Goal: Task Accomplishment & Management: Complete application form

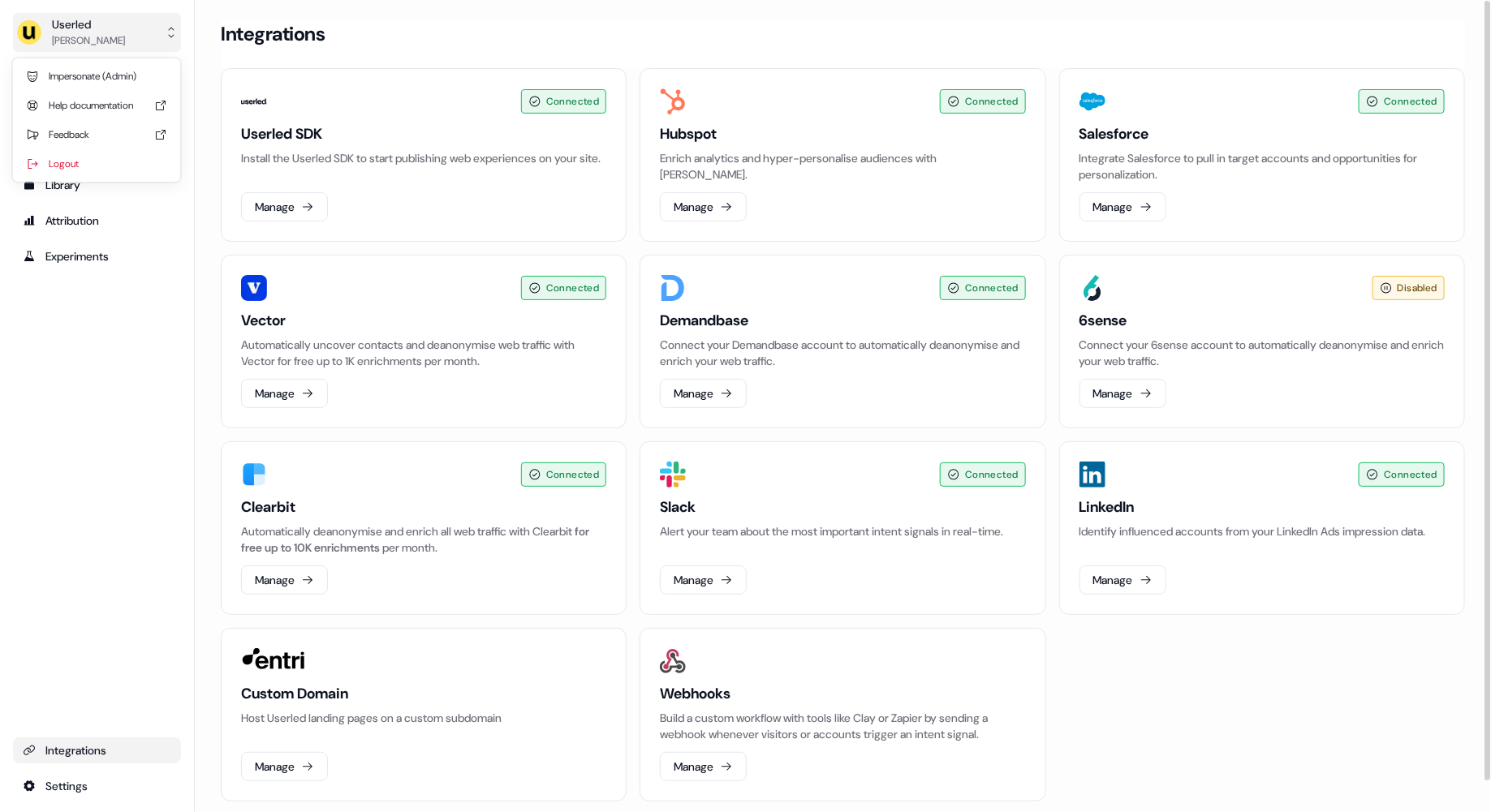
click at [65, 42] on div "[PERSON_NAME]" at bounding box center [89, 40] width 73 height 16
click at [75, 221] on div "Userled [PERSON_NAME] Impersonate (Admin) Help documentation Feedback Logout Pr…" at bounding box center [97, 406] width 195 height 812
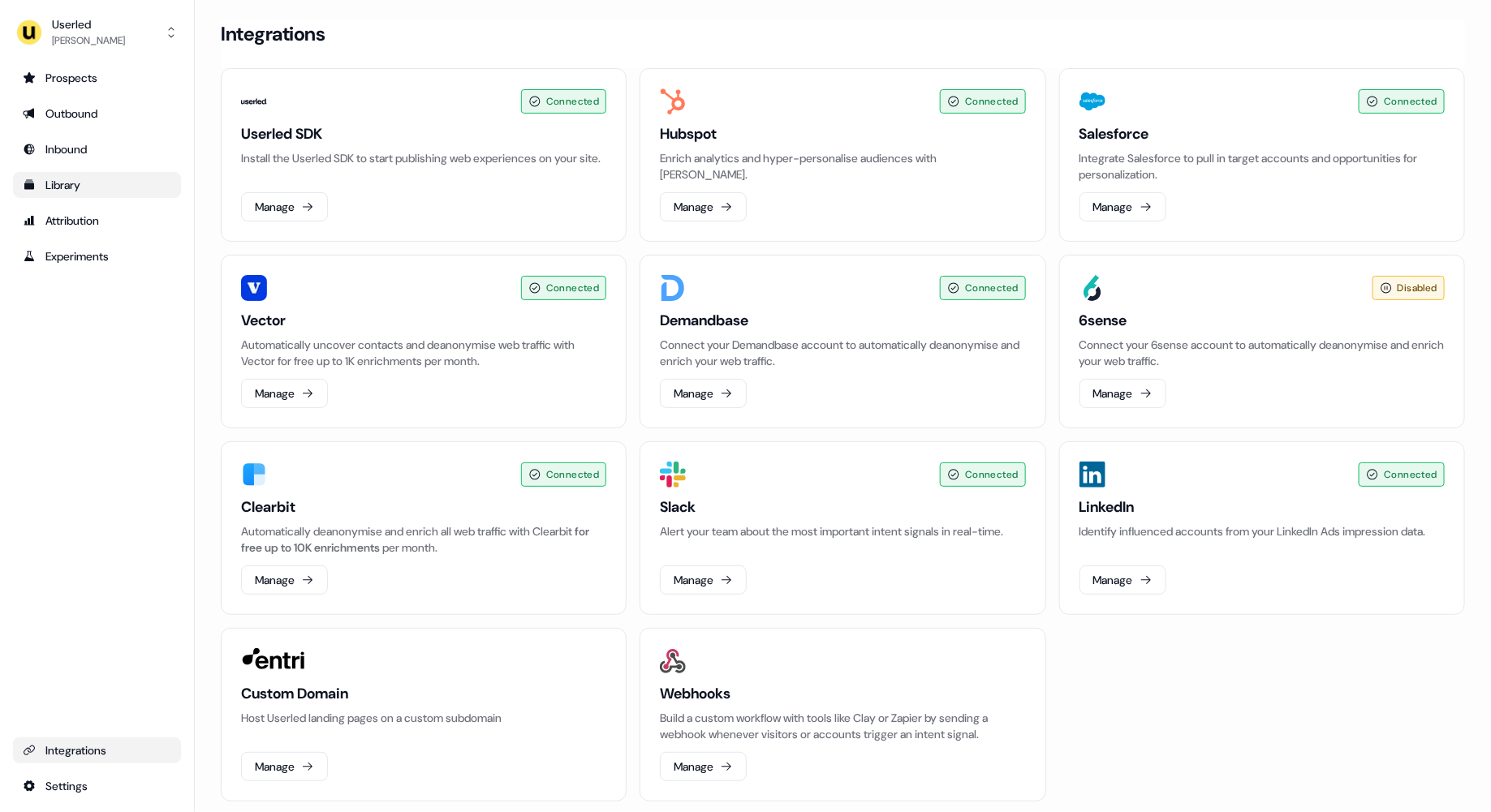
click at [71, 186] on div "Library" at bounding box center [96, 185] width 148 height 16
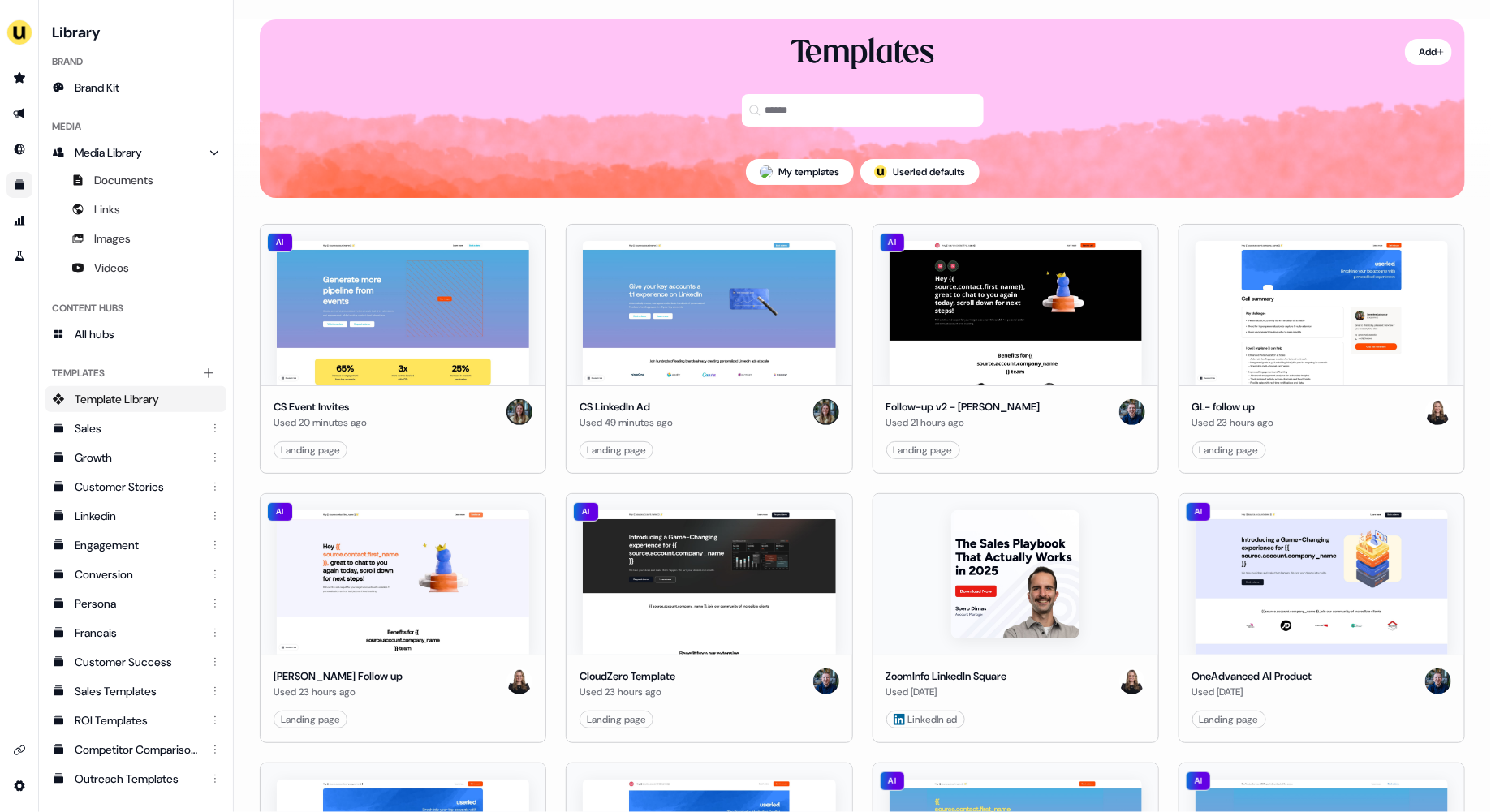
click at [439, 450] on link "Edit" at bounding box center [446, 449] width 16 height 16
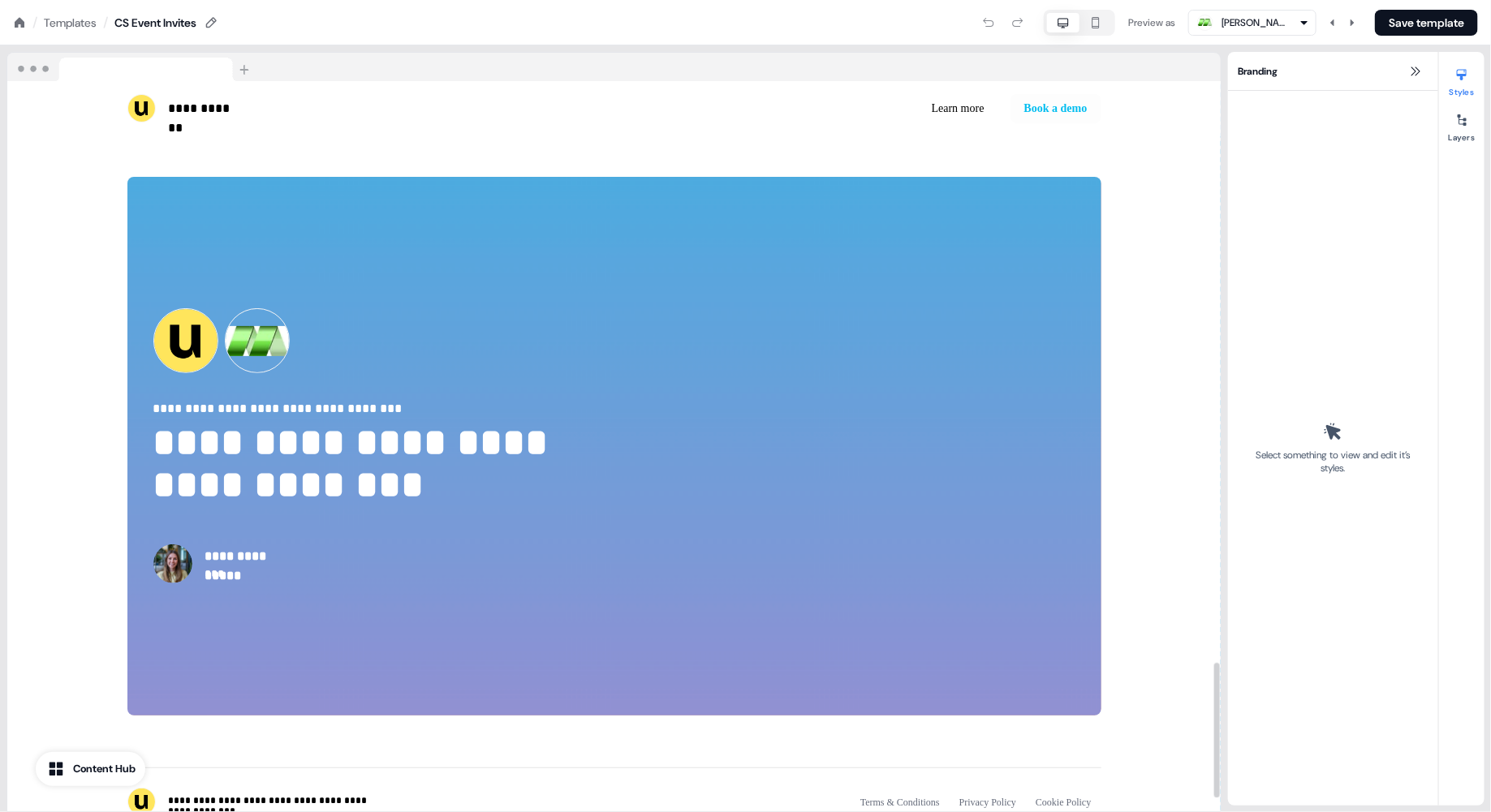
scroll to position [3226, 0]
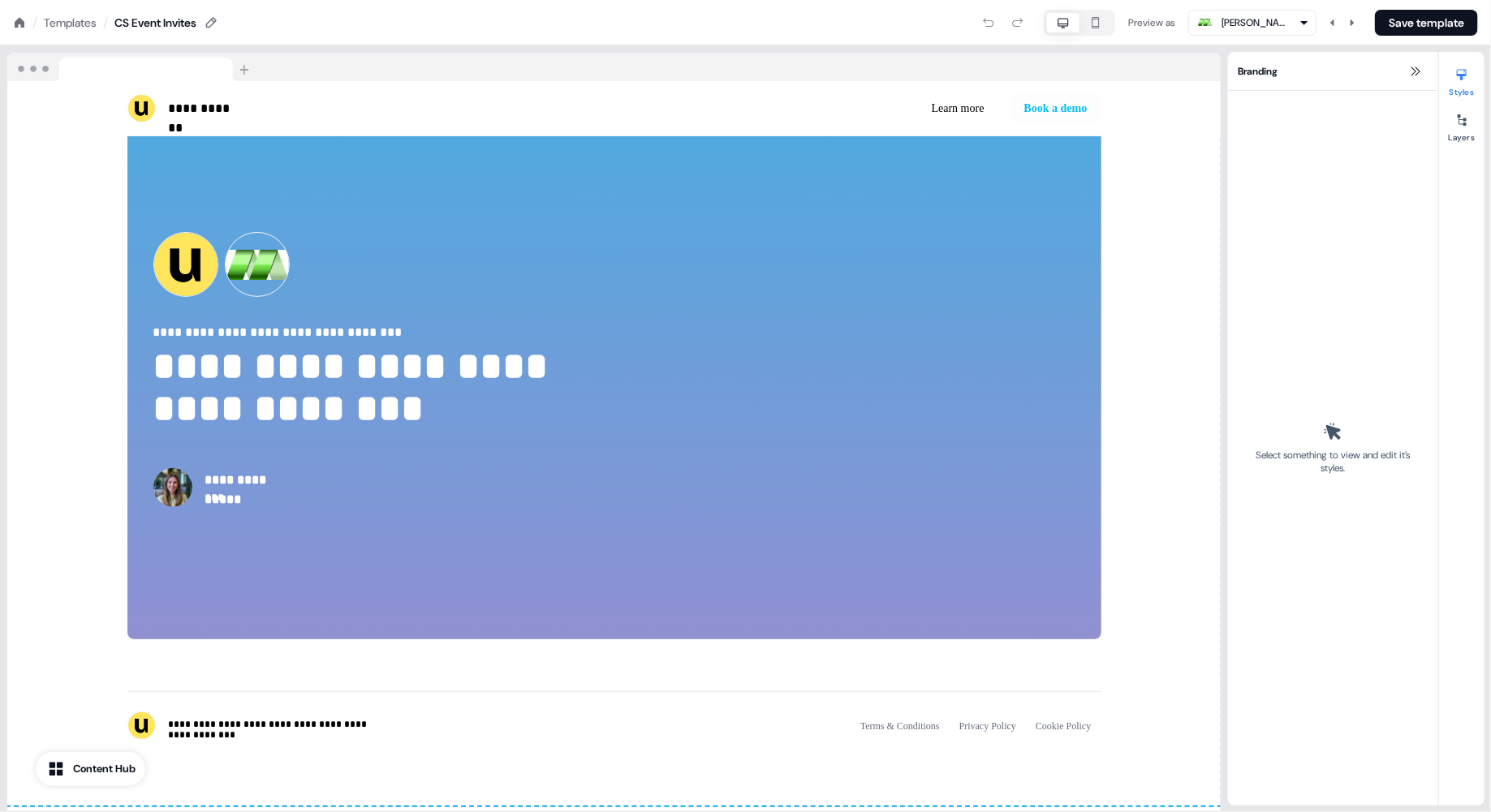
click at [97, 21] on div "Templates" at bounding box center [70, 22] width 53 height 16
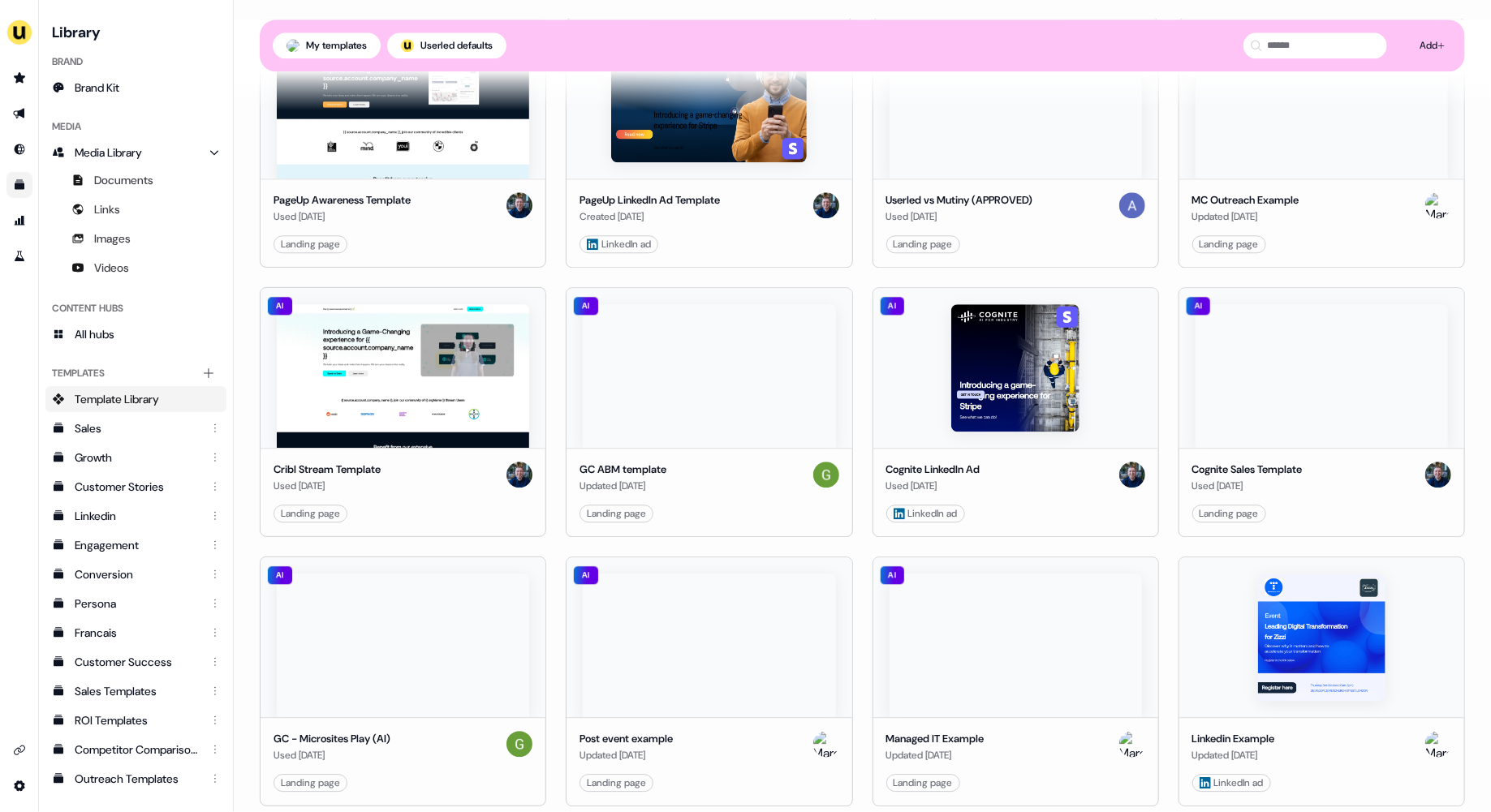
scroll to position [1992, 0]
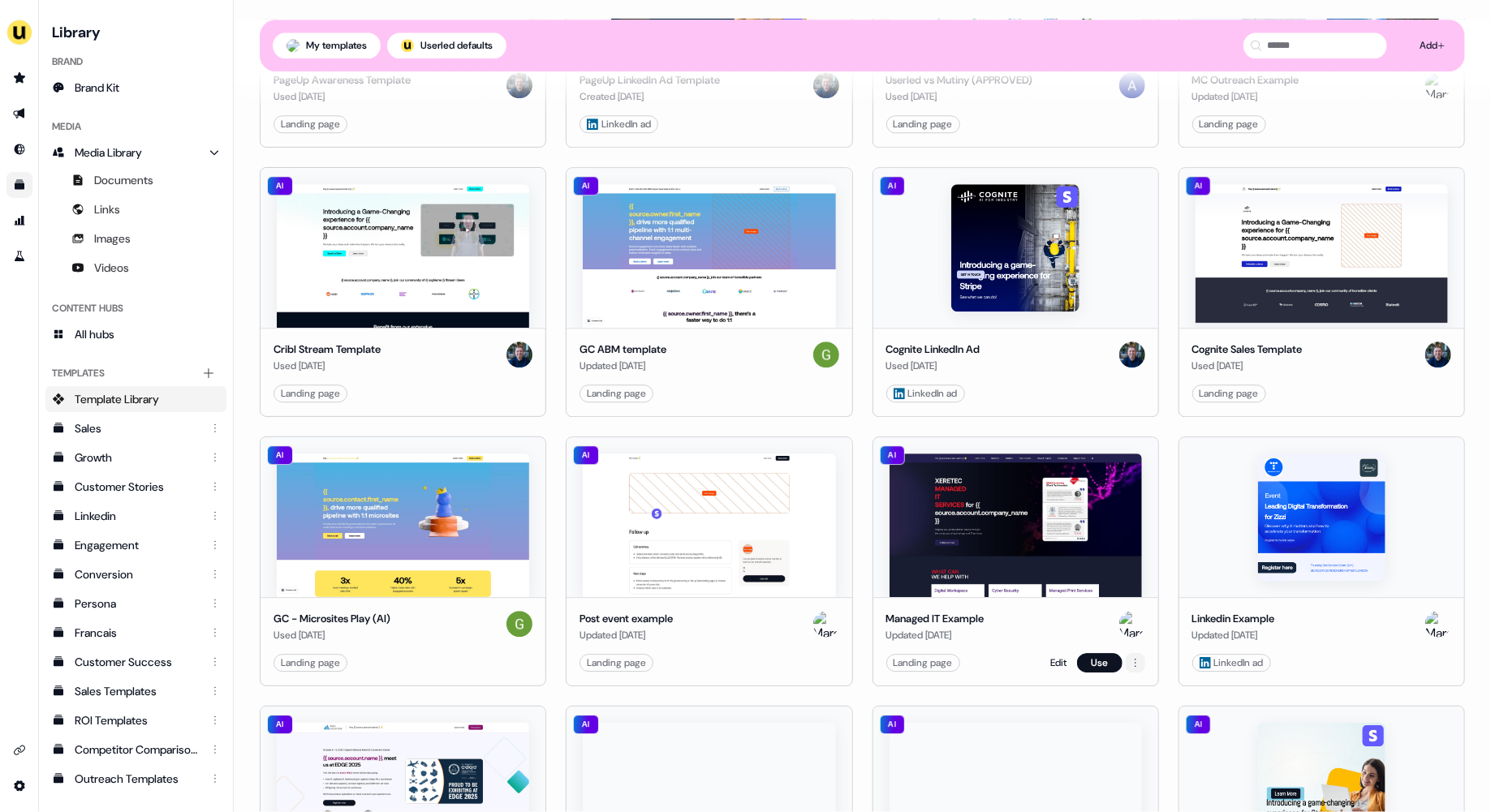
click at [966, 669] on html "For the best experience switch devices to a bigger screen. Go to Userled.io Lib…" at bounding box center [745, 406] width 1491 height 812
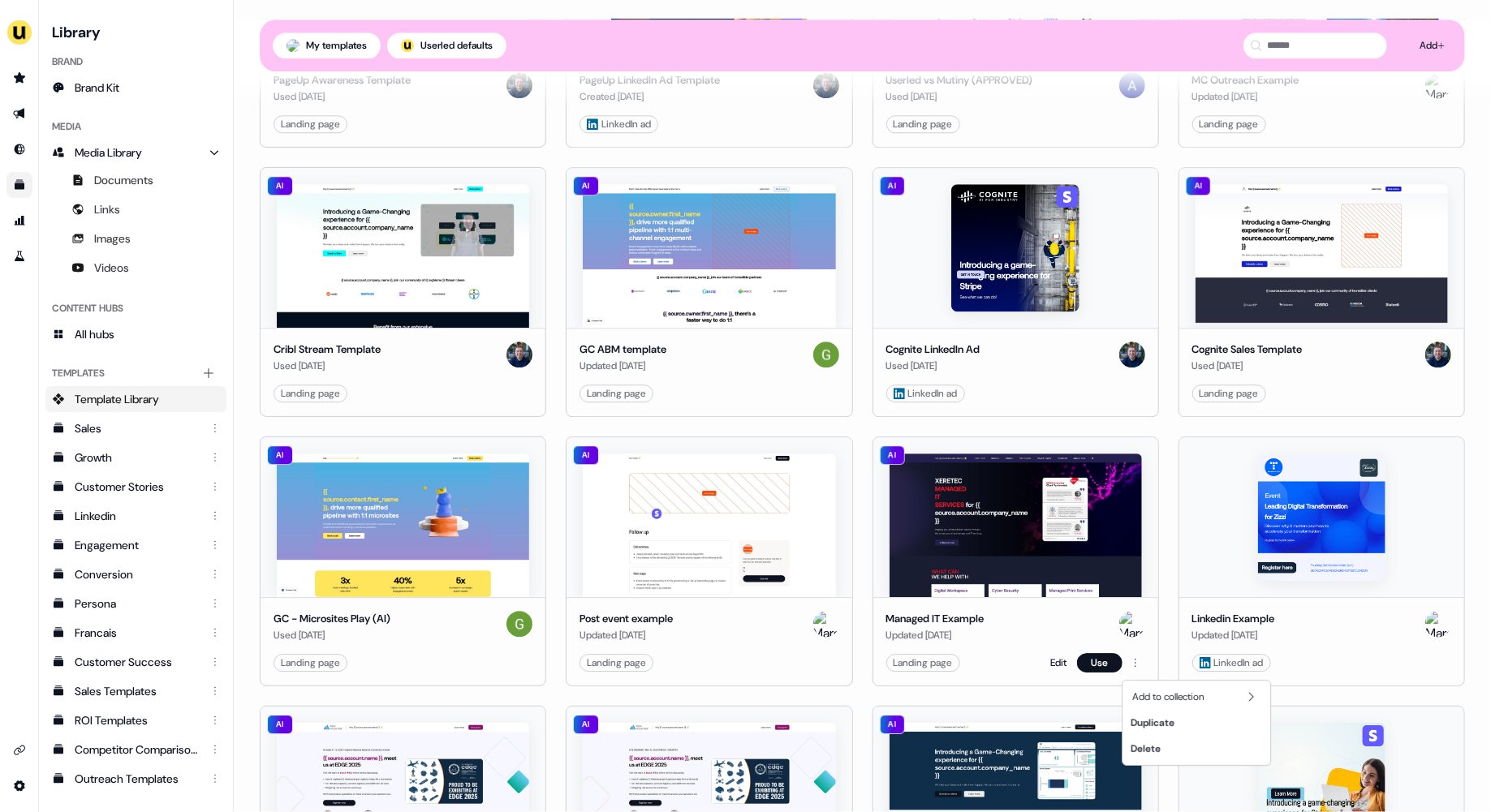
click at [966, 592] on html "For the best experience switch devices to a bigger screen. Go to Userled.io Lib…" at bounding box center [745, 406] width 1491 height 812
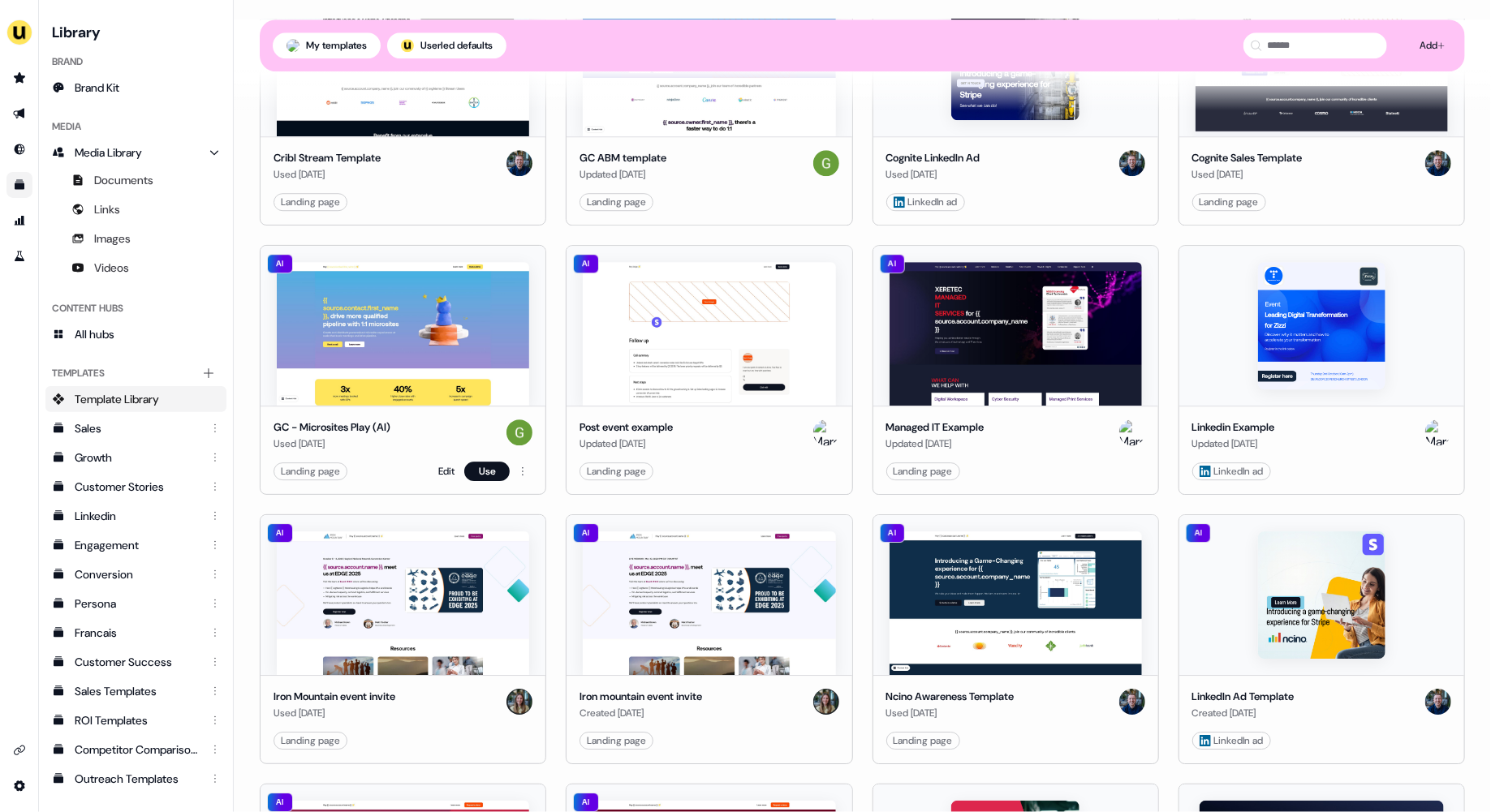
scroll to position [0, 0]
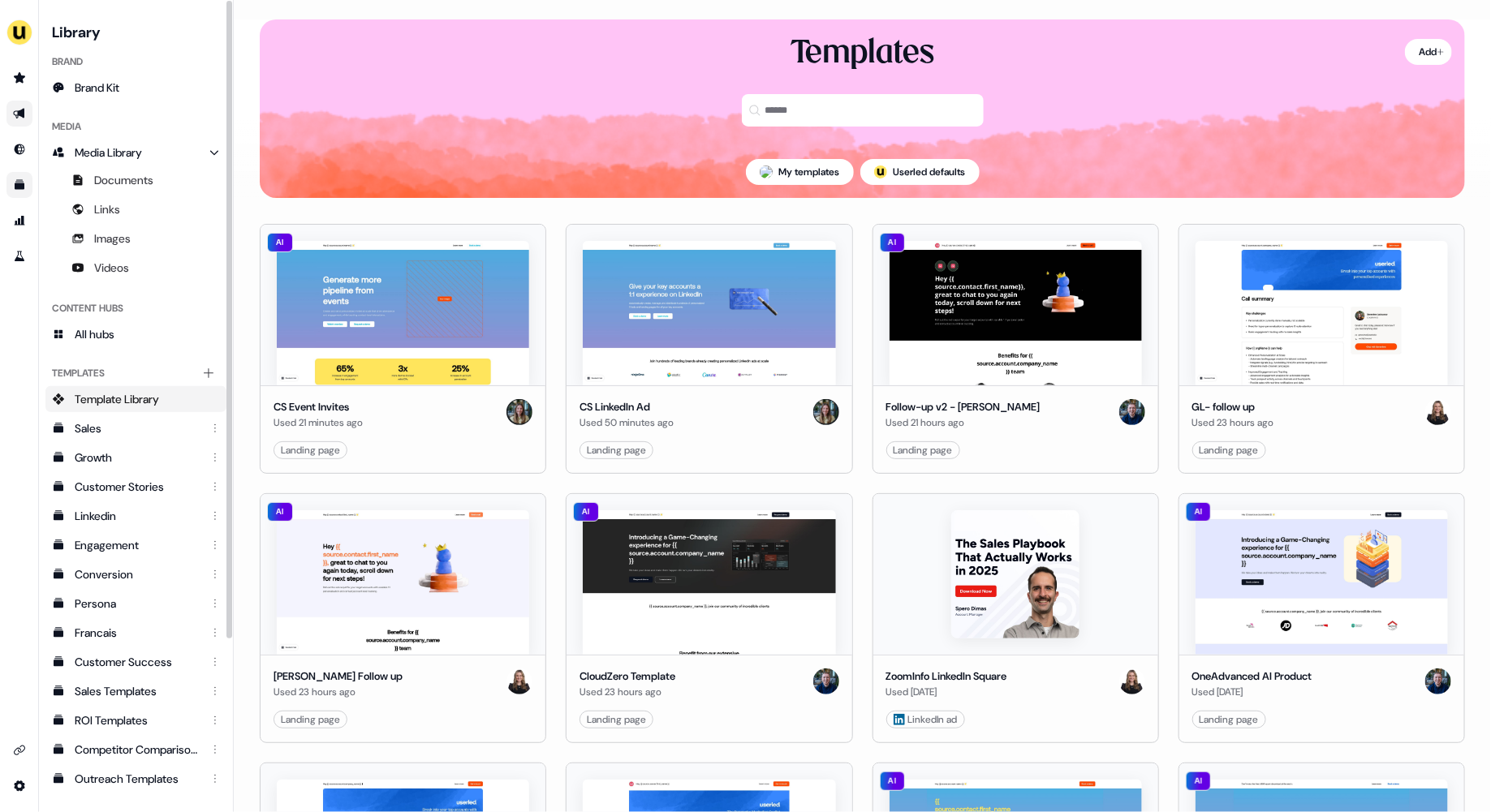
click at [21, 112] on icon "Go to outbound experience" at bounding box center [19, 114] width 11 height 10
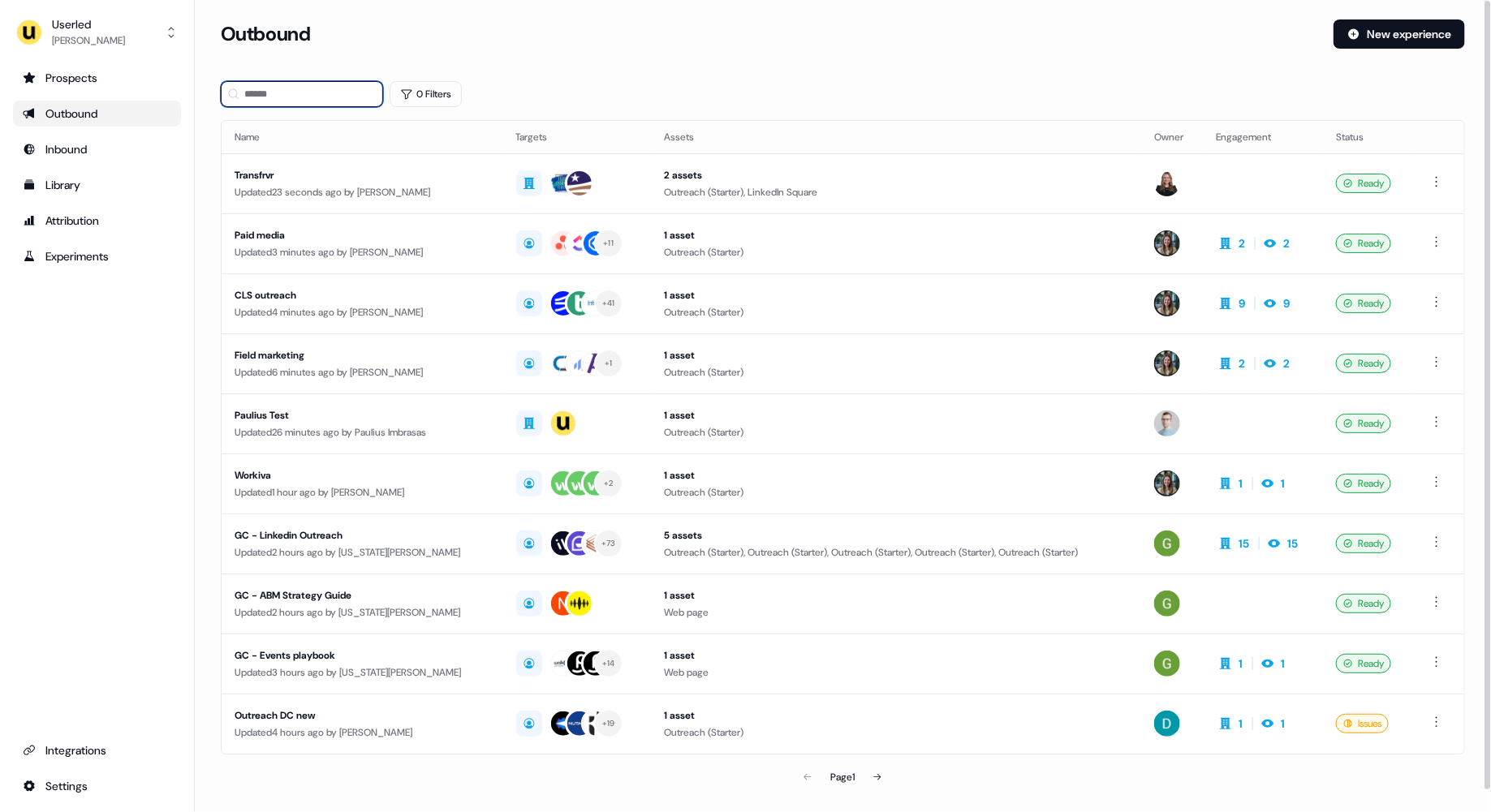
click at [298, 94] on input at bounding box center [302, 94] width 162 height 26
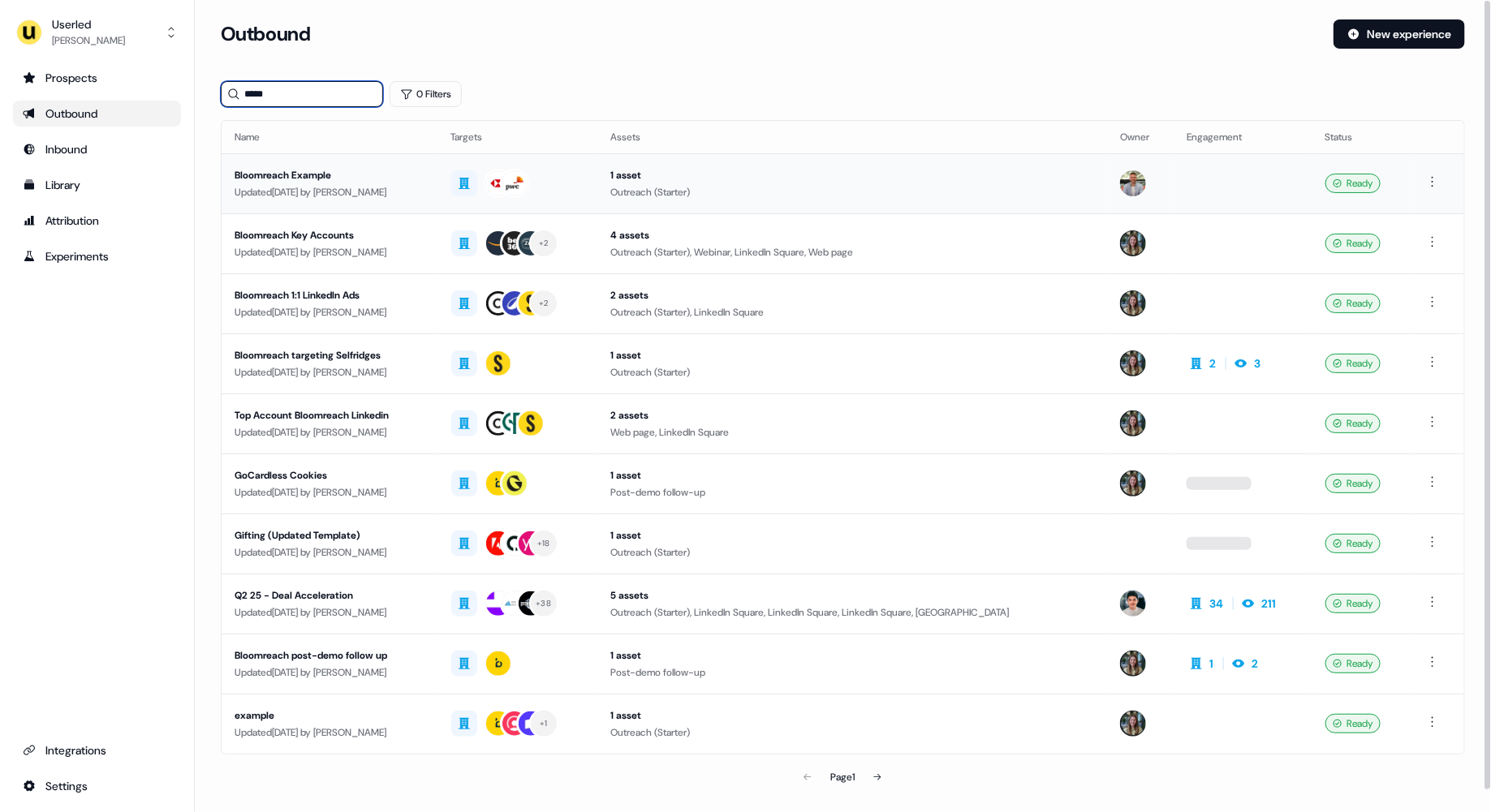
type input "*****"
click at [340, 188] on div "Updated 1 day ago by Marcus Cousins" at bounding box center [330, 192] width 191 height 16
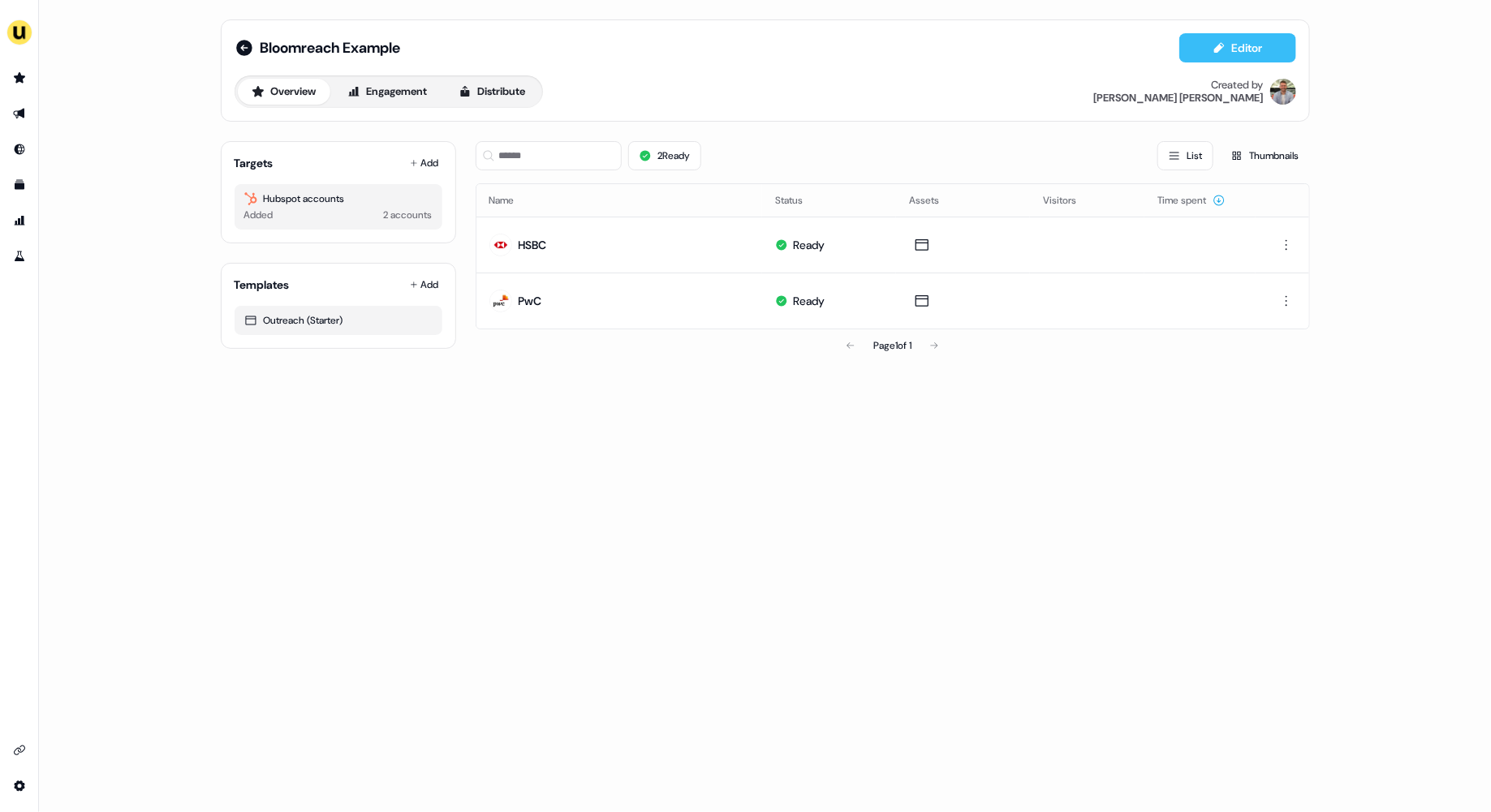
click at [966, 48] on button "Editor" at bounding box center [1237, 48] width 117 height 29
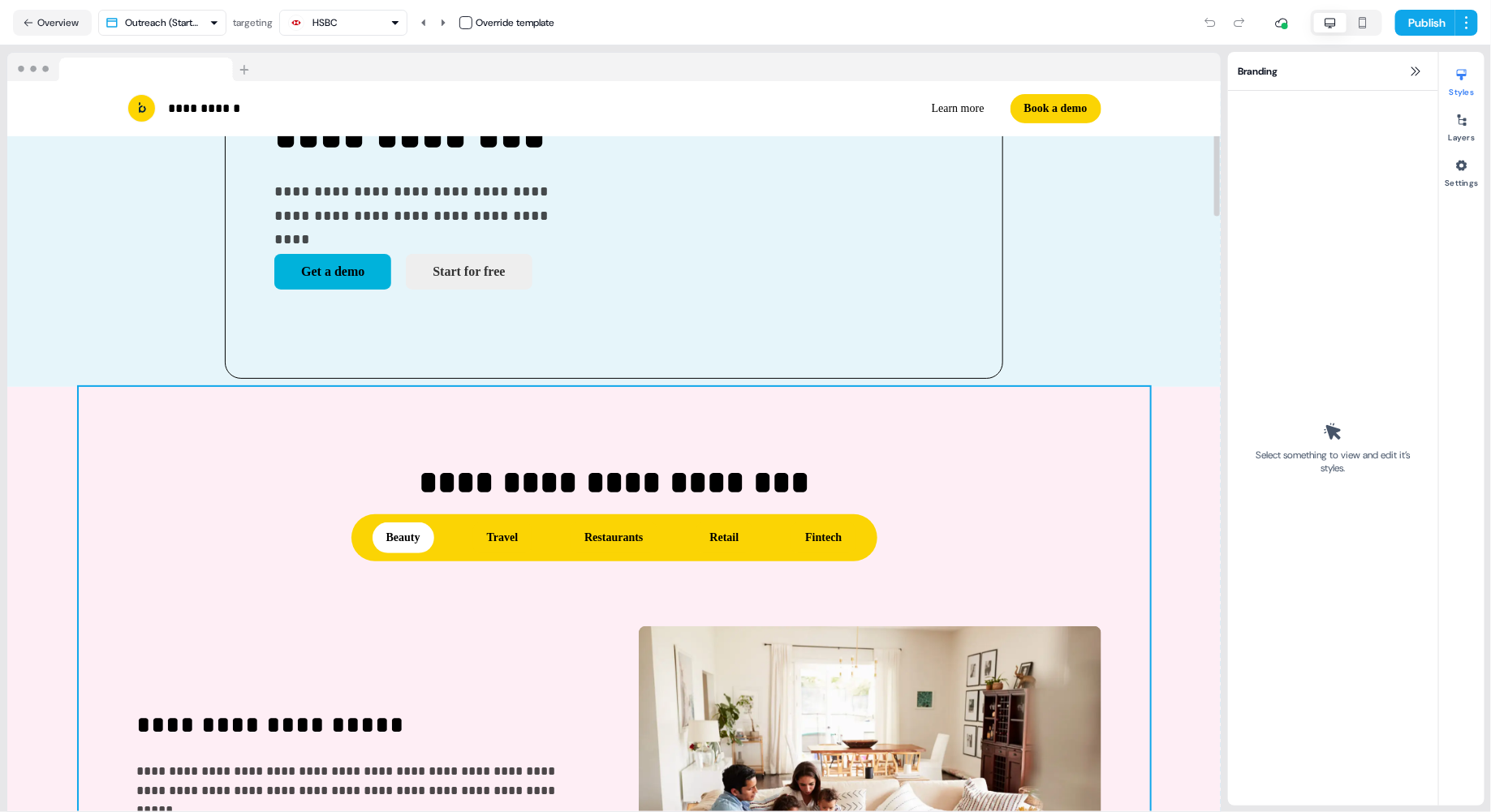
scroll to position [282, 0]
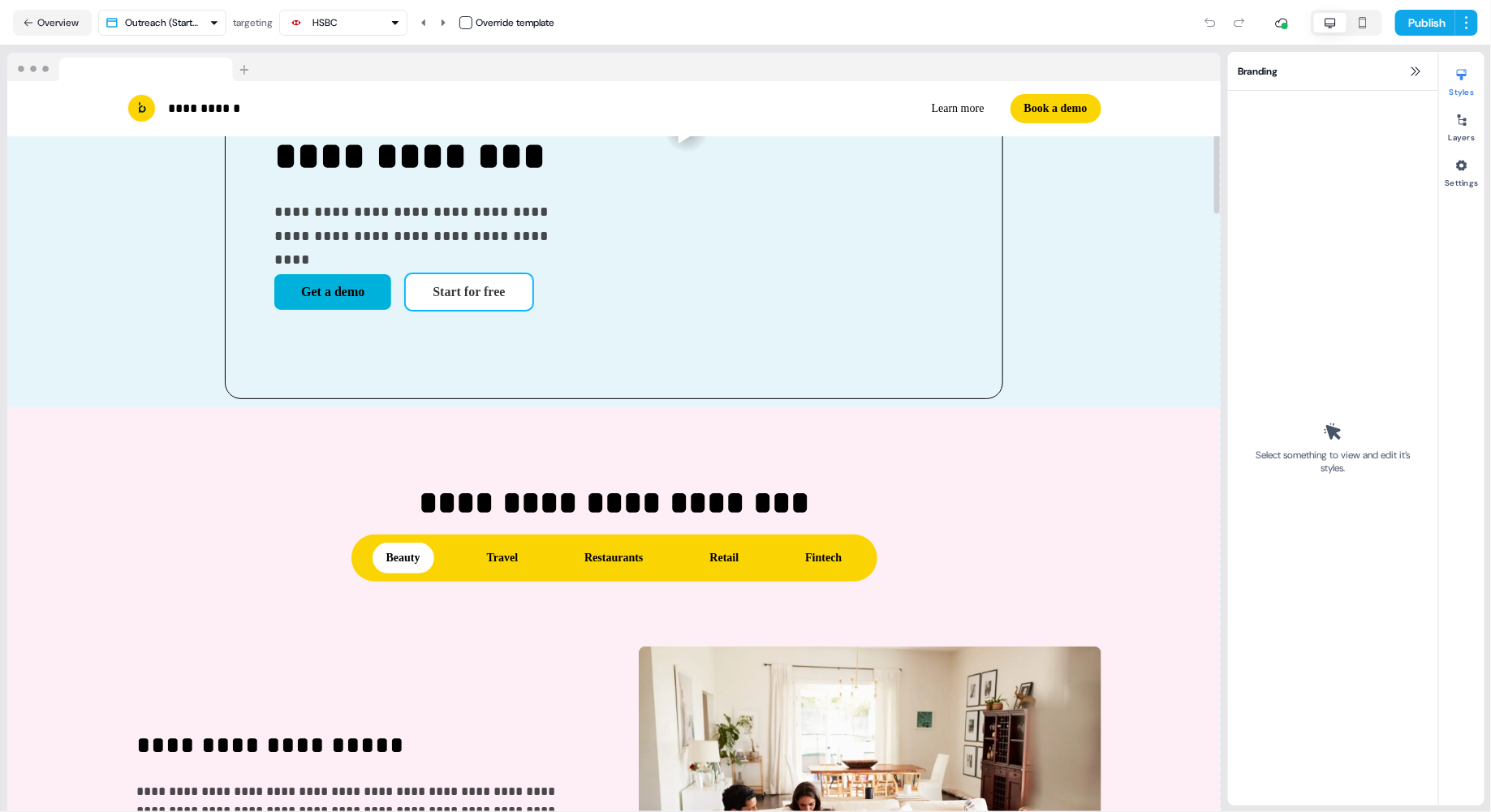
click at [406, 289] on button "Start for free" at bounding box center [468, 292] width 126 height 35
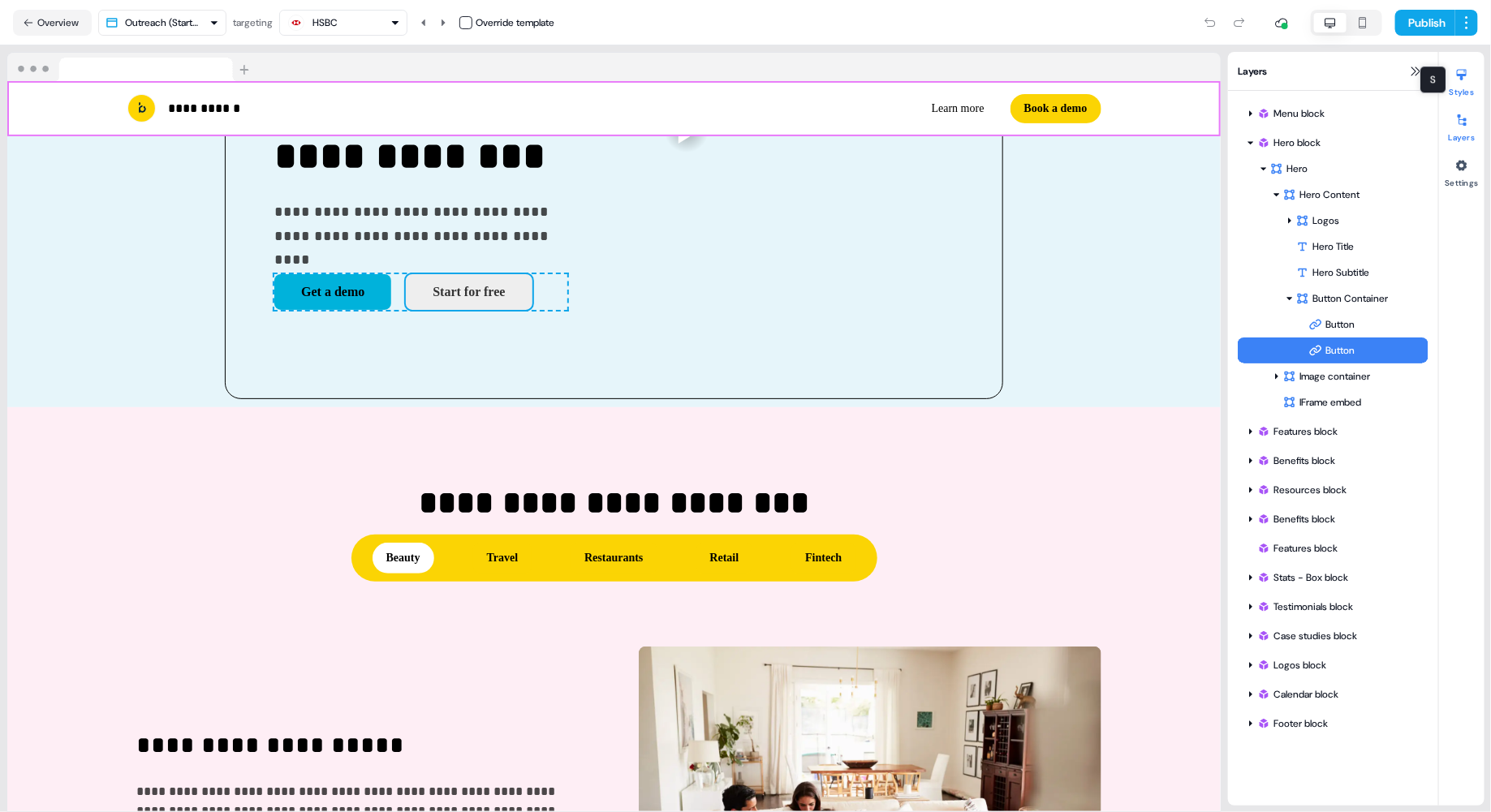
click at [966, 84] on div at bounding box center [1462, 75] width 26 height 26
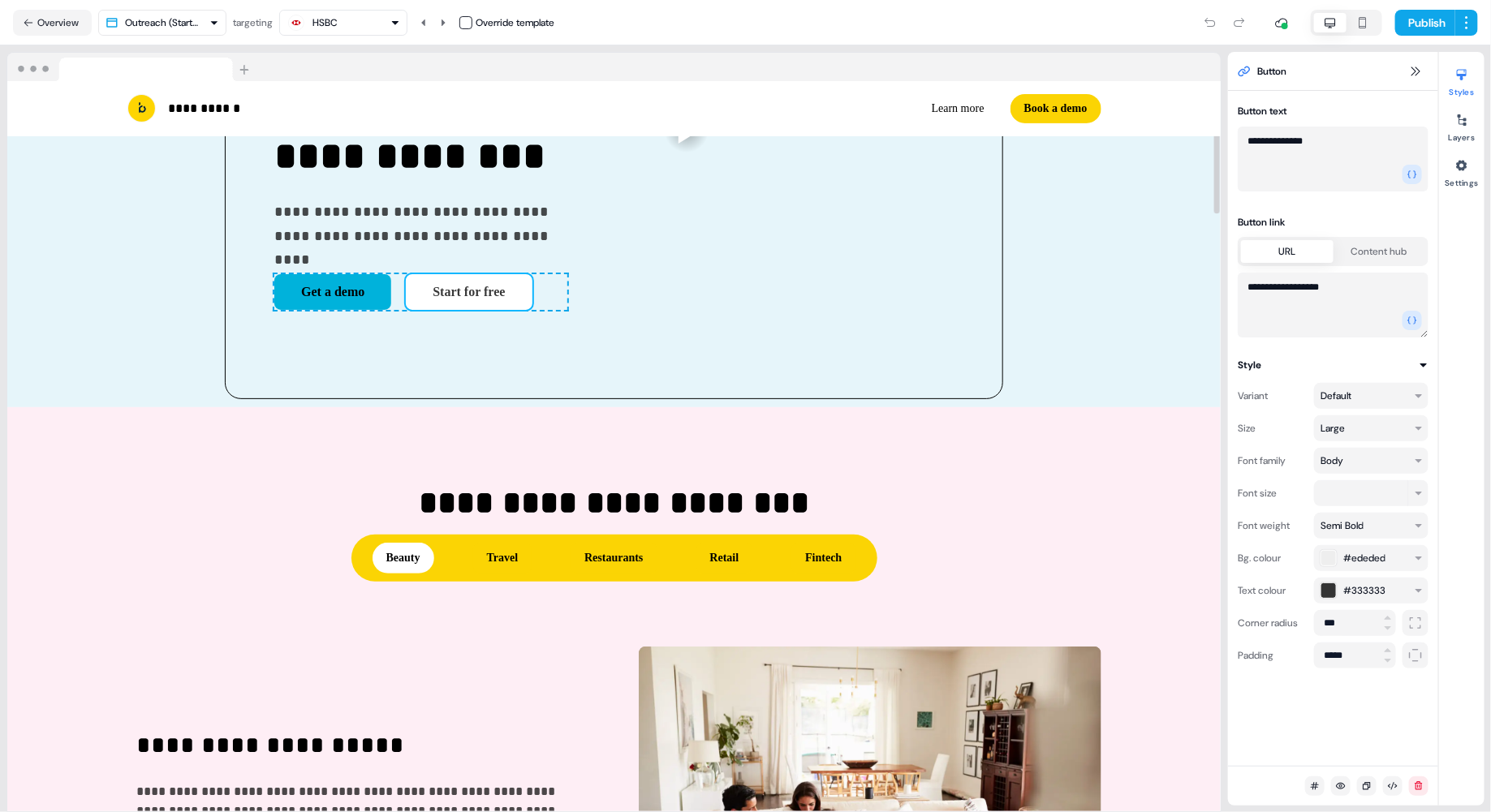
click at [406, 291] on button "Start for free" at bounding box center [468, 292] width 126 height 35
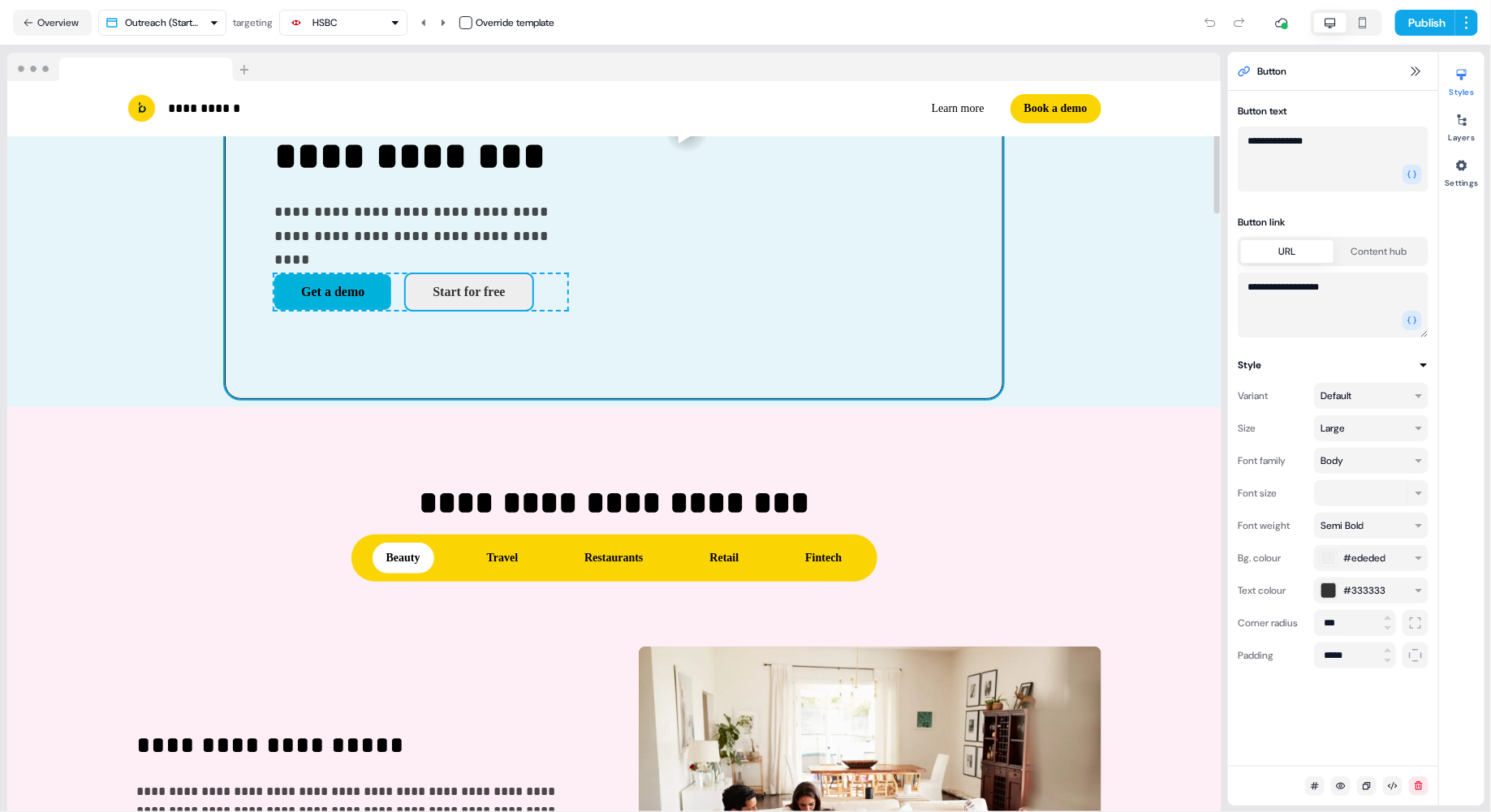
click at [771, 305] on div "**********" at bounding box center [614, 131] width 779 height 537
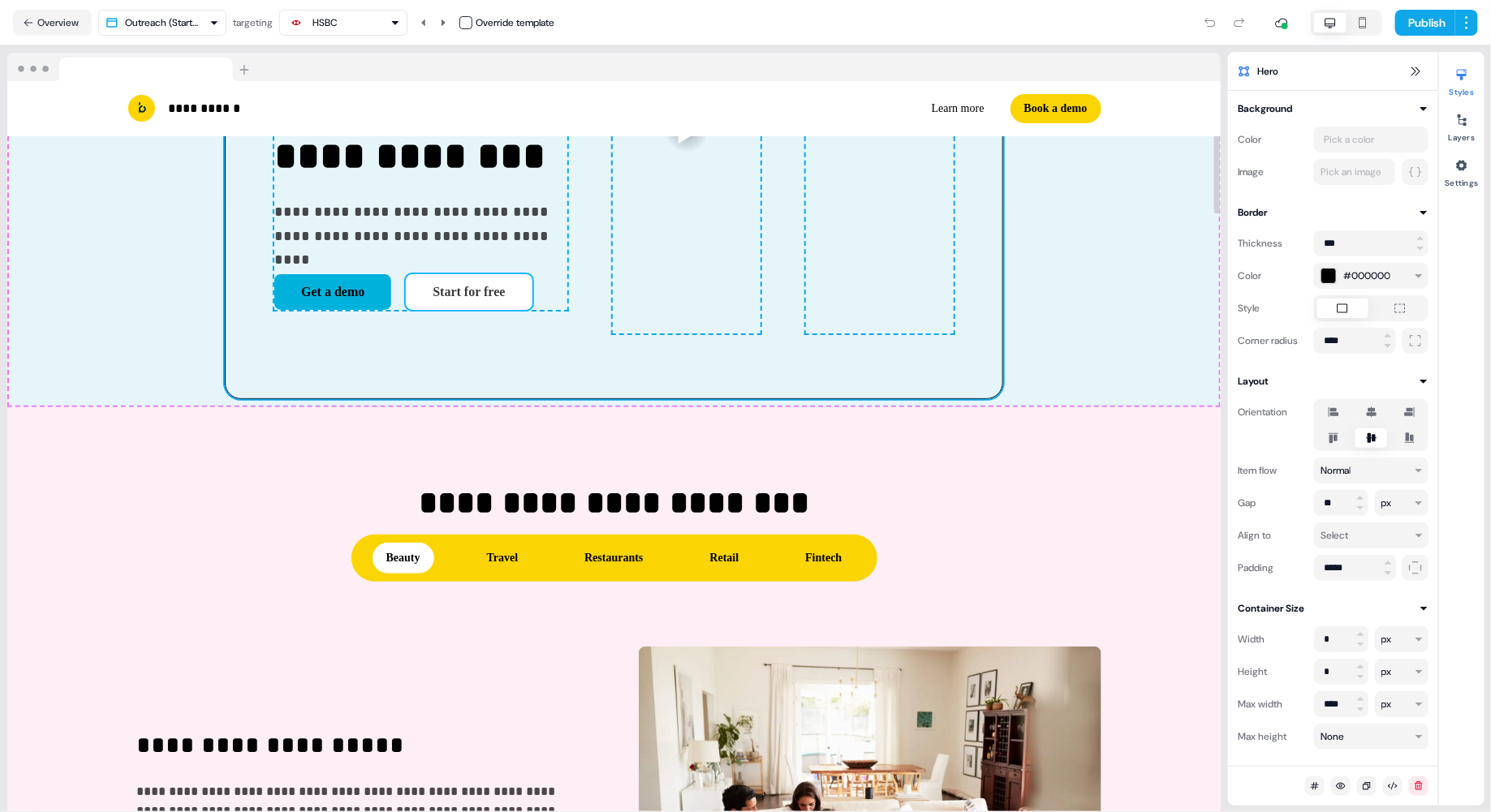
click at [406, 296] on button "Start for free" at bounding box center [468, 292] width 126 height 35
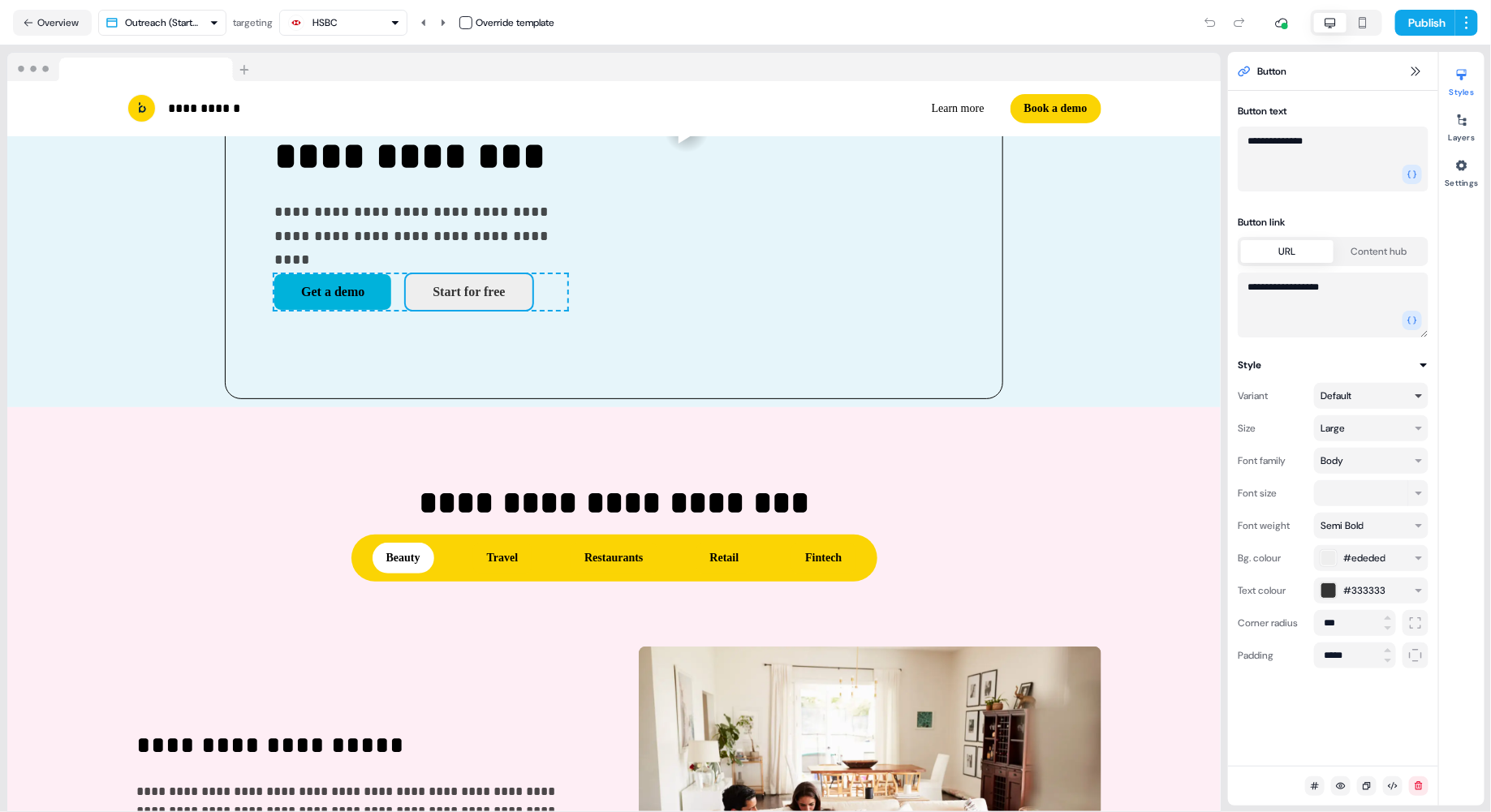
click at [966, 397] on html "**********" at bounding box center [745, 406] width 1491 height 812
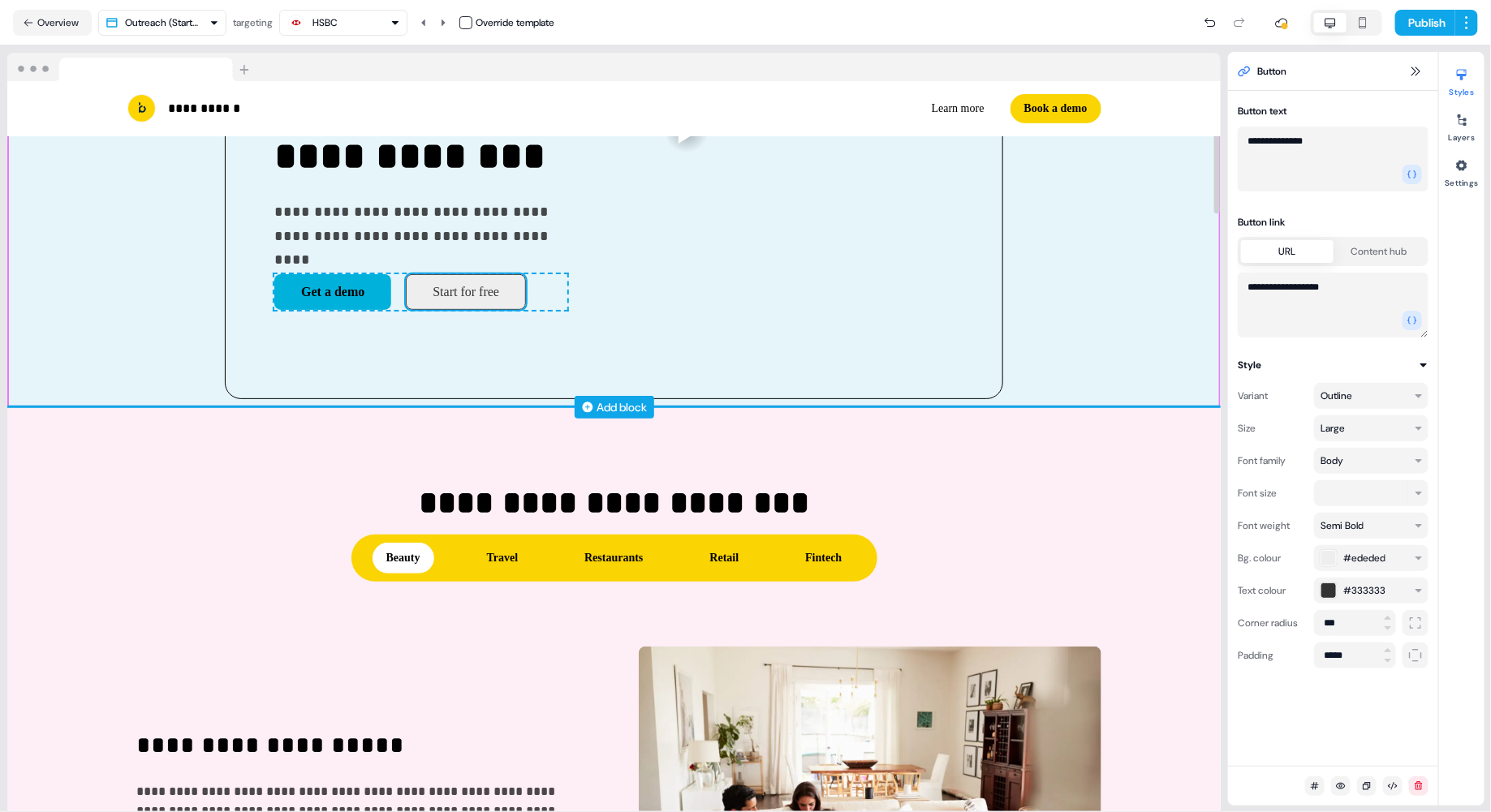
click at [966, 399] on div "Add block" at bounding box center [614, 406] width 1213 height 16
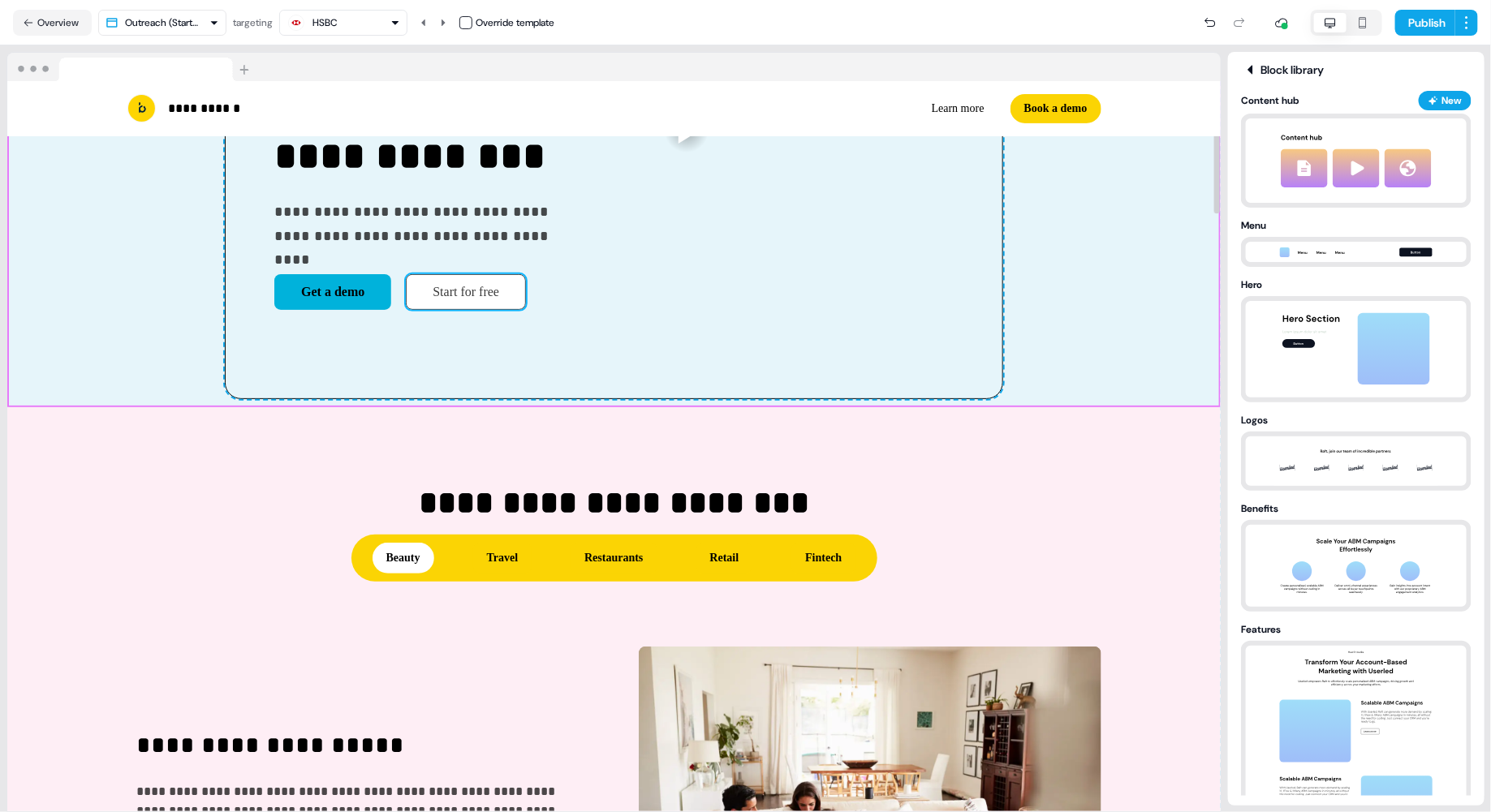
click at [406, 292] on button "Start for free" at bounding box center [465, 292] width 120 height 35
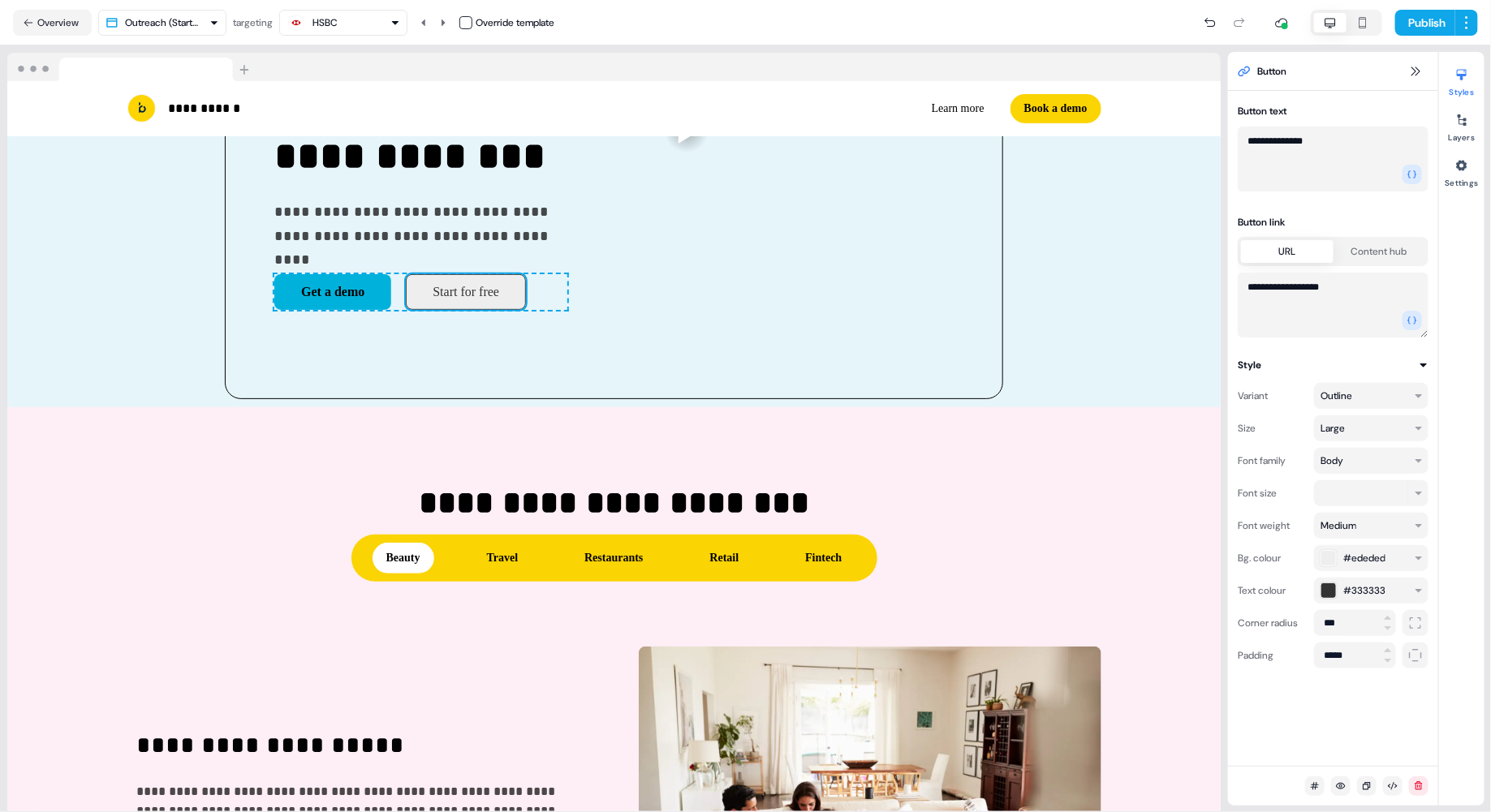
click at [966, 557] on span "#ededed" at bounding box center [1363, 557] width 42 height 16
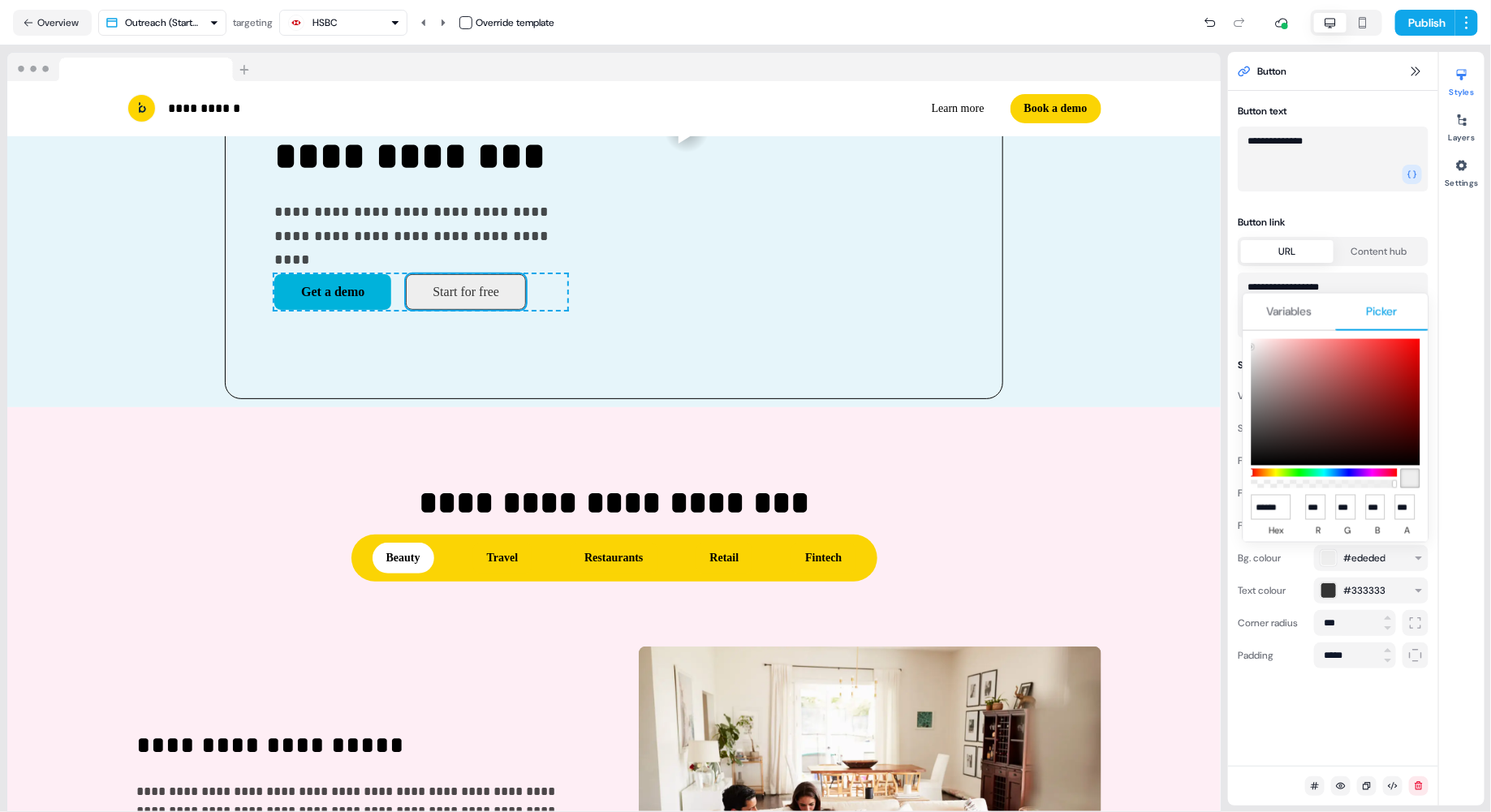
click at [966, 508] on input "******" at bounding box center [1271, 507] width 40 height 25
click at [966, 315] on html "**********" at bounding box center [745, 406] width 1491 height 812
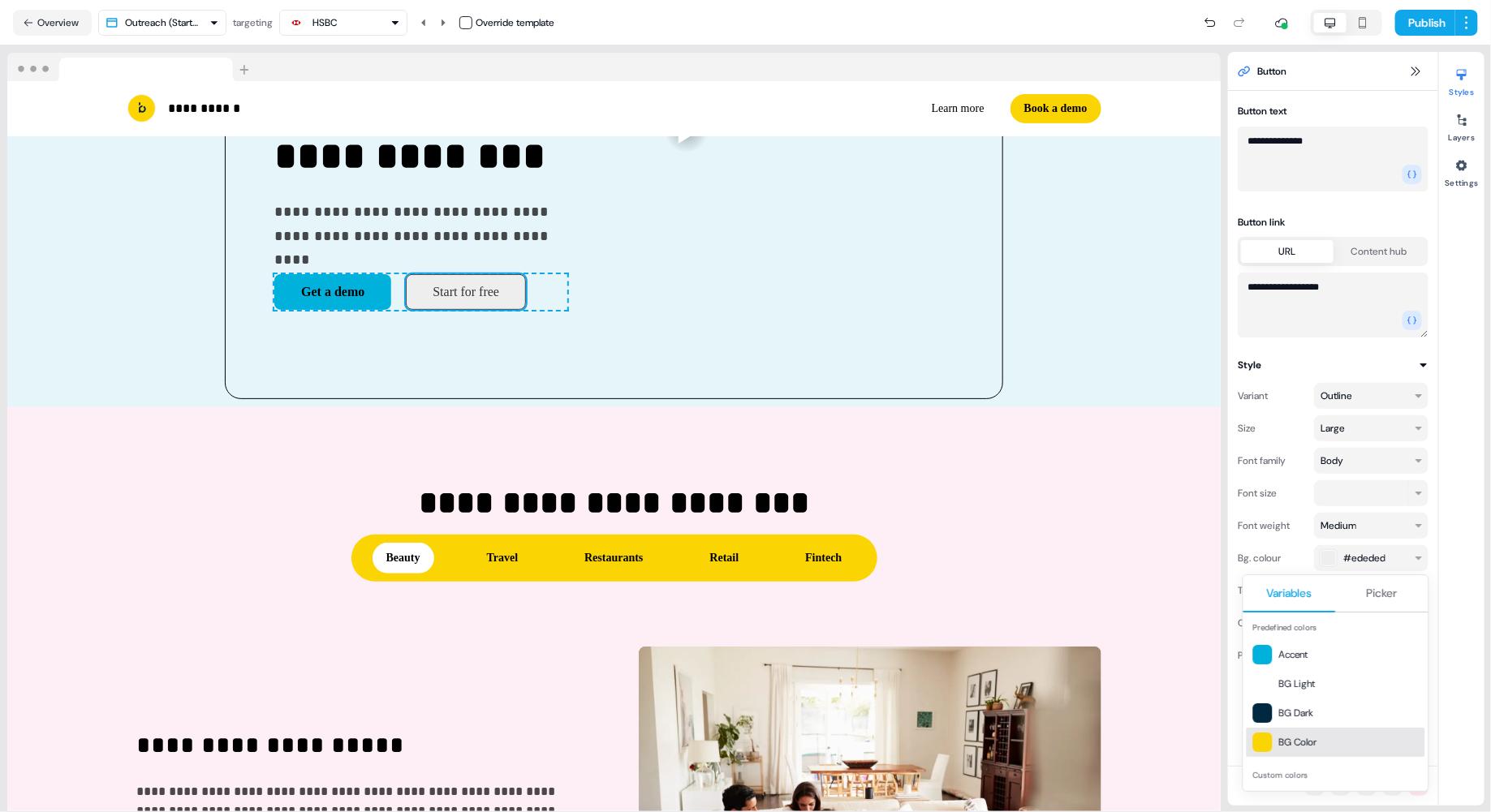
click at [966, 741] on div at bounding box center [1263, 742] width 20 height 20
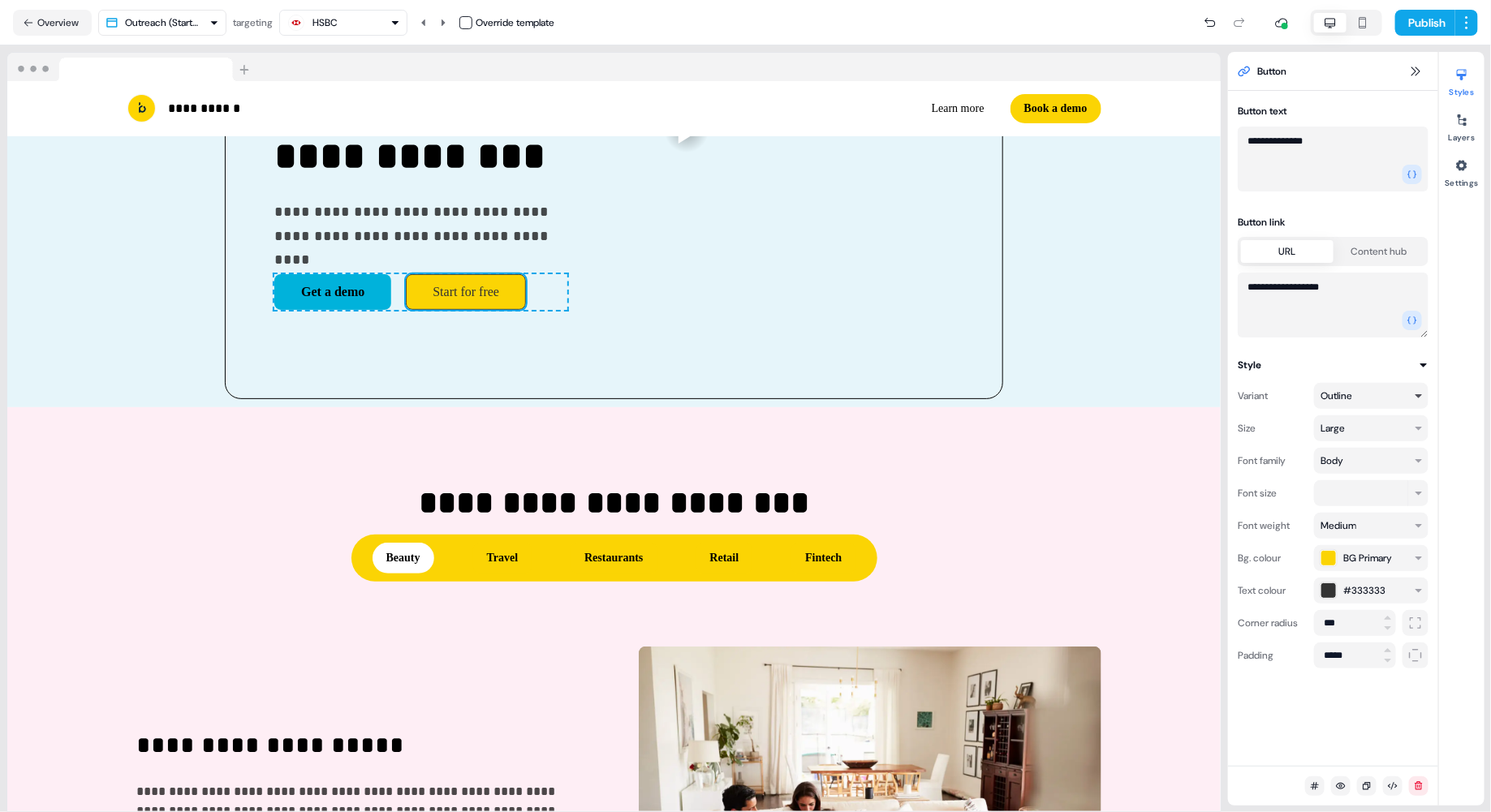
click at [966, 399] on html "**********" at bounding box center [745, 406] width 1491 height 812
click at [966, 416] on div "**********" at bounding box center [614, 728] width 1213 height 641
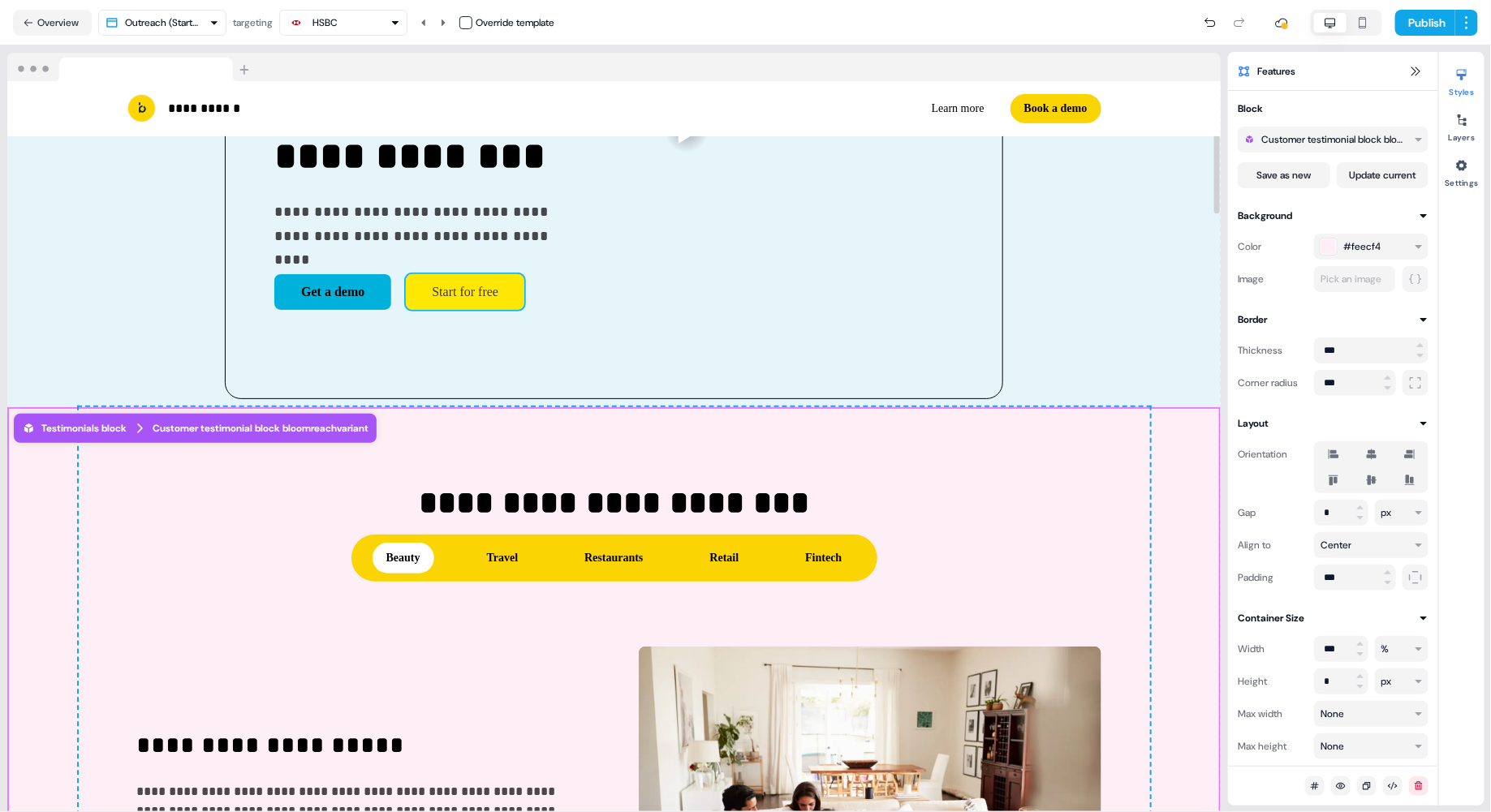
click at [406, 296] on button "Start for free" at bounding box center [464, 292] width 118 height 35
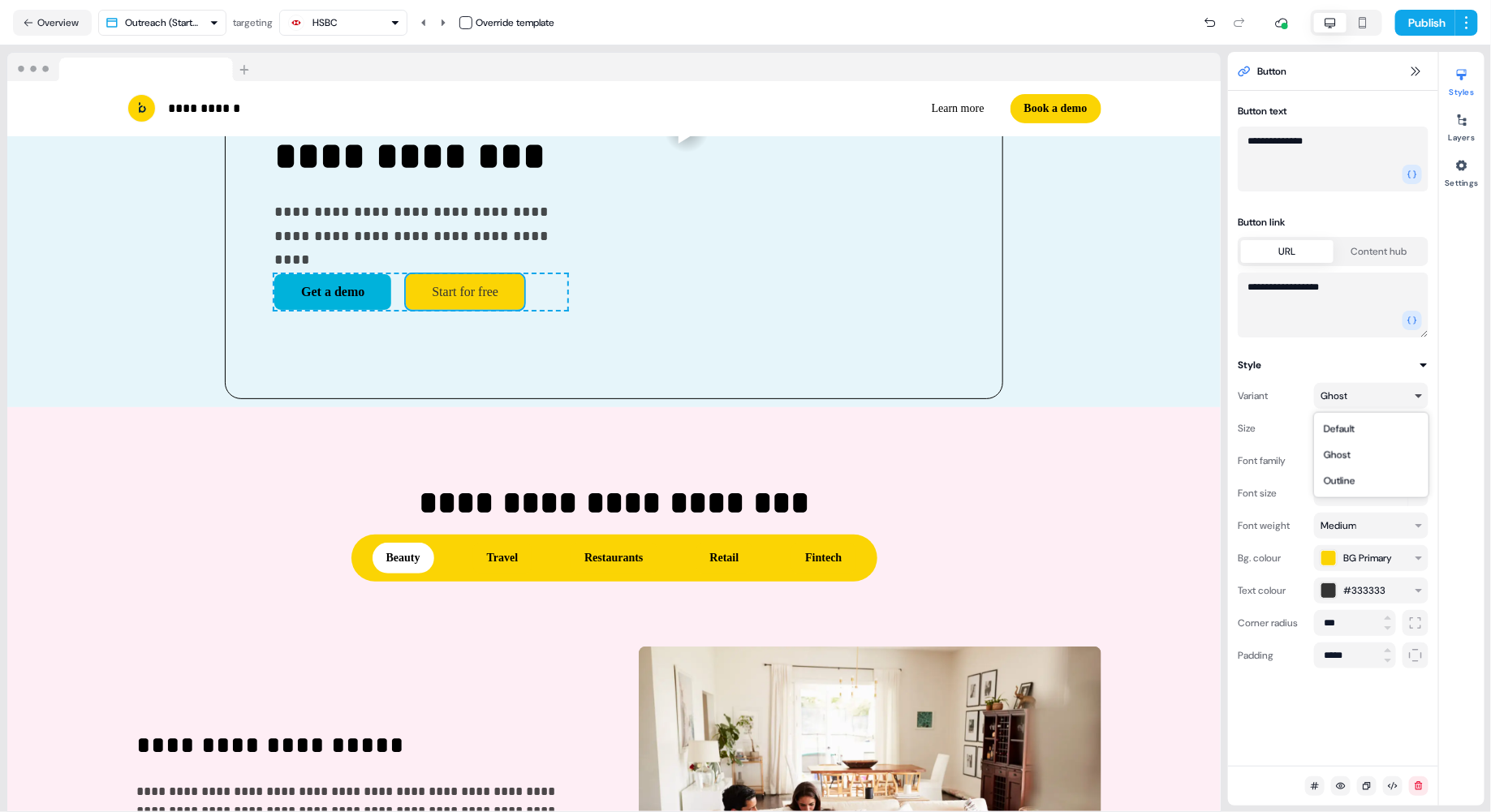
click at [966, 398] on html "**********" at bounding box center [745, 406] width 1491 height 812
click at [835, 299] on div at bounding box center [879, 131] width 147 height 406
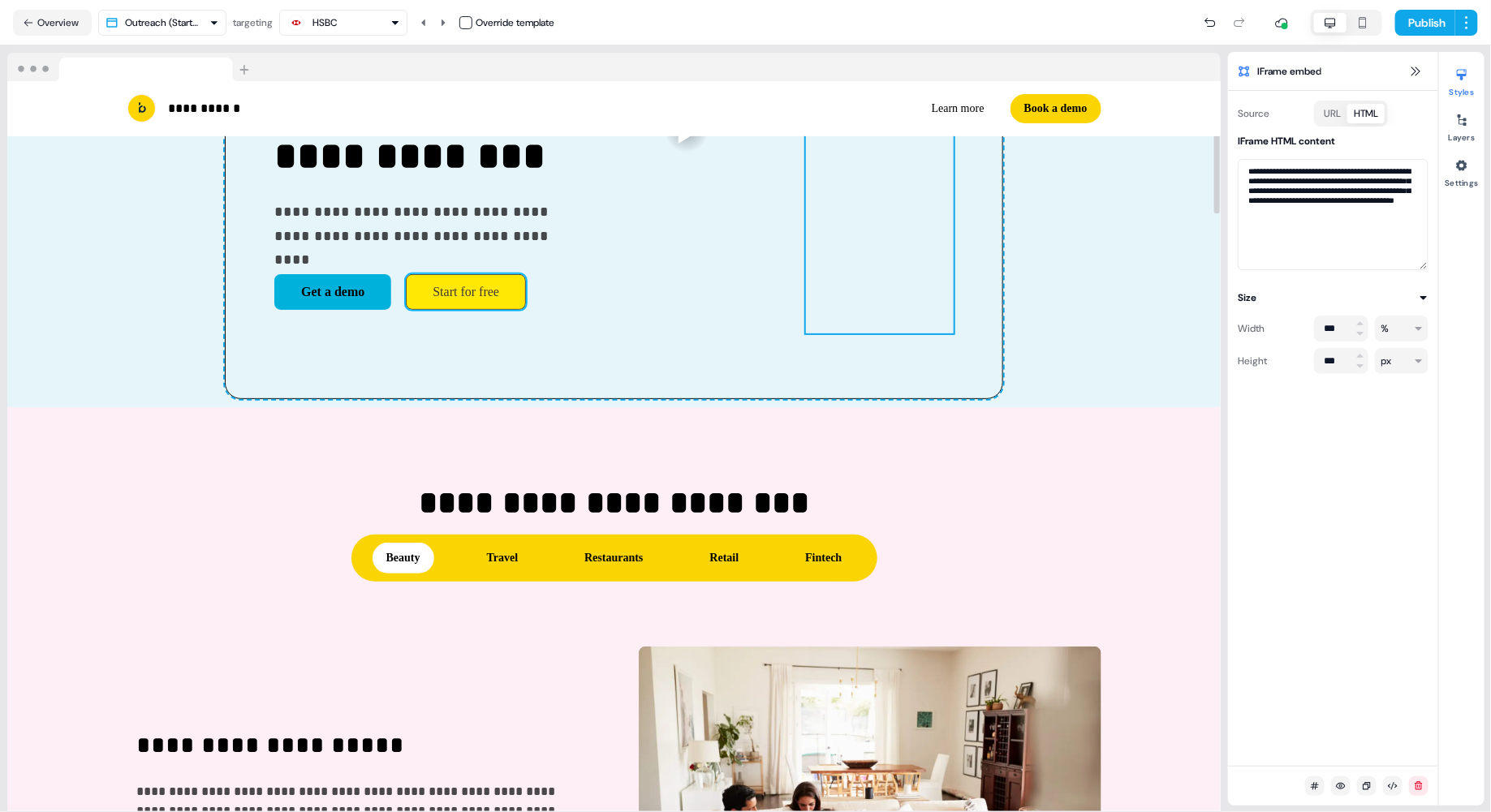
click at [406, 294] on button "Start for free" at bounding box center [465, 292] width 120 height 35
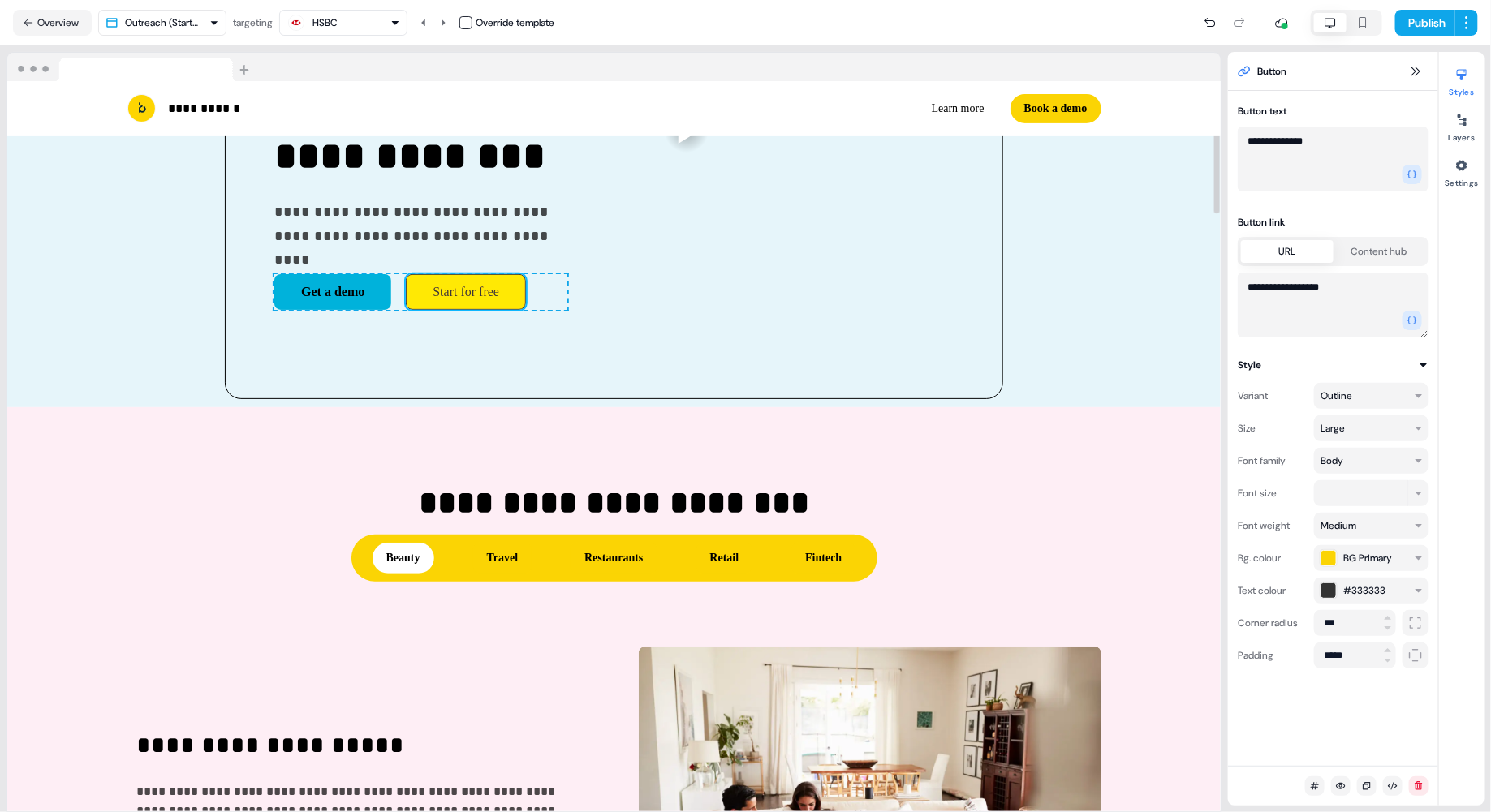
click at [406, 293] on button "Start for free" at bounding box center [465, 292] width 120 height 35
click at [406, 294] on button "Start for free" at bounding box center [465, 292] width 120 height 35
click at [966, 143] on textarea "**********" at bounding box center [1332, 159] width 191 height 65
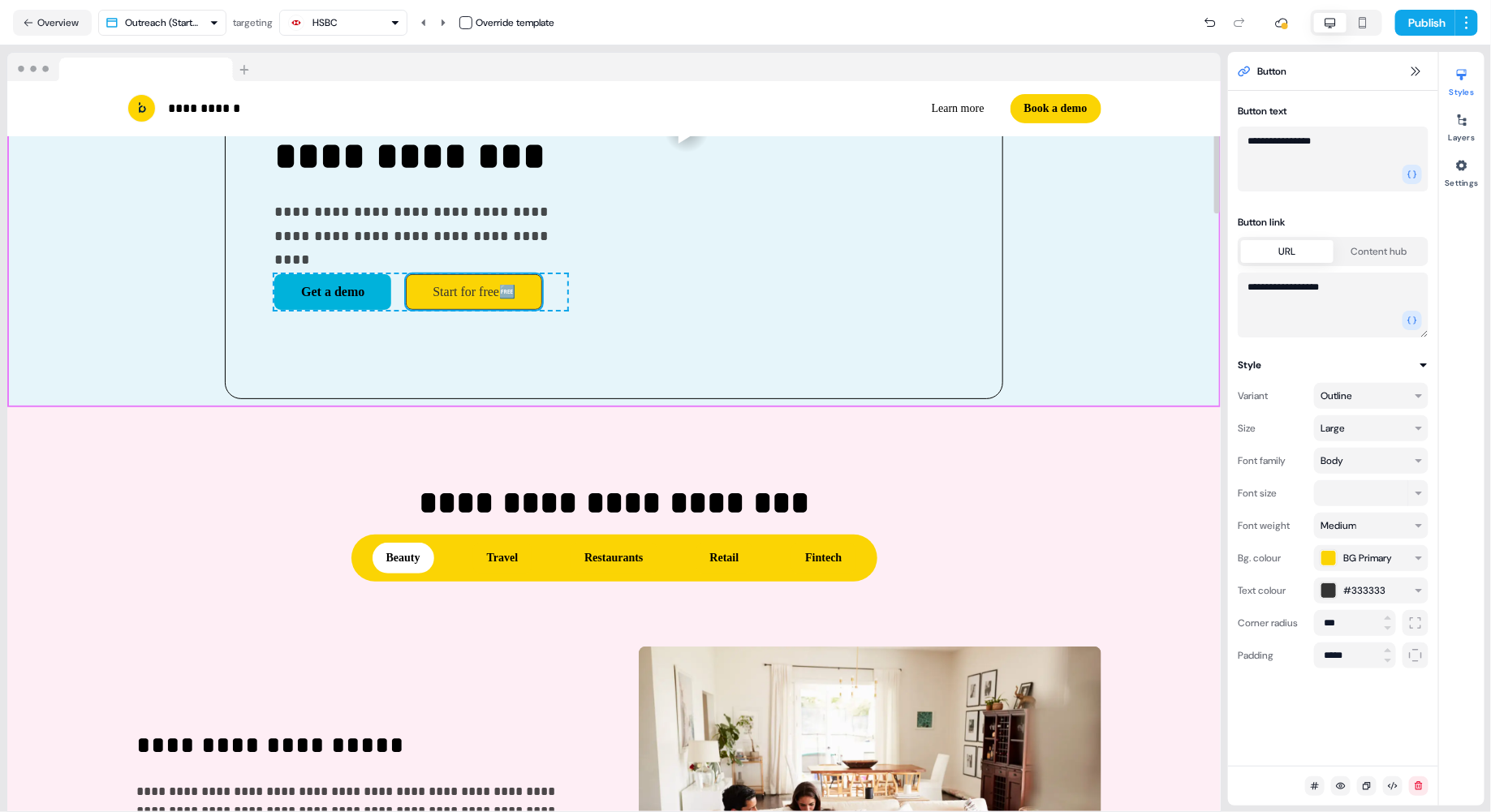
type textarea "**********"
click at [406, 293] on button "Start for free" at bounding box center [465, 292] width 120 height 35
click at [966, 140] on textarea "**********" at bounding box center [1332, 159] width 191 height 65
click at [274, 289] on button "Get a demo" at bounding box center [332, 292] width 117 height 35
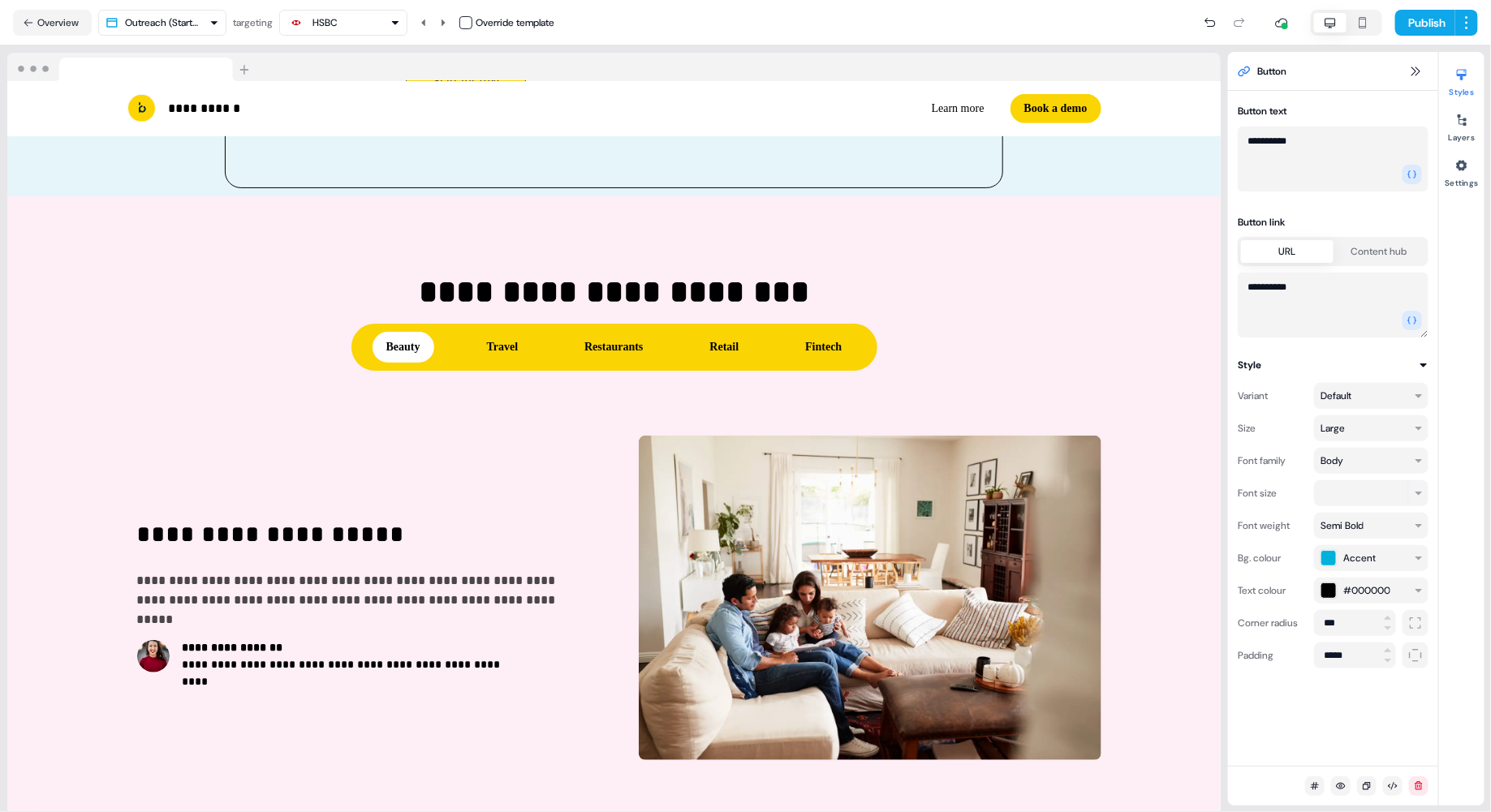
scroll to position [1009, 0]
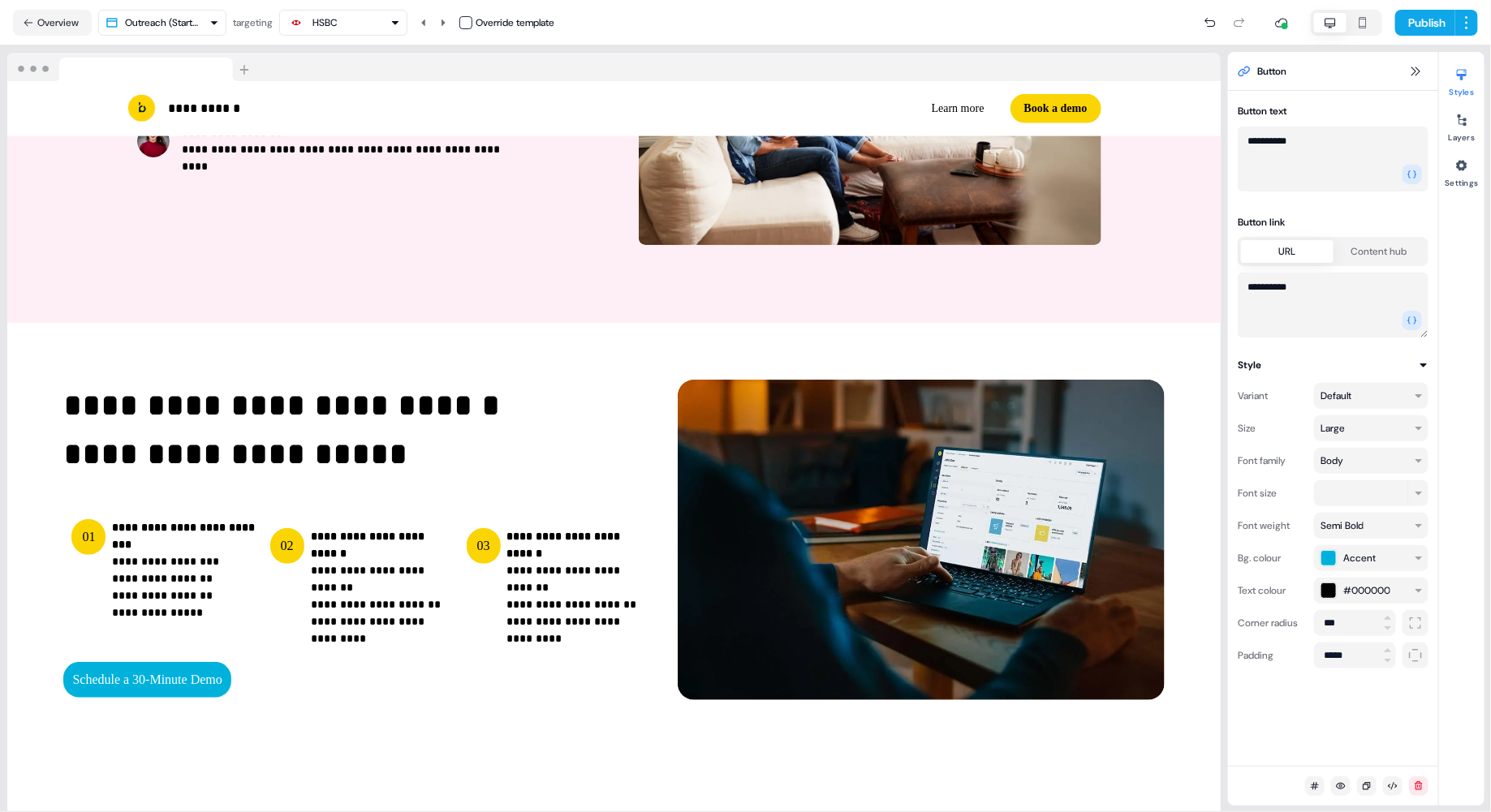
click at [339, 554] on p "**********" at bounding box center [380, 571] width 141 height 85
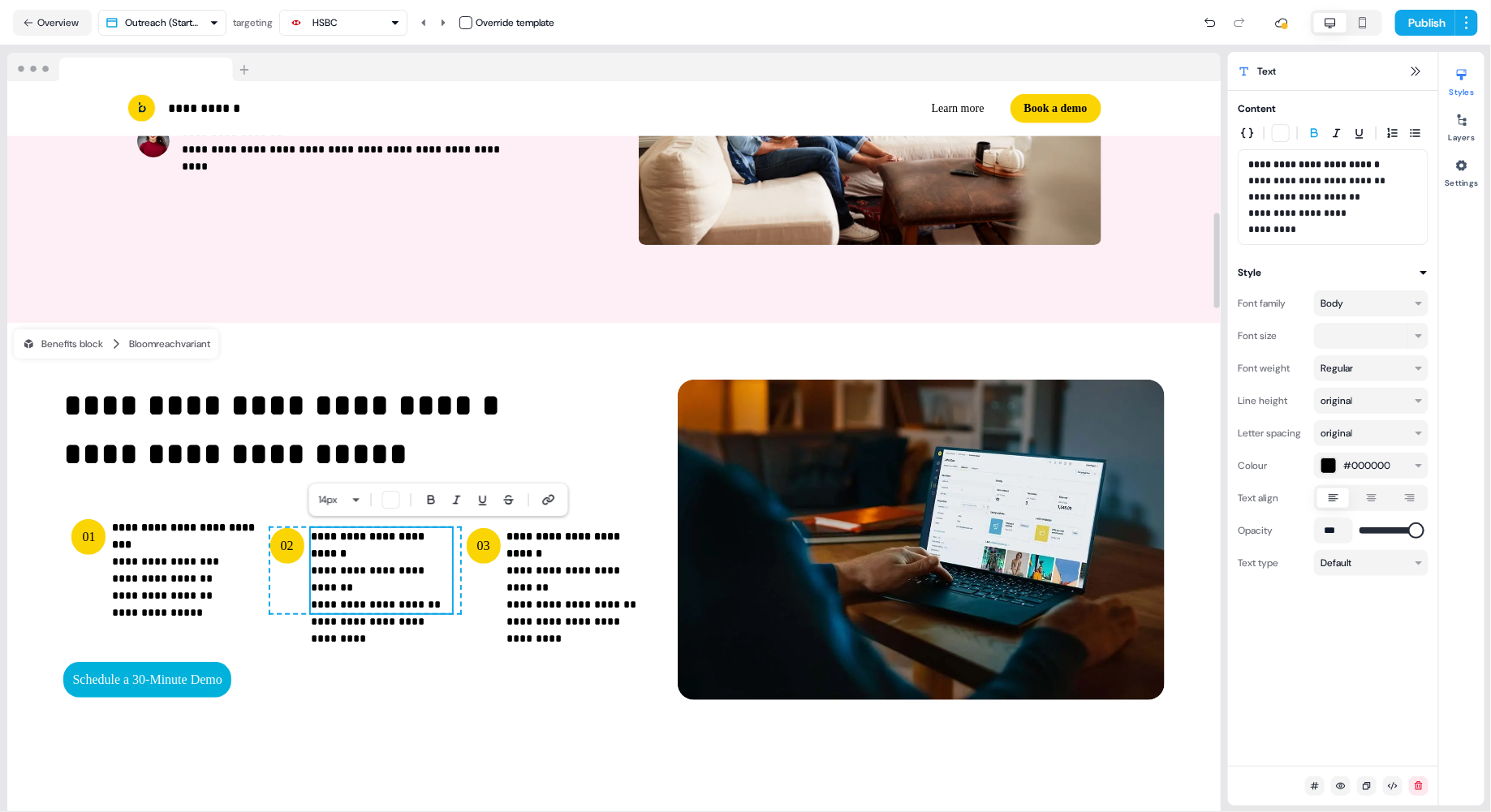
click at [339, 557] on p "**********" at bounding box center [380, 571] width 141 height 85
click at [725, 365] on div "**********" at bounding box center [614, 540] width 1213 height 434
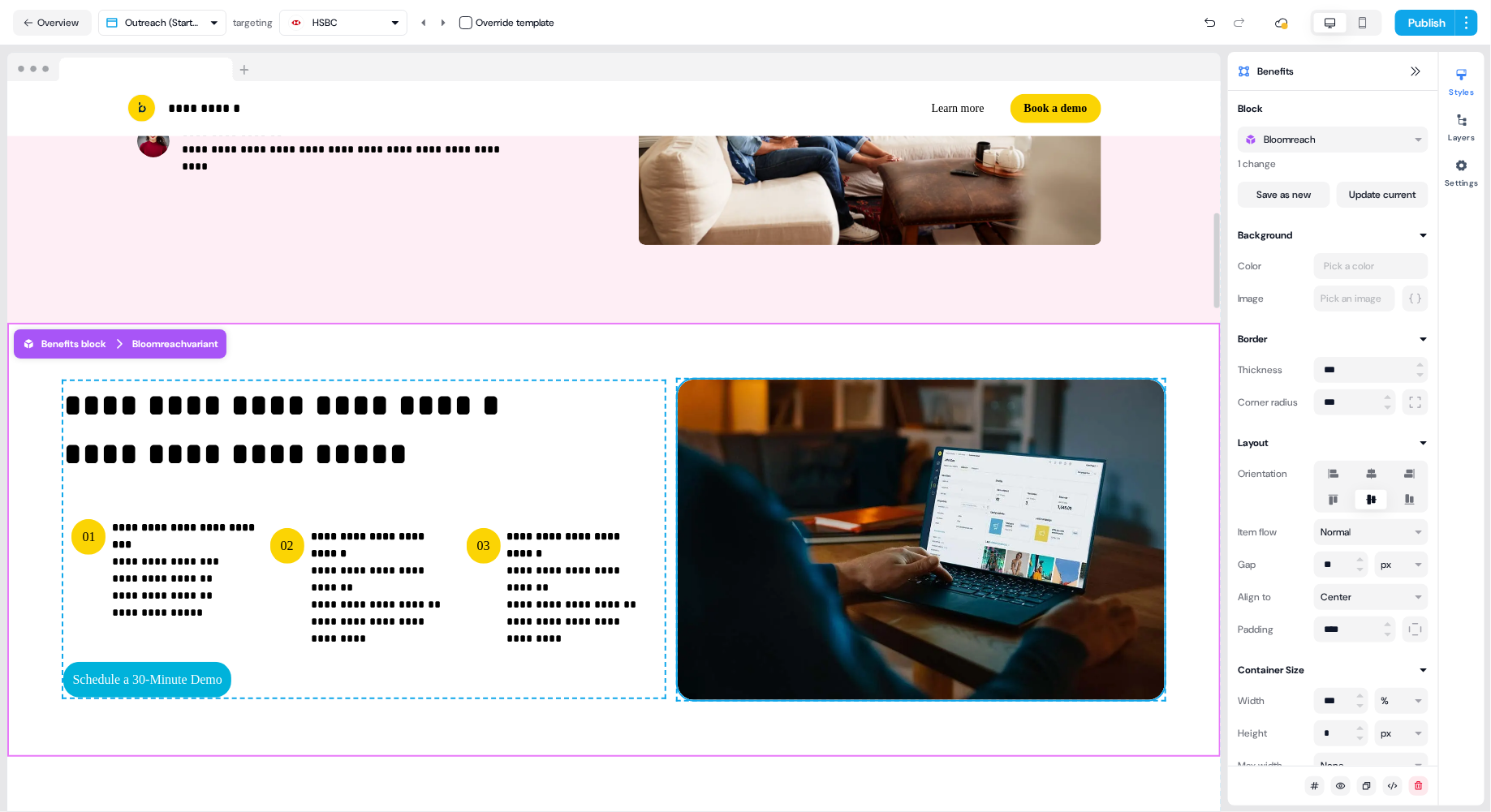
click at [966, 382] on img at bounding box center [921, 540] width 487 height 321
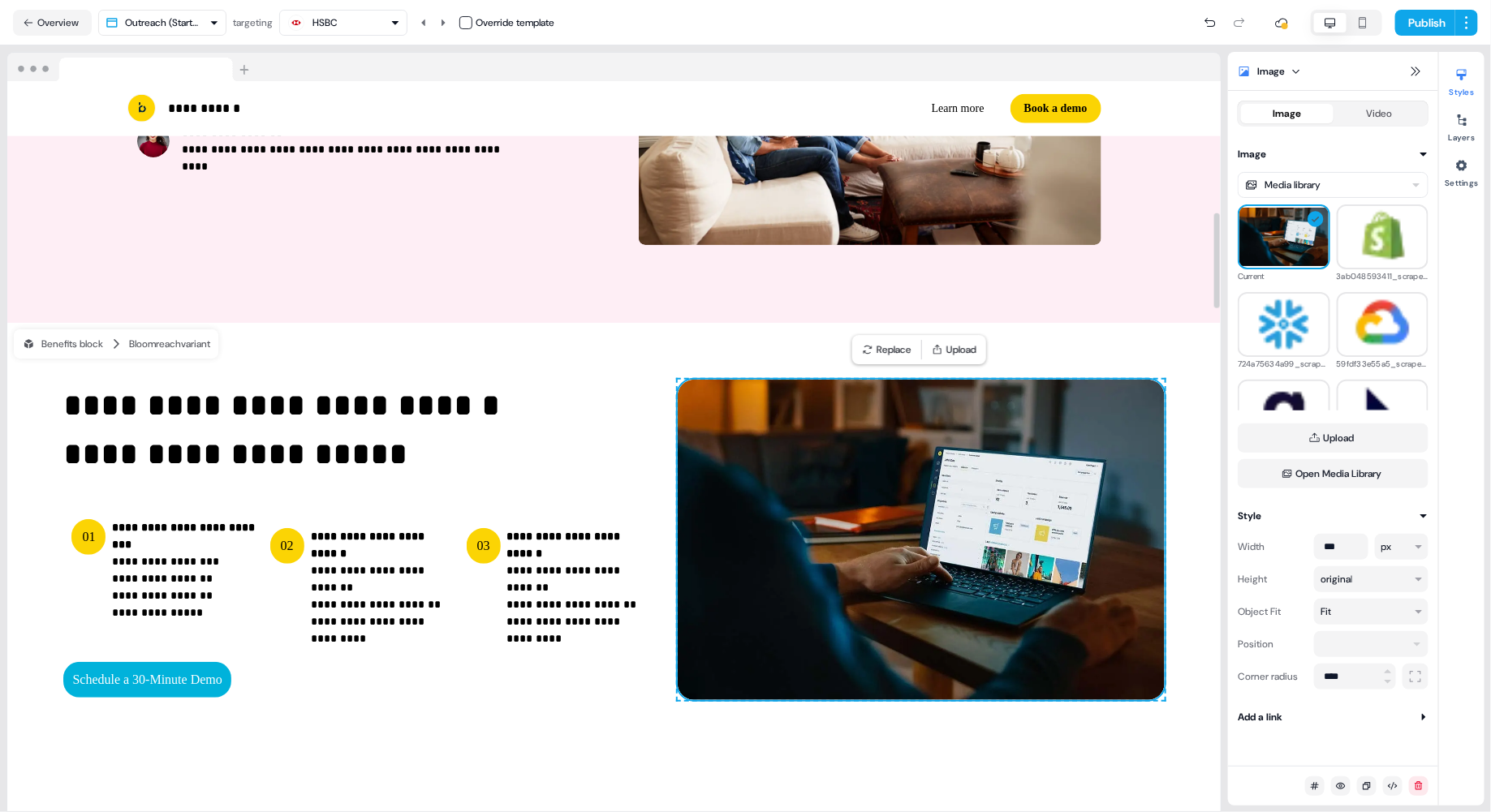
click at [966, 381] on div "To pick up a draggable item, press the space bar. While dragging, use the arrow…" at bounding box center [921, 540] width 487 height 321
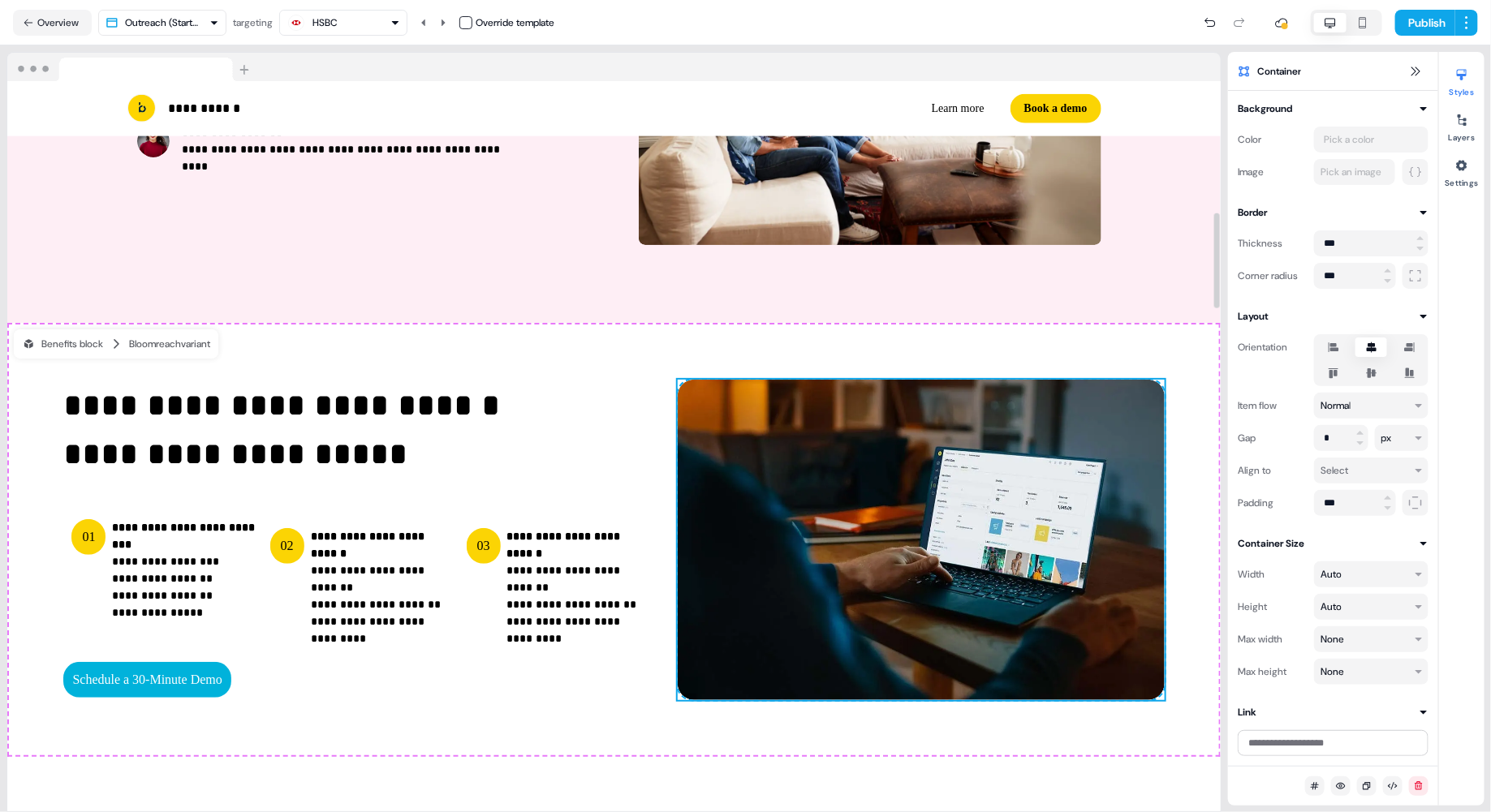
click at [966, 380] on div "**********" at bounding box center [614, 540] width 1213 height 434
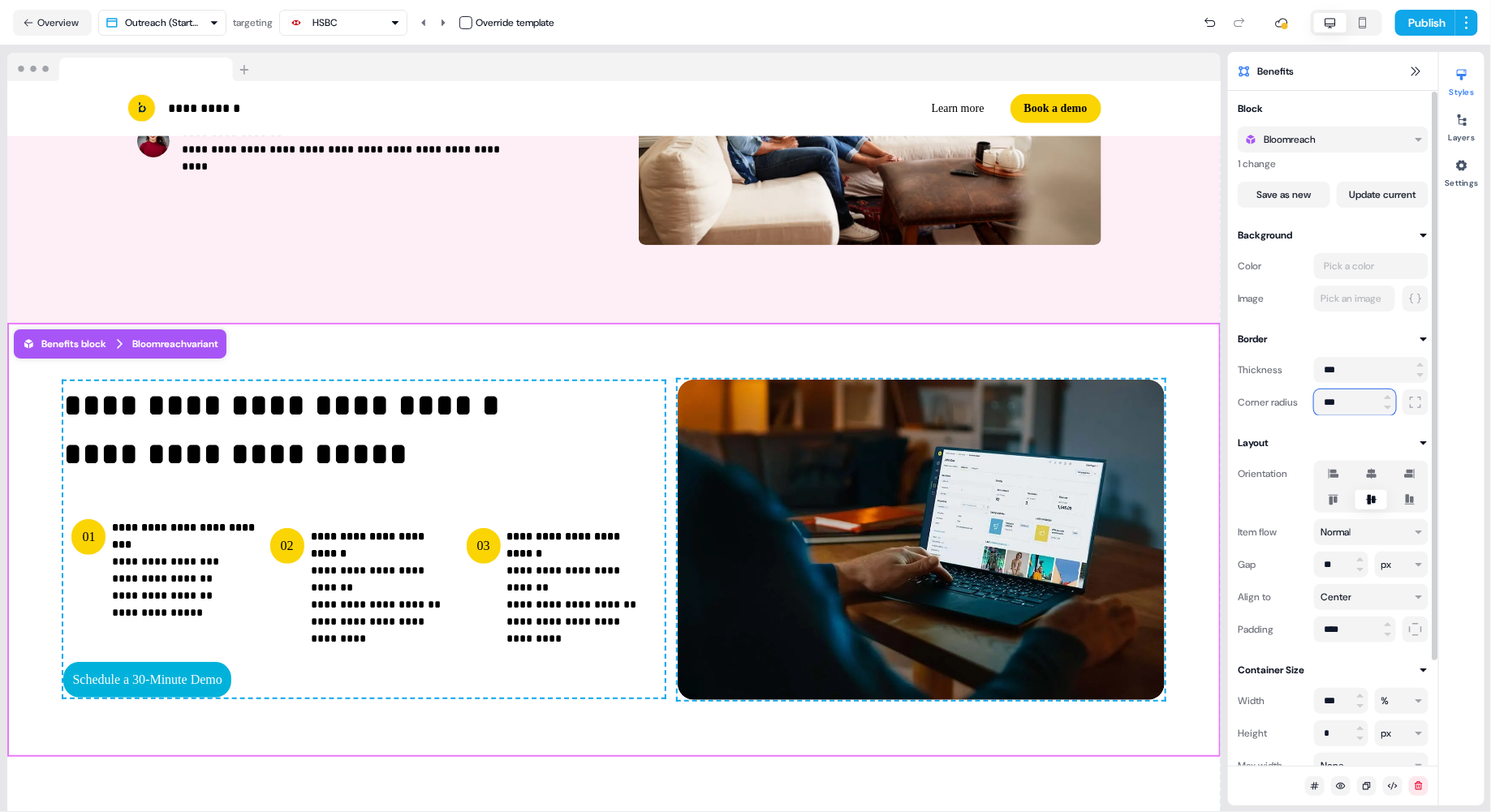
click at [966, 411] on input "***" at bounding box center [1355, 403] width 82 height 26
type input "***"
click at [966, 383] on div "To pick up a draggable item, press the space bar. While dragging, use the arrow…" at bounding box center [921, 540] width 487 height 321
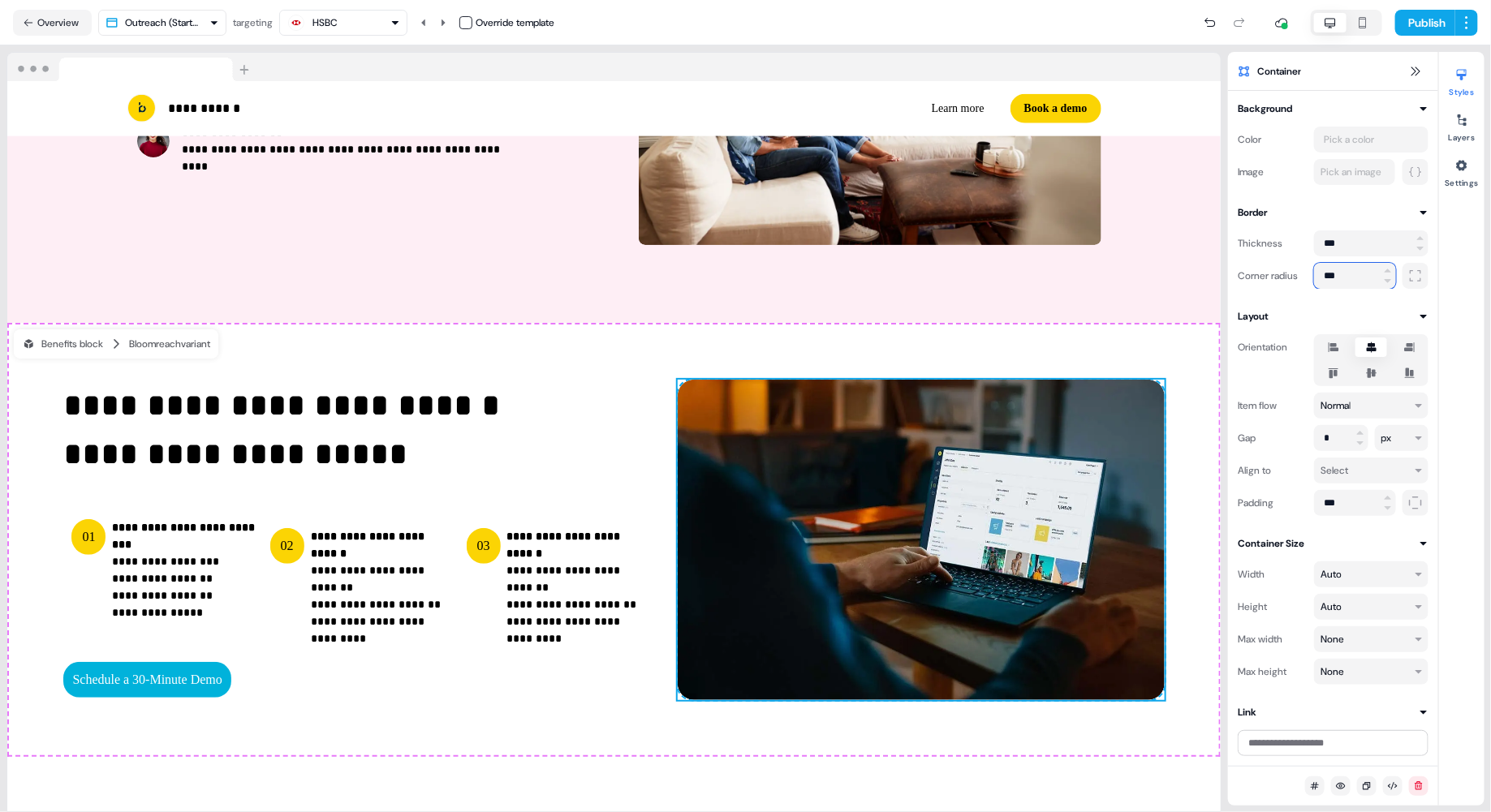
click at [966, 277] on input "***" at bounding box center [1355, 276] width 82 height 26
click at [966, 402] on img at bounding box center [921, 540] width 487 height 321
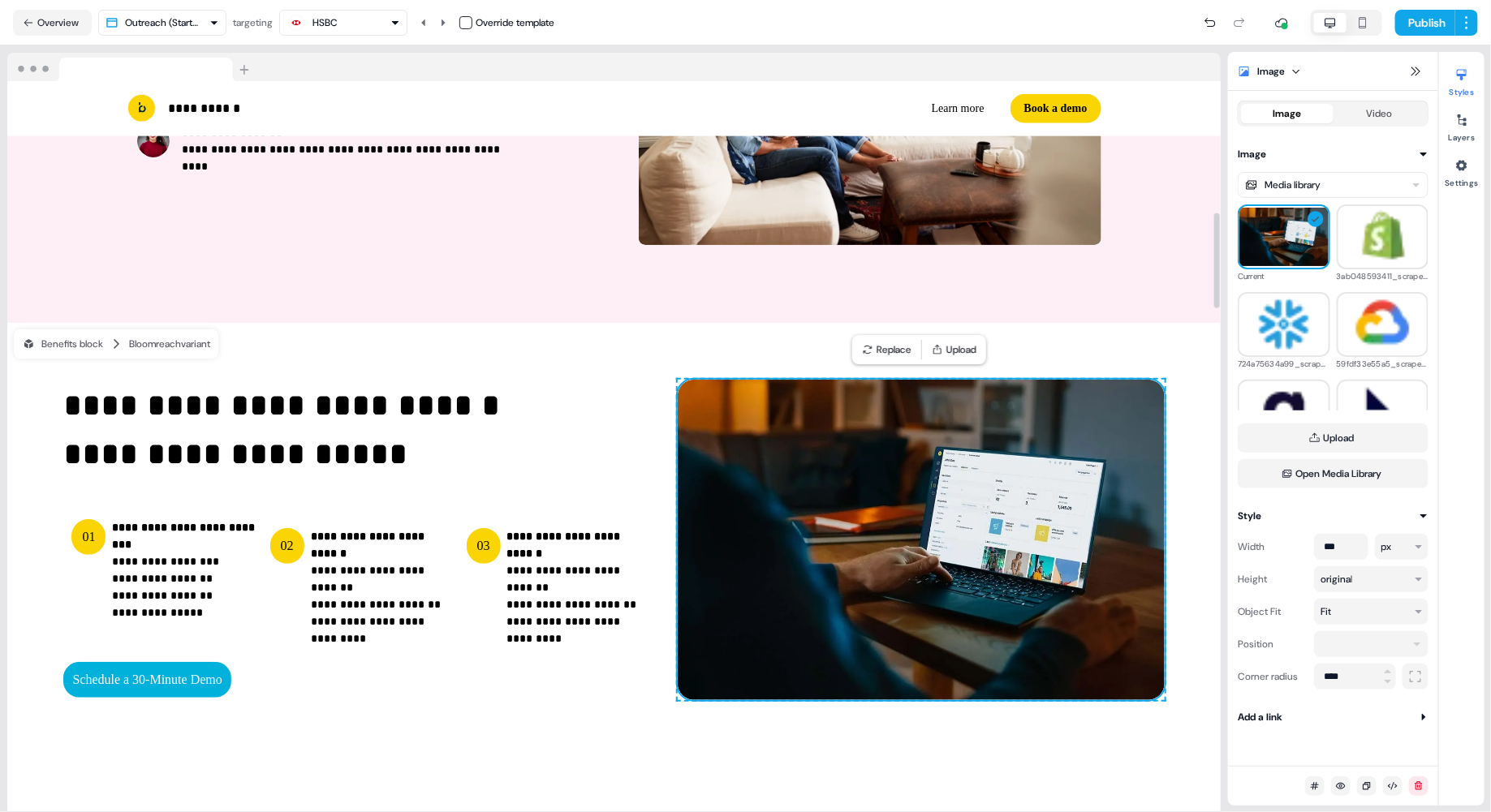
click at [966, 381] on div "To pick up a draggable item, press the space bar. While dragging, use the arrow…" at bounding box center [921, 540] width 487 height 321
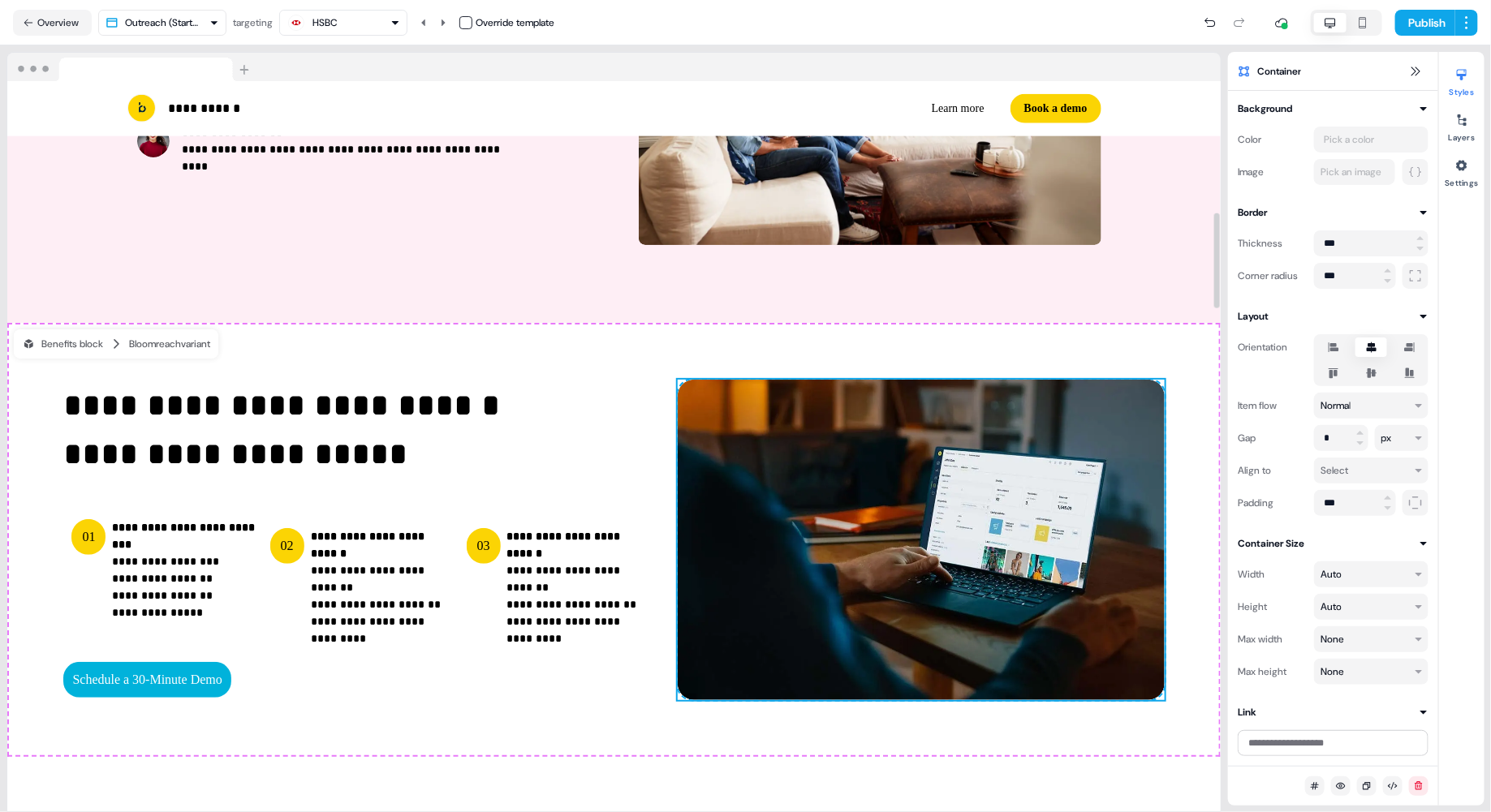
click at [966, 381] on div "To pick up a draggable item, press the space bar. While dragging, use the arrow…" at bounding box center [921, 540] width 487 height 321
click at [966, 274] on input "***" at bounding box center [1355, 276] width 82 height 26
type input "****"
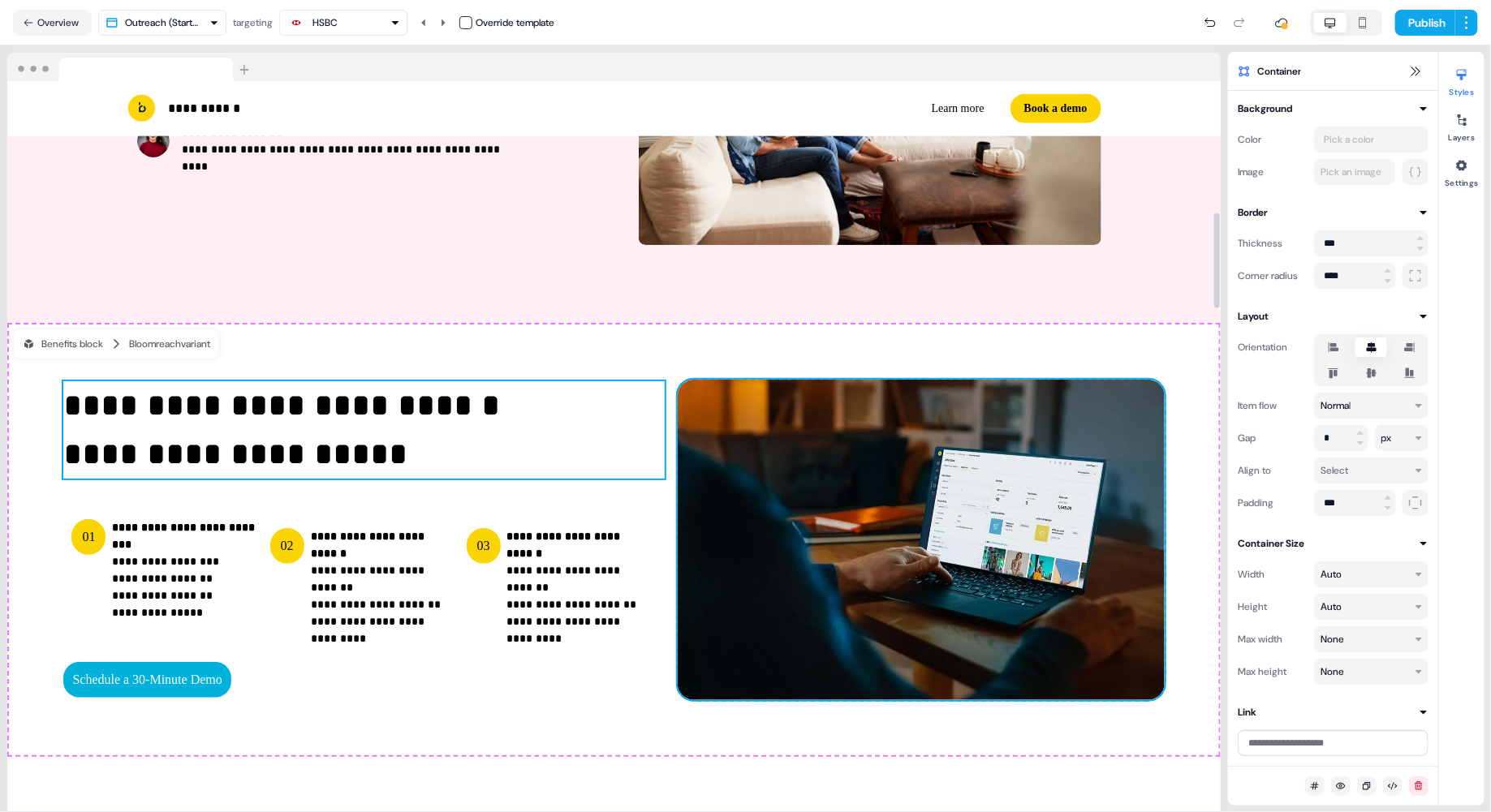
click at [654, 400] on p "**********" at bounding box center [364, 430] width 601 height 97
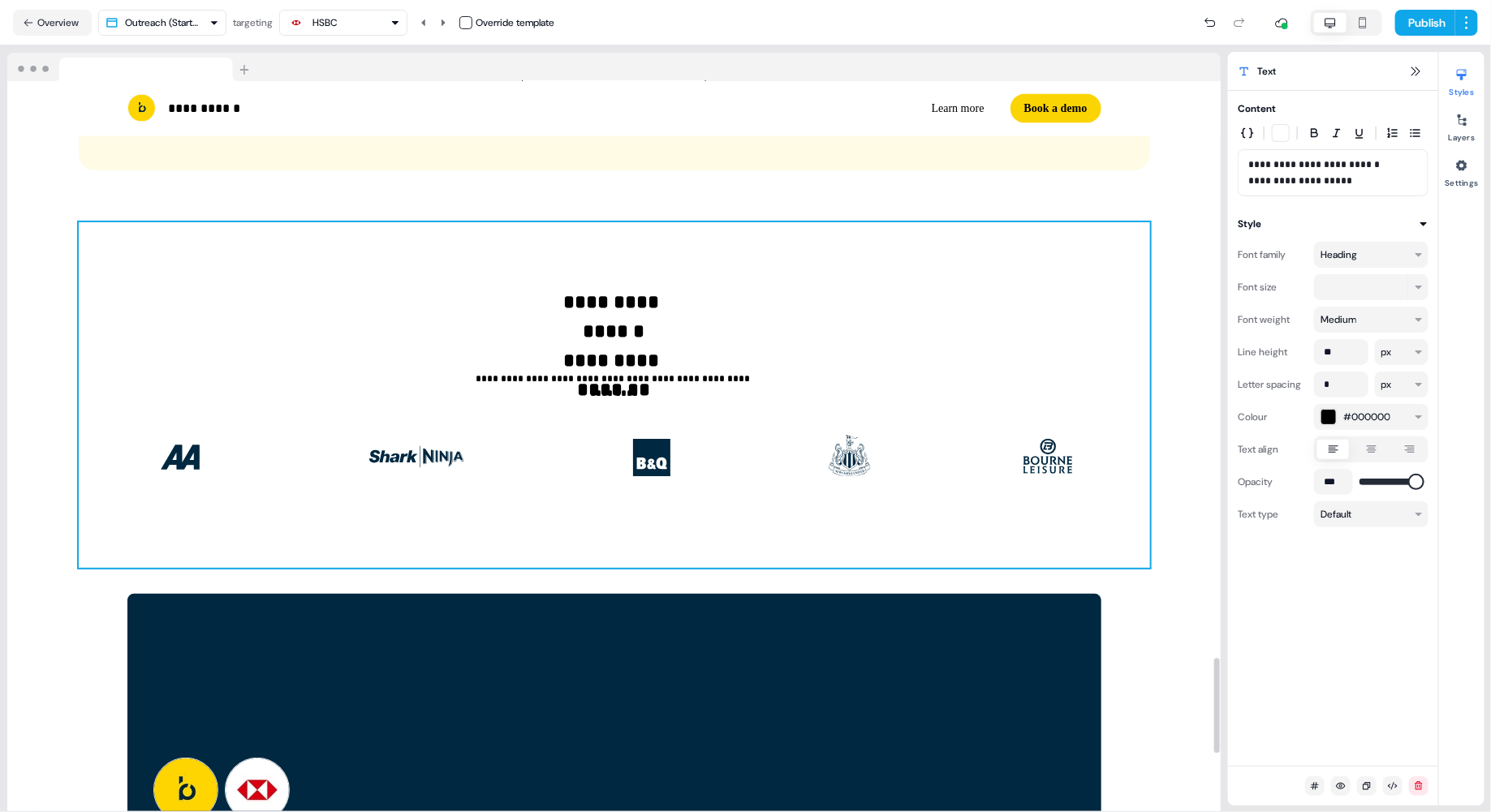
scroll to position [4596, 0]
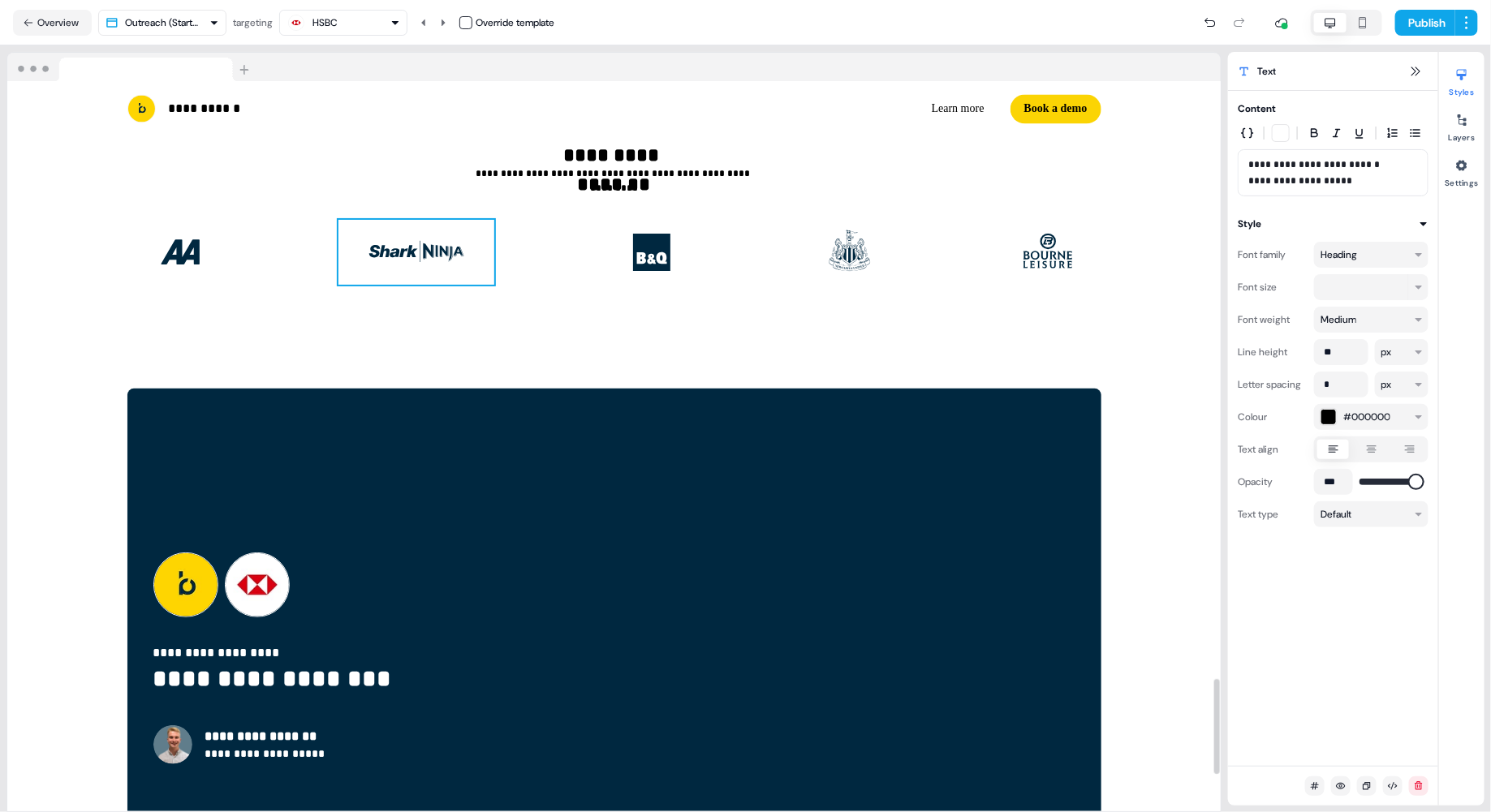
click at [472, 251] on img at bounding box center [416, 253] width 156 height 65
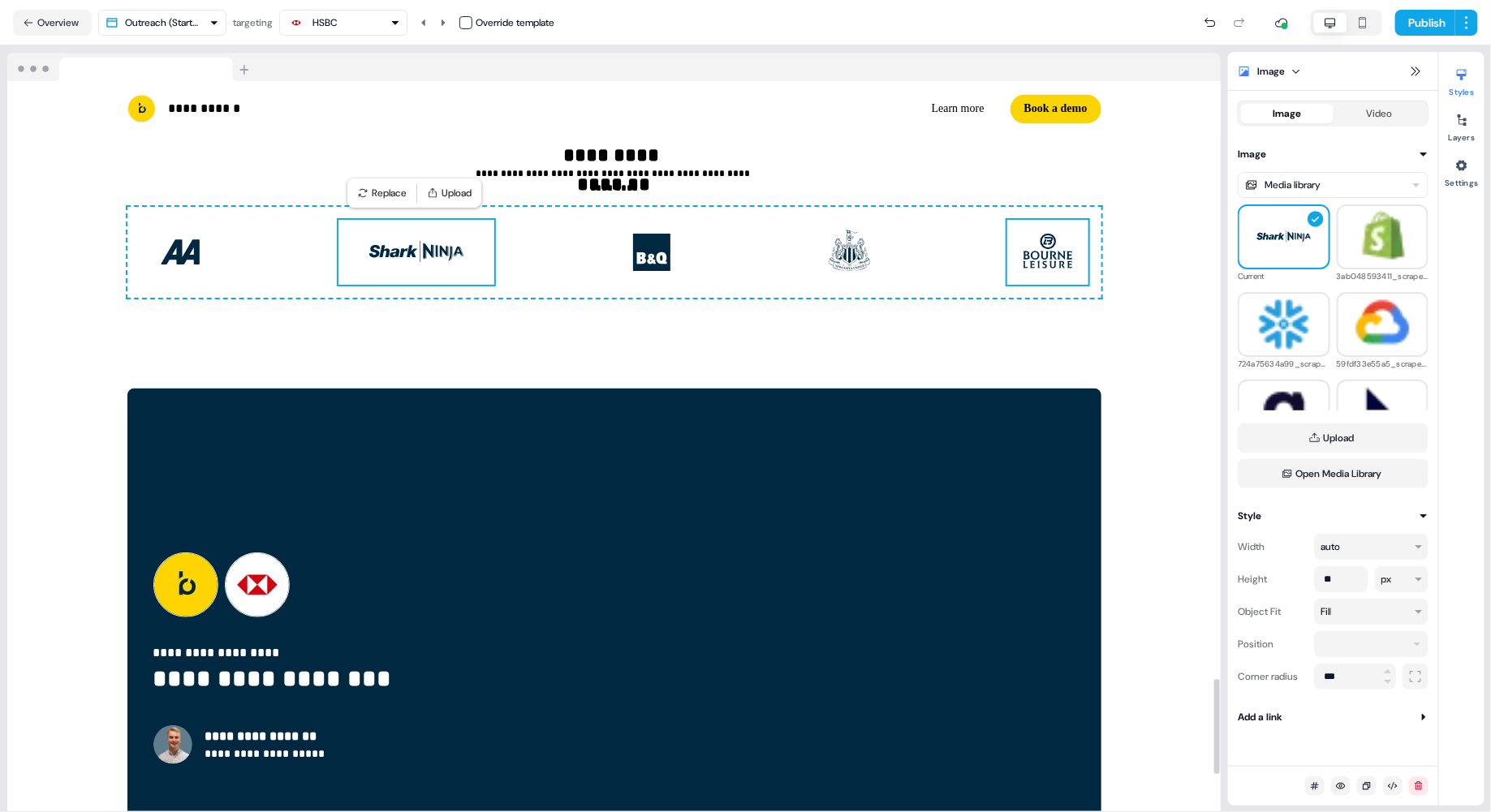
click at [966, 266] on img at bounding box center [1047, 253] width 81 height 65
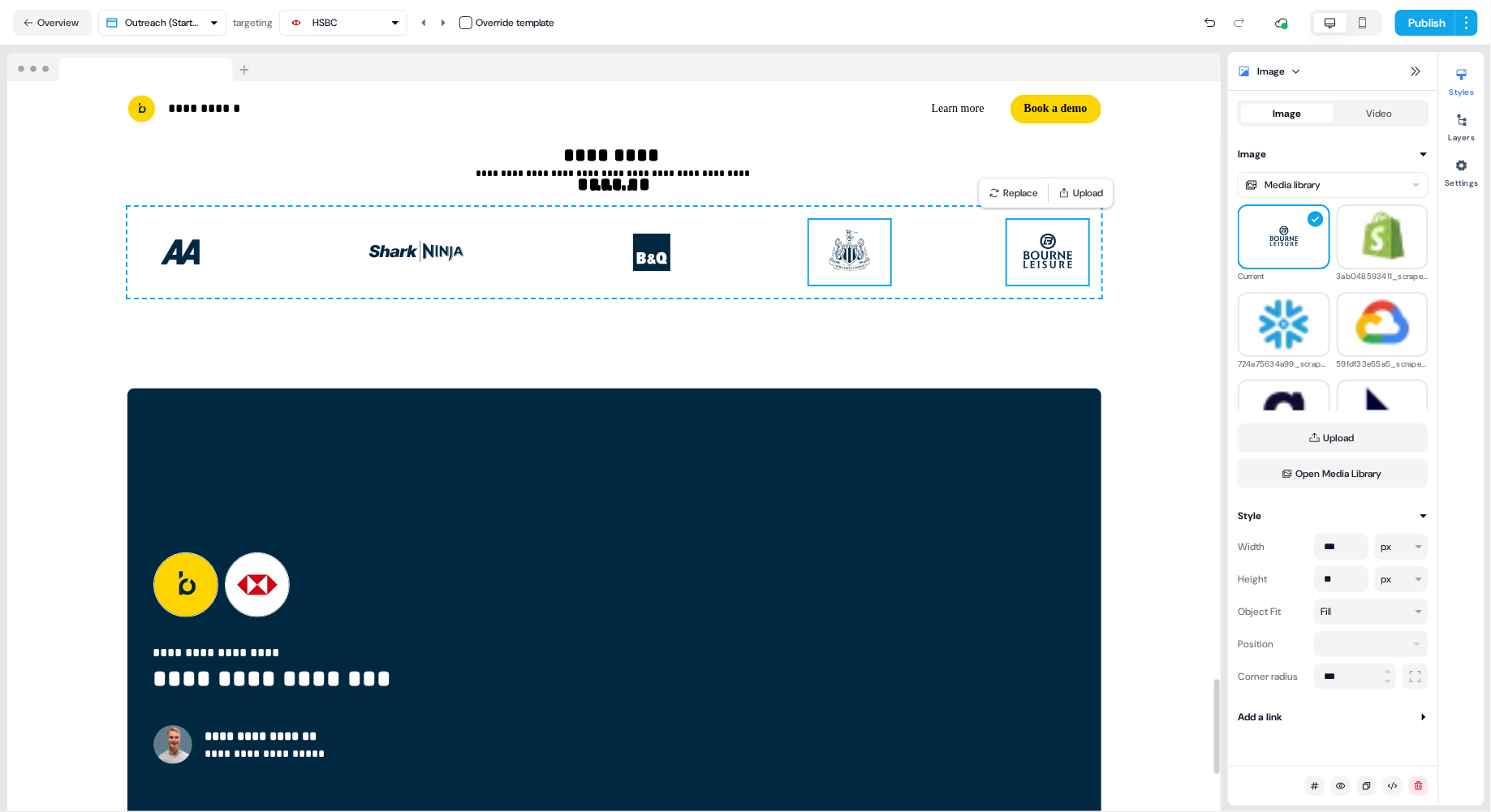
click at [867, 250] on img at bounding box center [849, 253] width 81 height 65
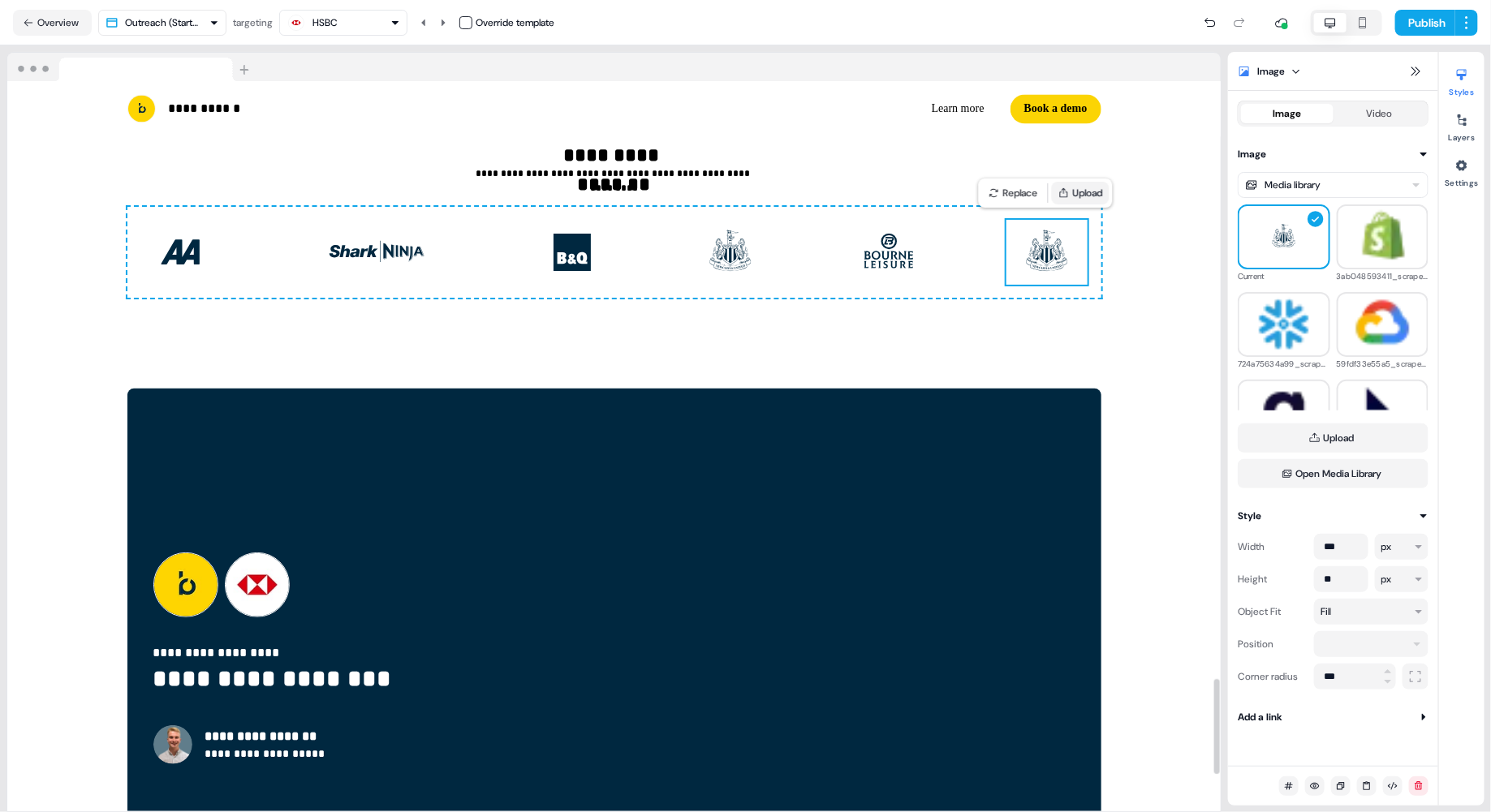
click at [966, 192] on button "Upload" at bounding box center [1081, 193] width 58 height 22
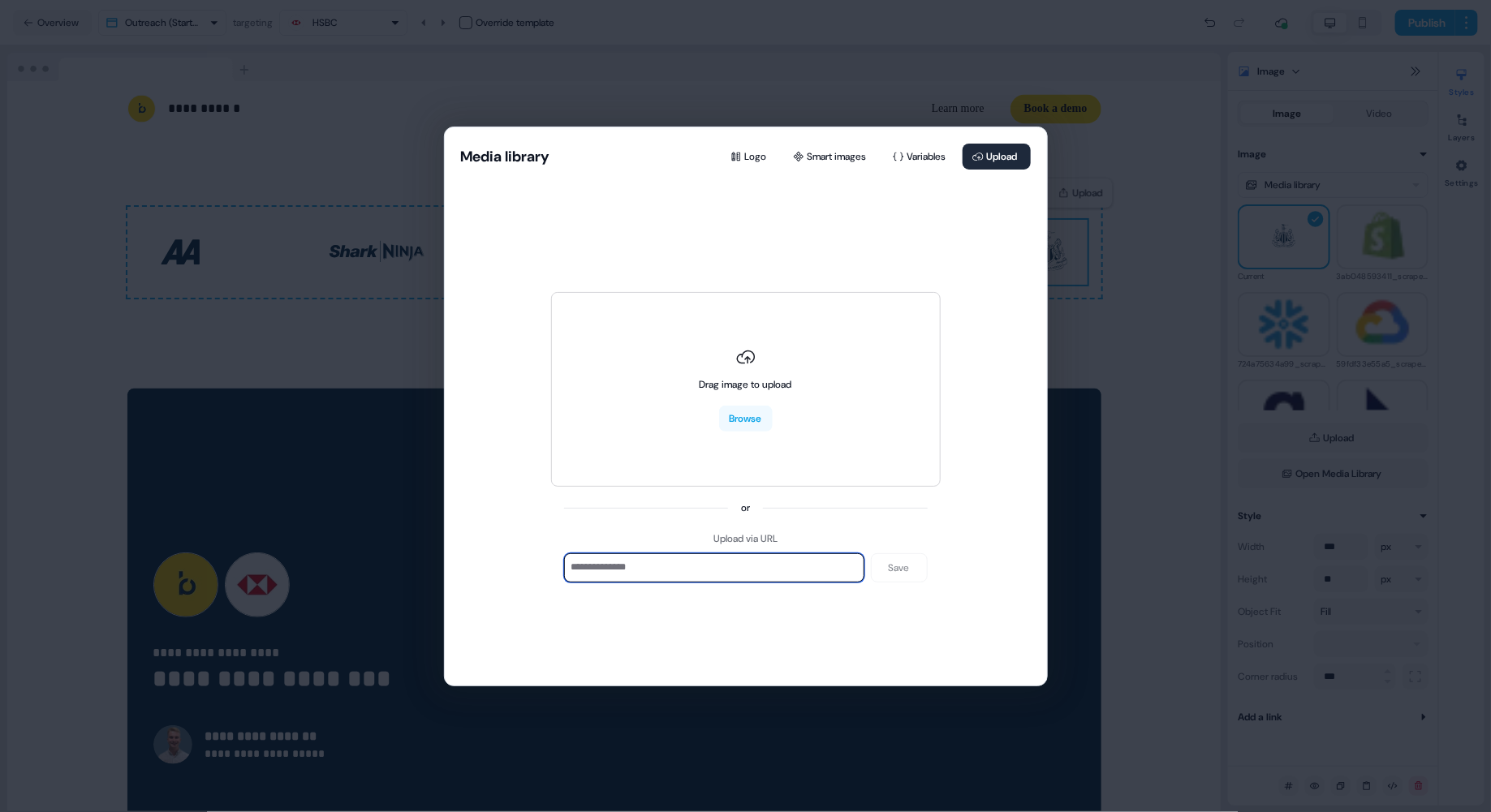
click at [792, 566] on input at bounding box center [714, 568] width 300 height 29
paste input "**********"
type input "**********"
click at [906, 569] on button "Save" at bounding box center [899, 568] width 57 height 29
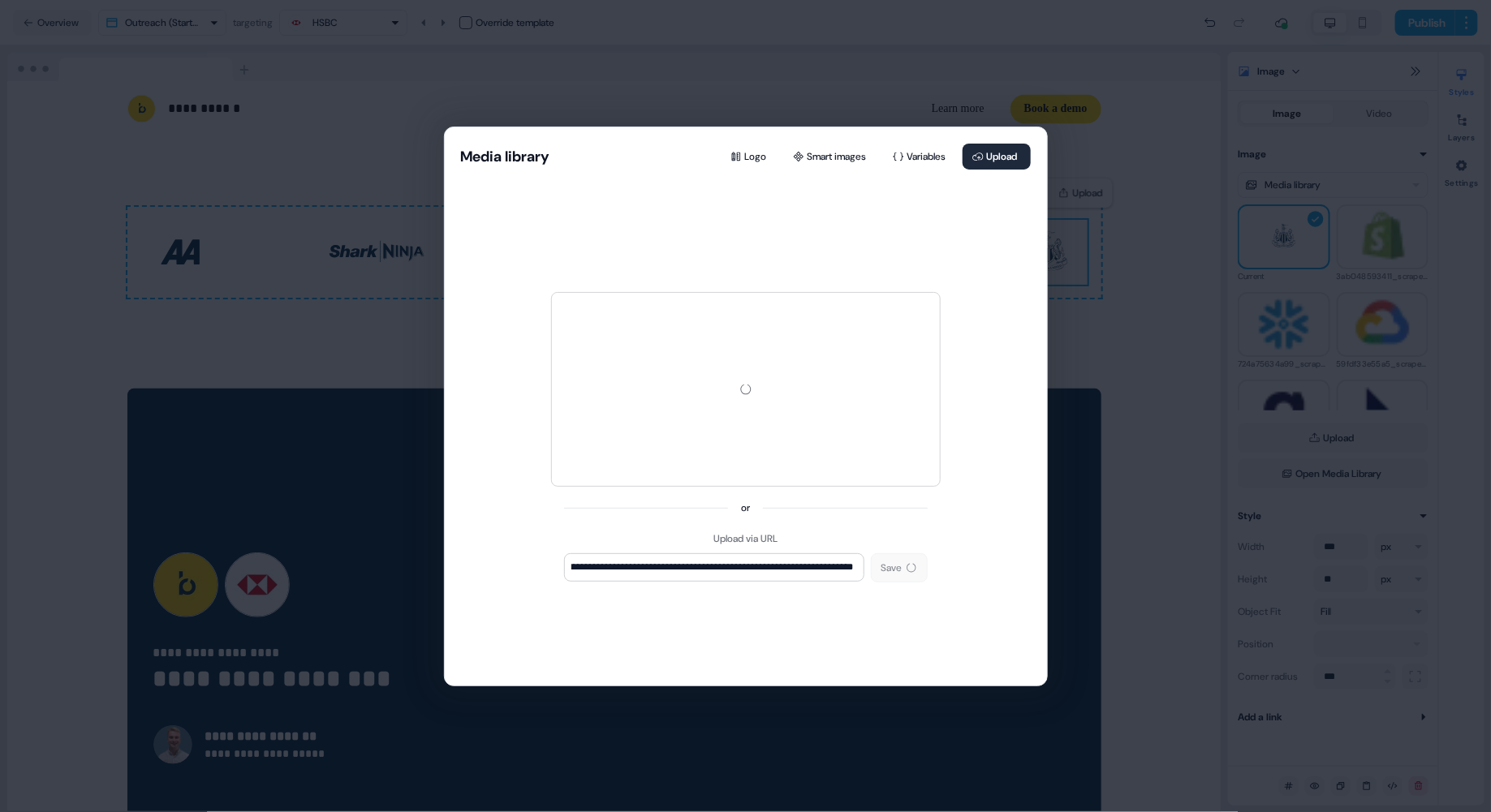
scroll to position [0, 0]
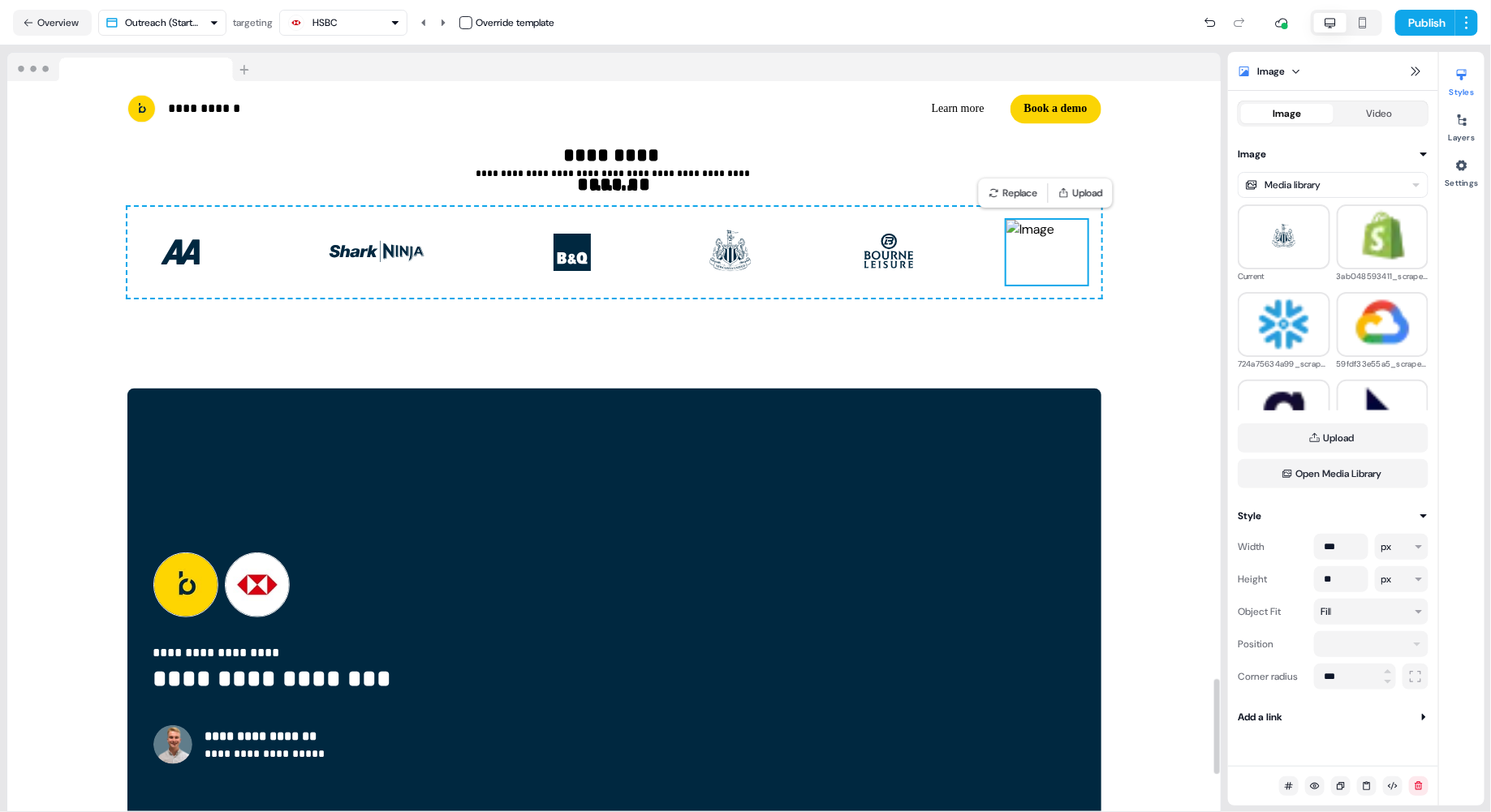
click at [966, 248] on img at bounding box center [1046, 253] width 81 height 65
click at [966, 194] on button "Replace" at bounding box center [1013, 193] width 62 height 22
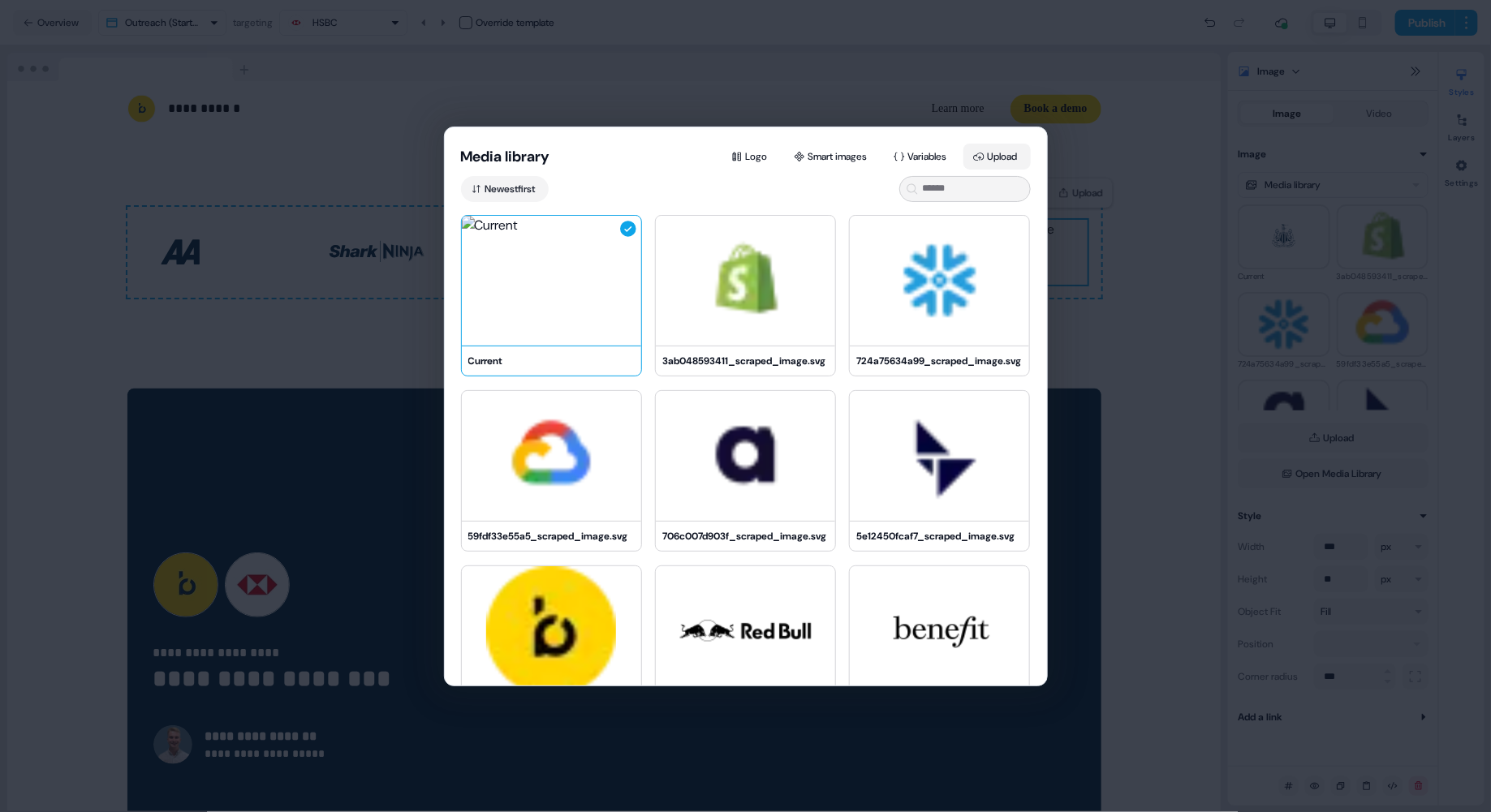
click at [966, 153] on button "Upload" at bounding box center [997, 157] width 67 height 26
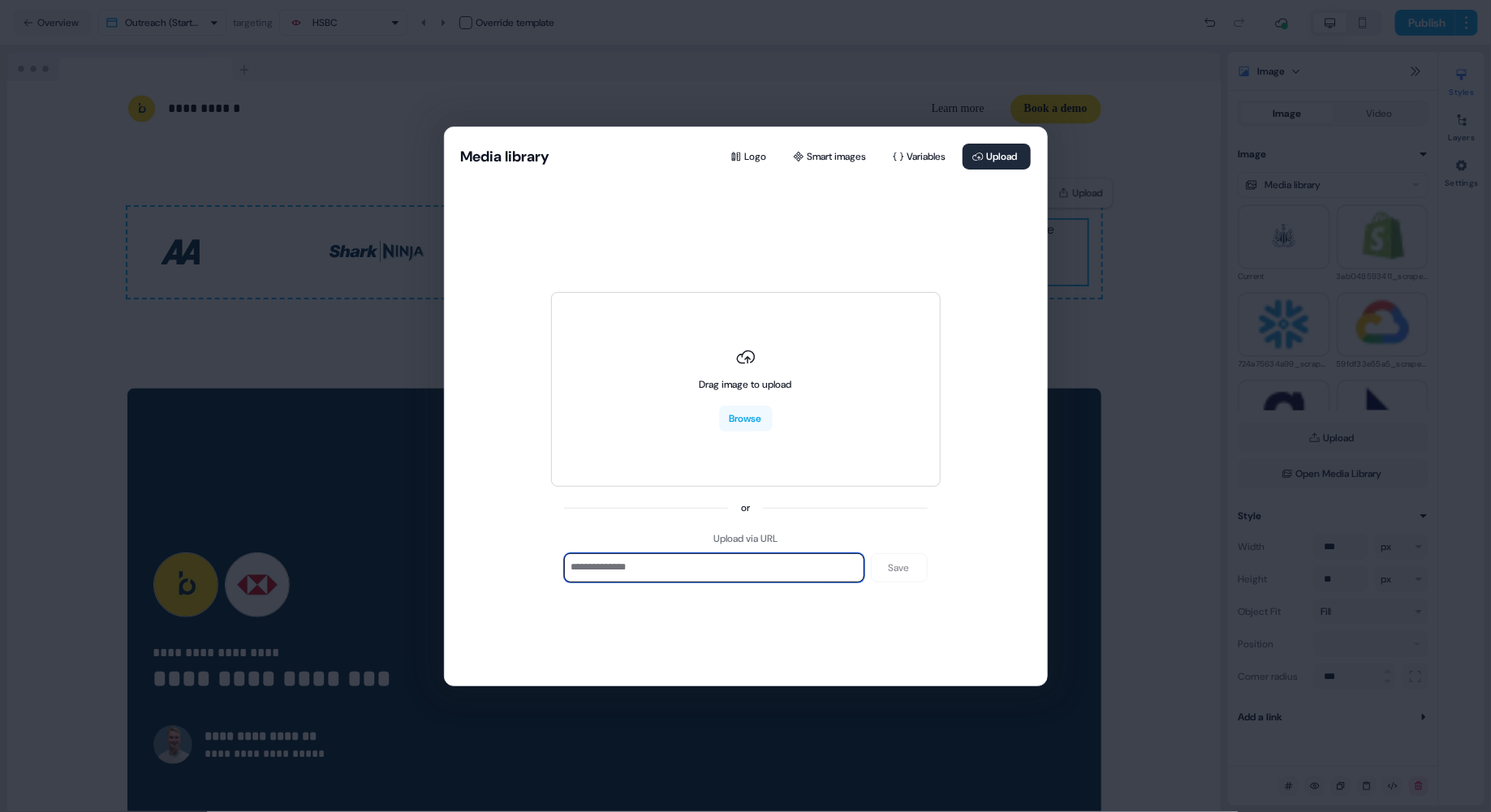
click at [803, 573] on input at bounding box center [714, 568] width 300 height 29
paste input "**********"
type input "**********"
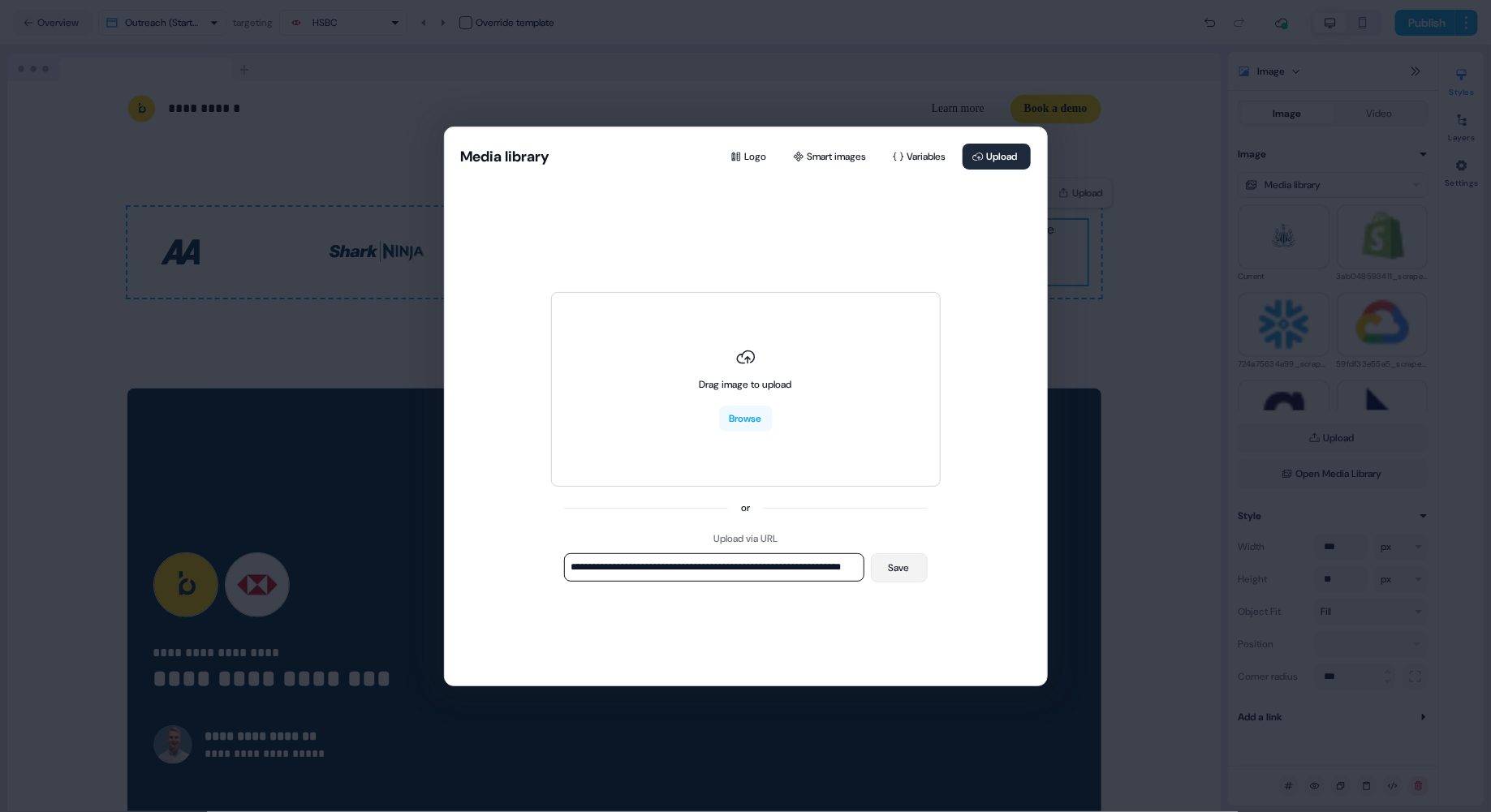
click at [897, 566] on button "Save" at bounding box center [899, 568] width 57 height 29
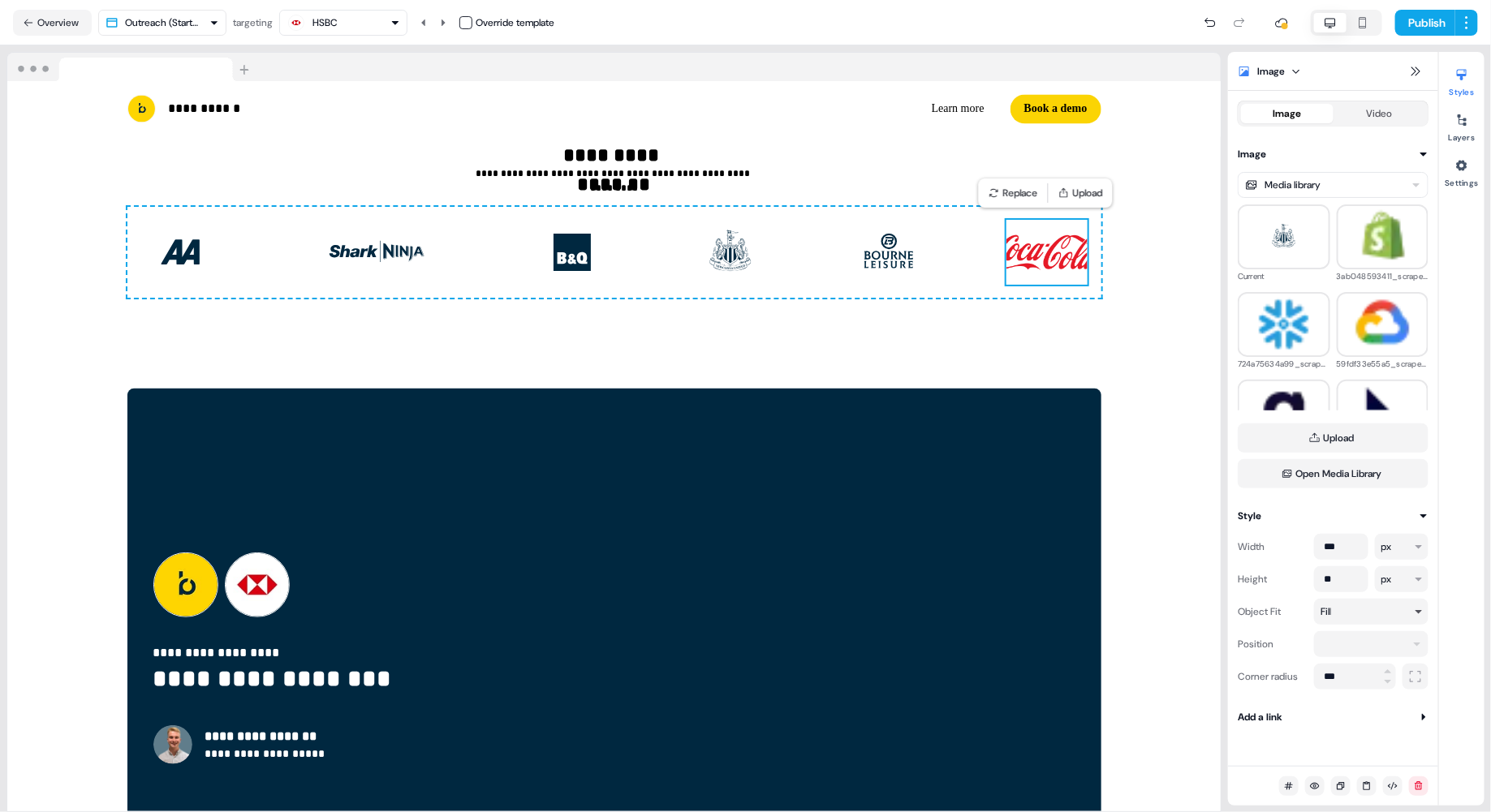
click at [966, 614] on div "Fill" at bounding box center [1363, 612] width 87 height 16
click at [966, 667] on button "Fit" at bounding box center [1400, 673] width 46 height 26
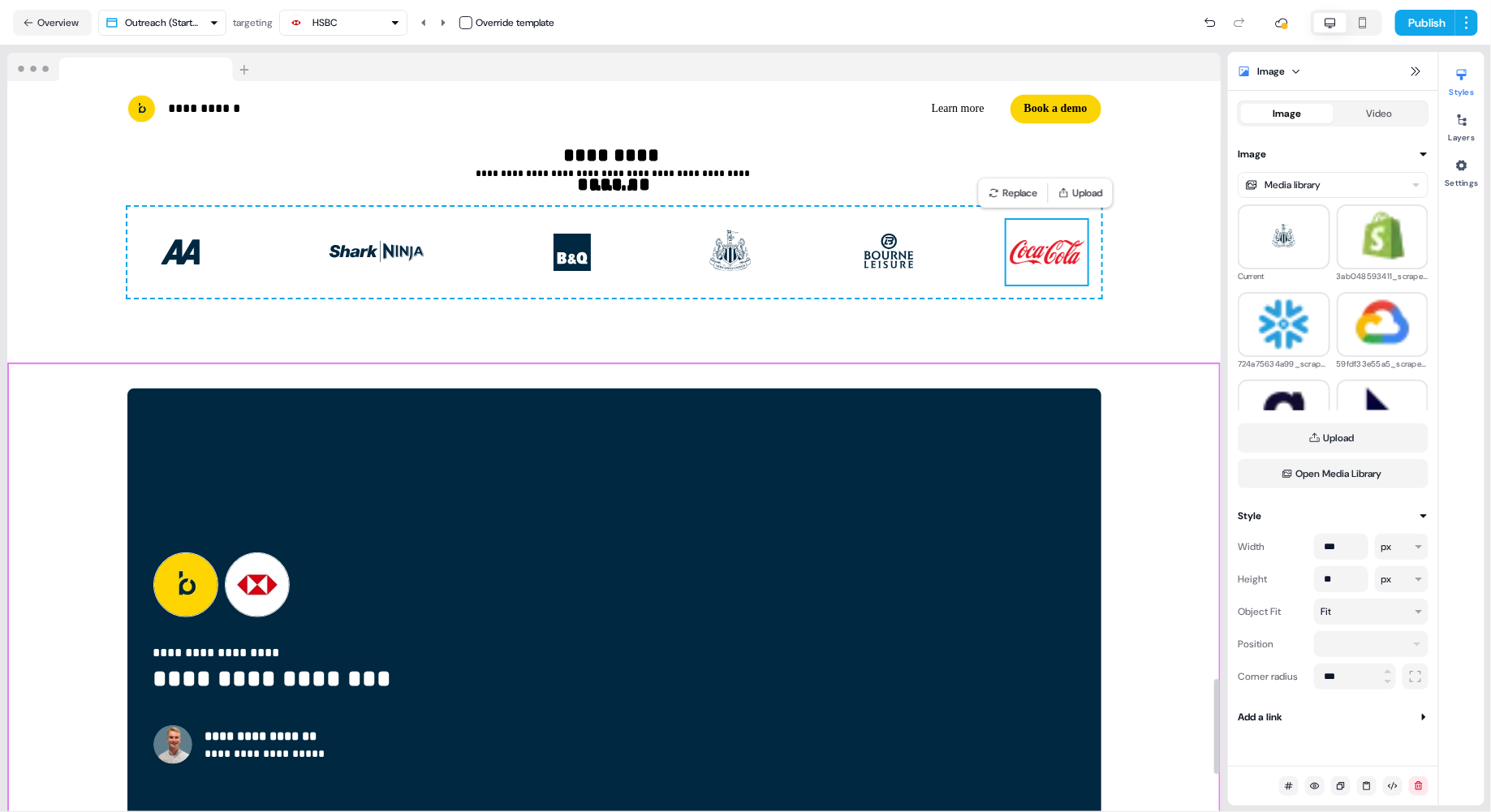
click at [966, 404] on div "**********" at bounding box center [614, 658] width 1213 height 591
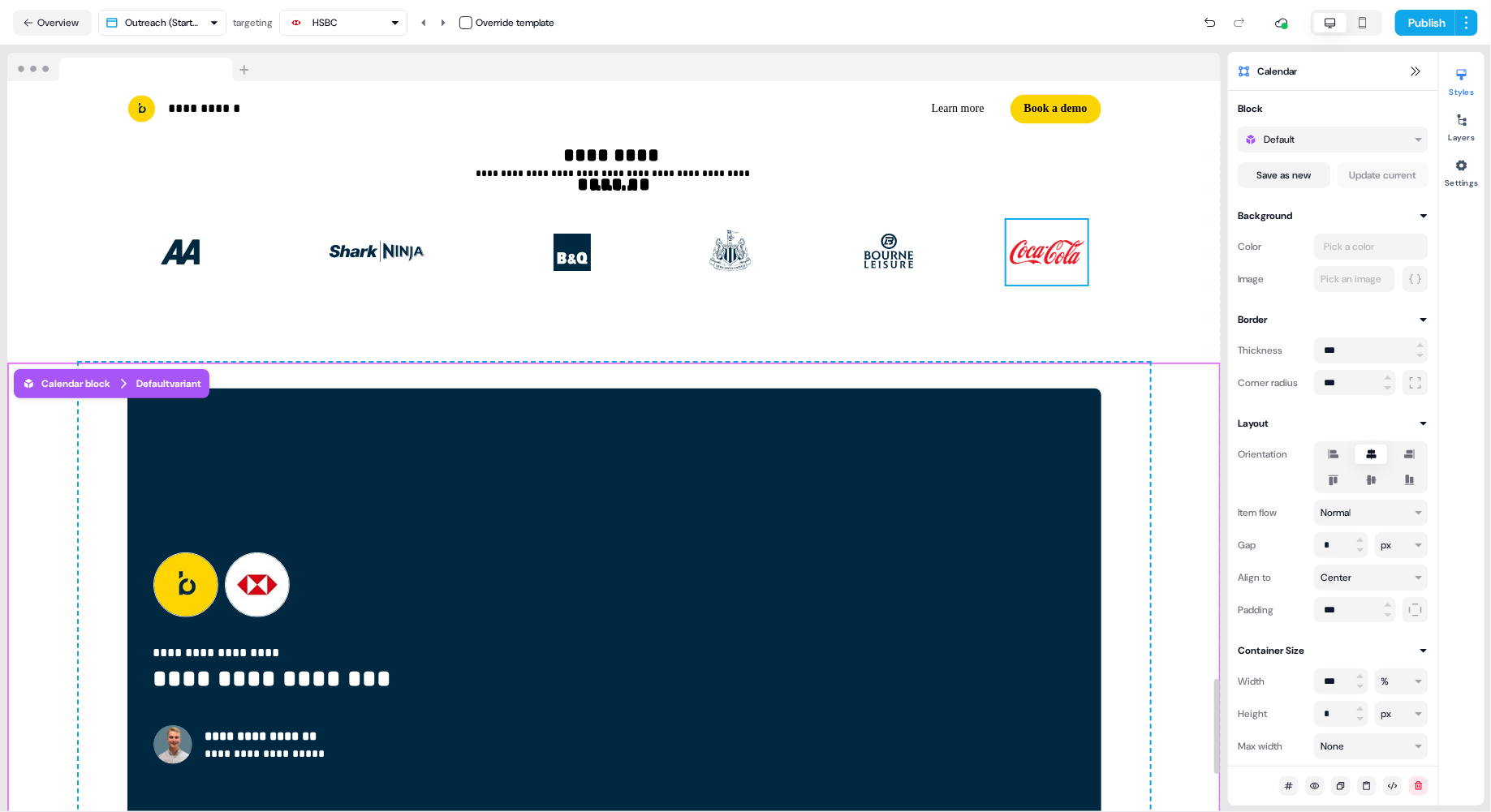
click at [966, 264] on img at bounding box center [1046, 253] width 81 height 65
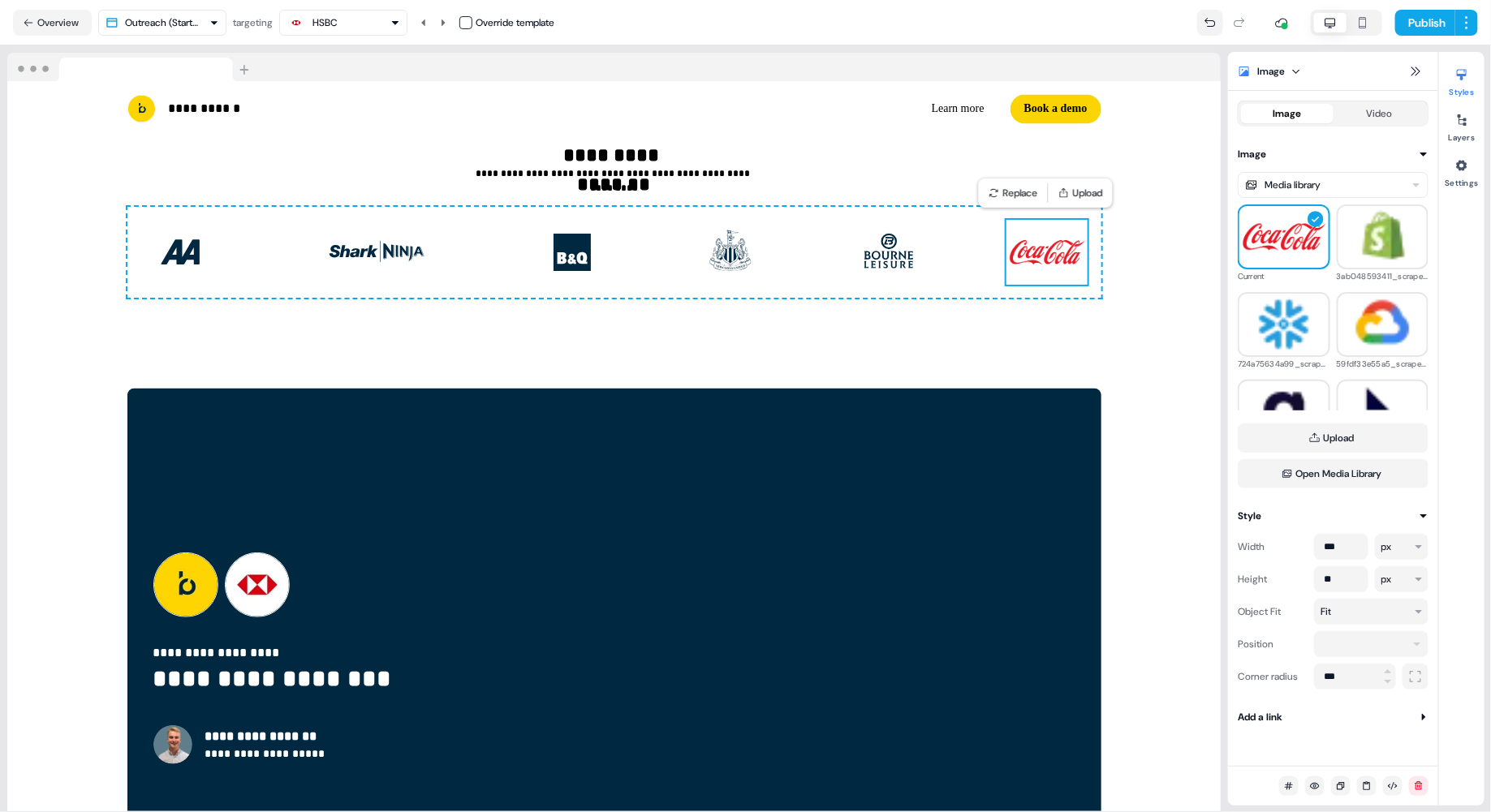
click at [966, 25] on icon at bounding box center [1210, 22] width 13 height 13
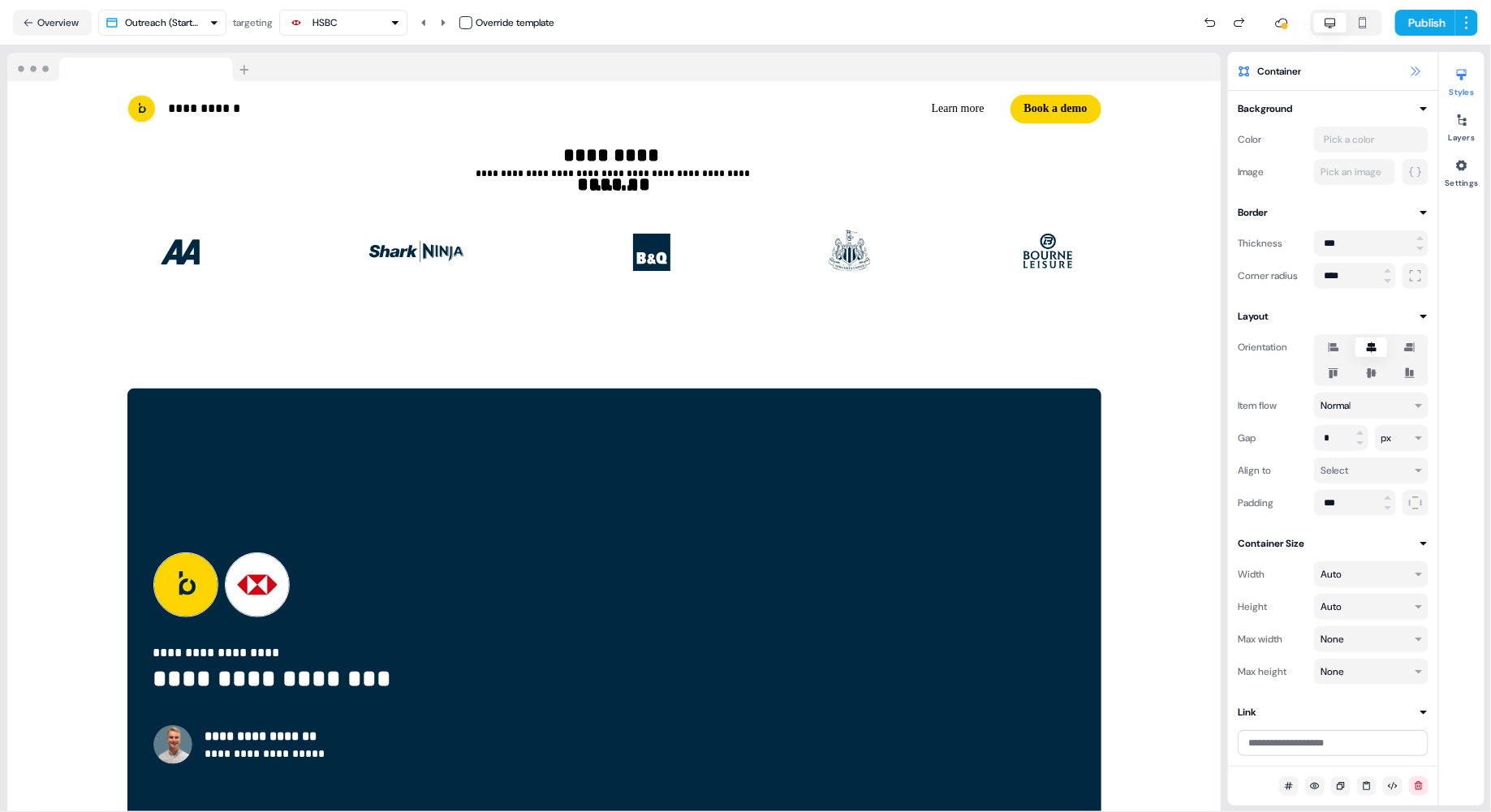
click at [966, 72] on icon at bounding box center [1415, 72] width 13 height 13
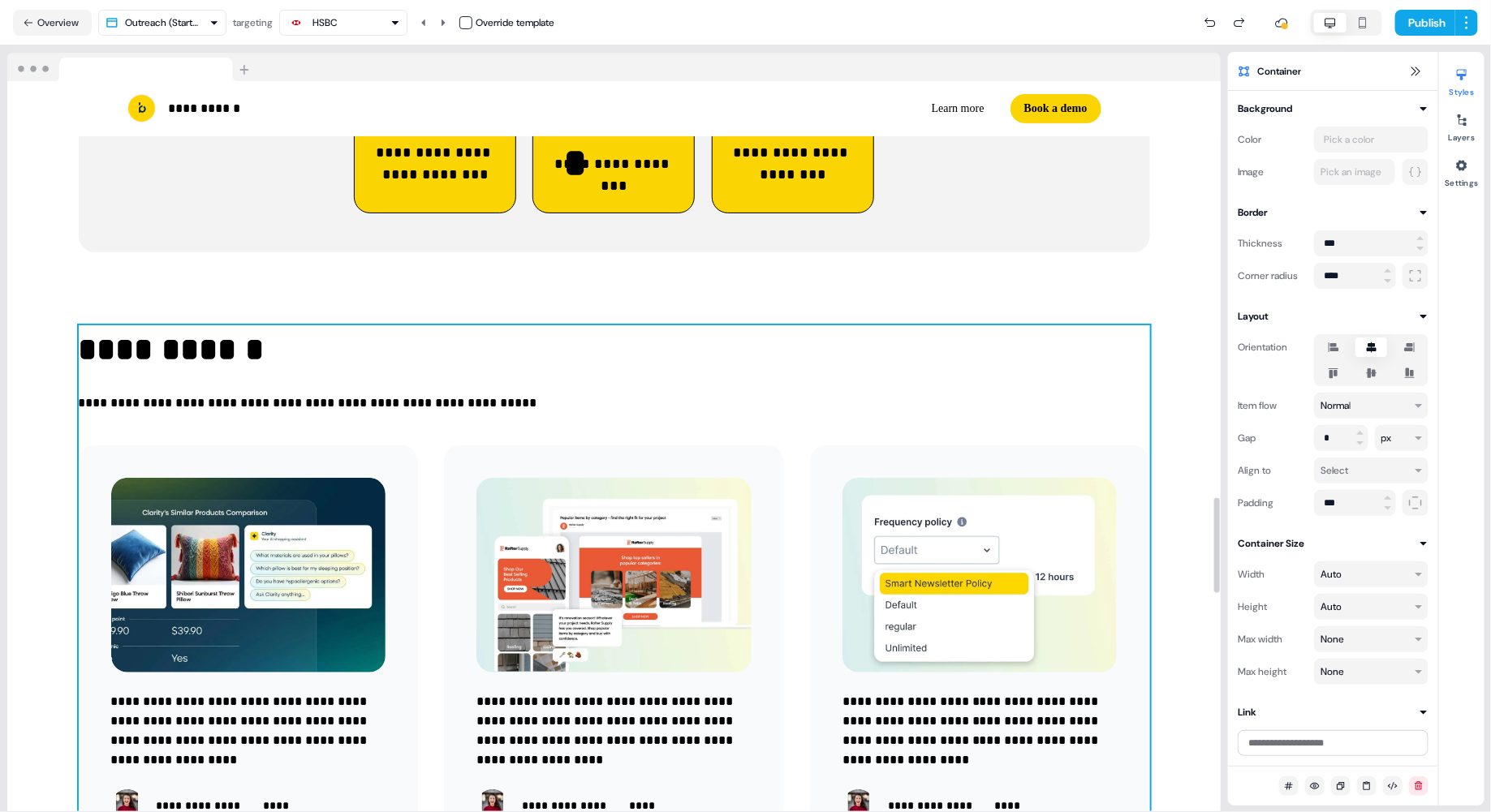
scroll to position [3175, 0]
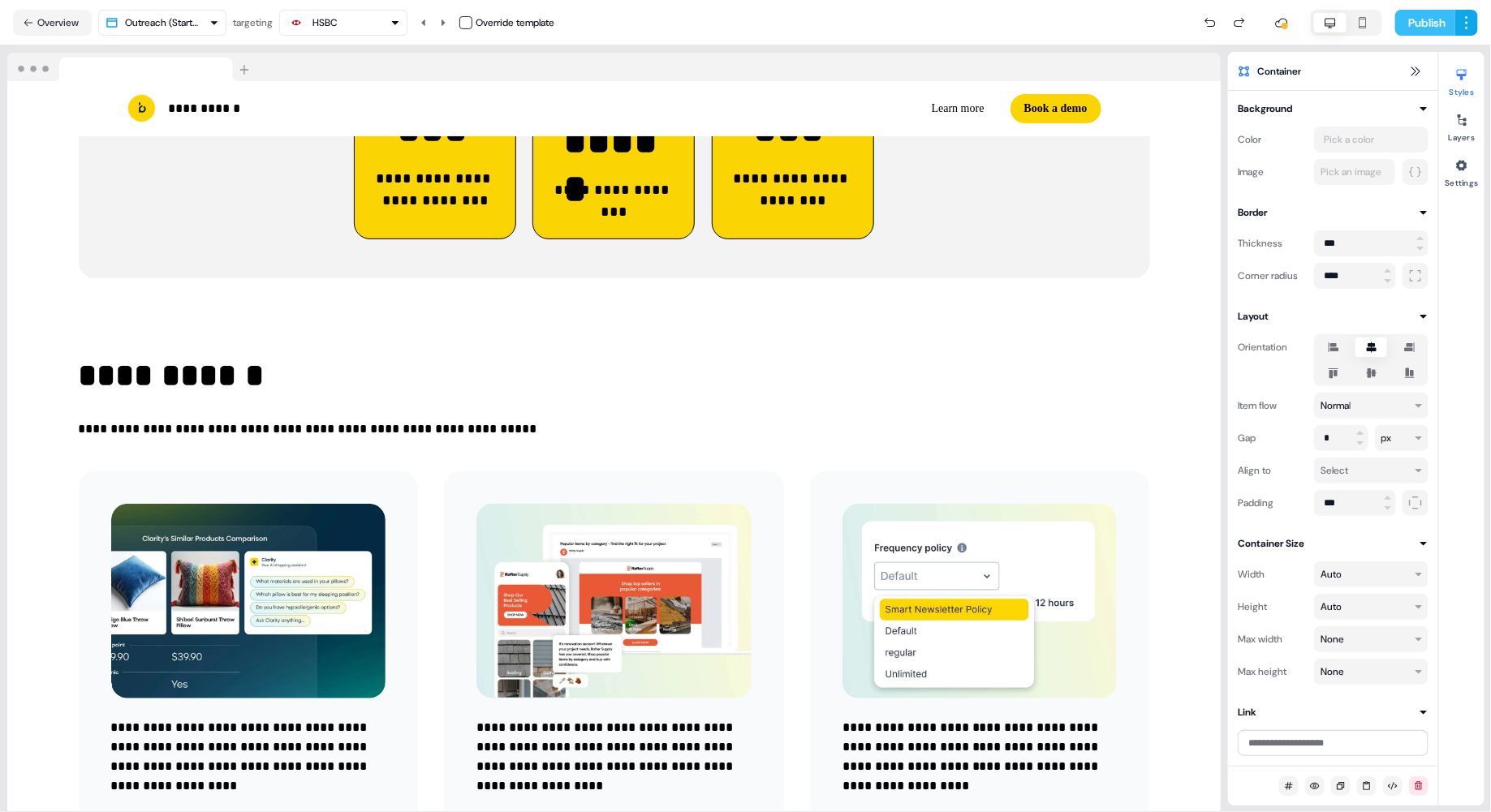
click at [966, 27] on button "Publish" at bounding box center [1425, 22] width 60 height 26
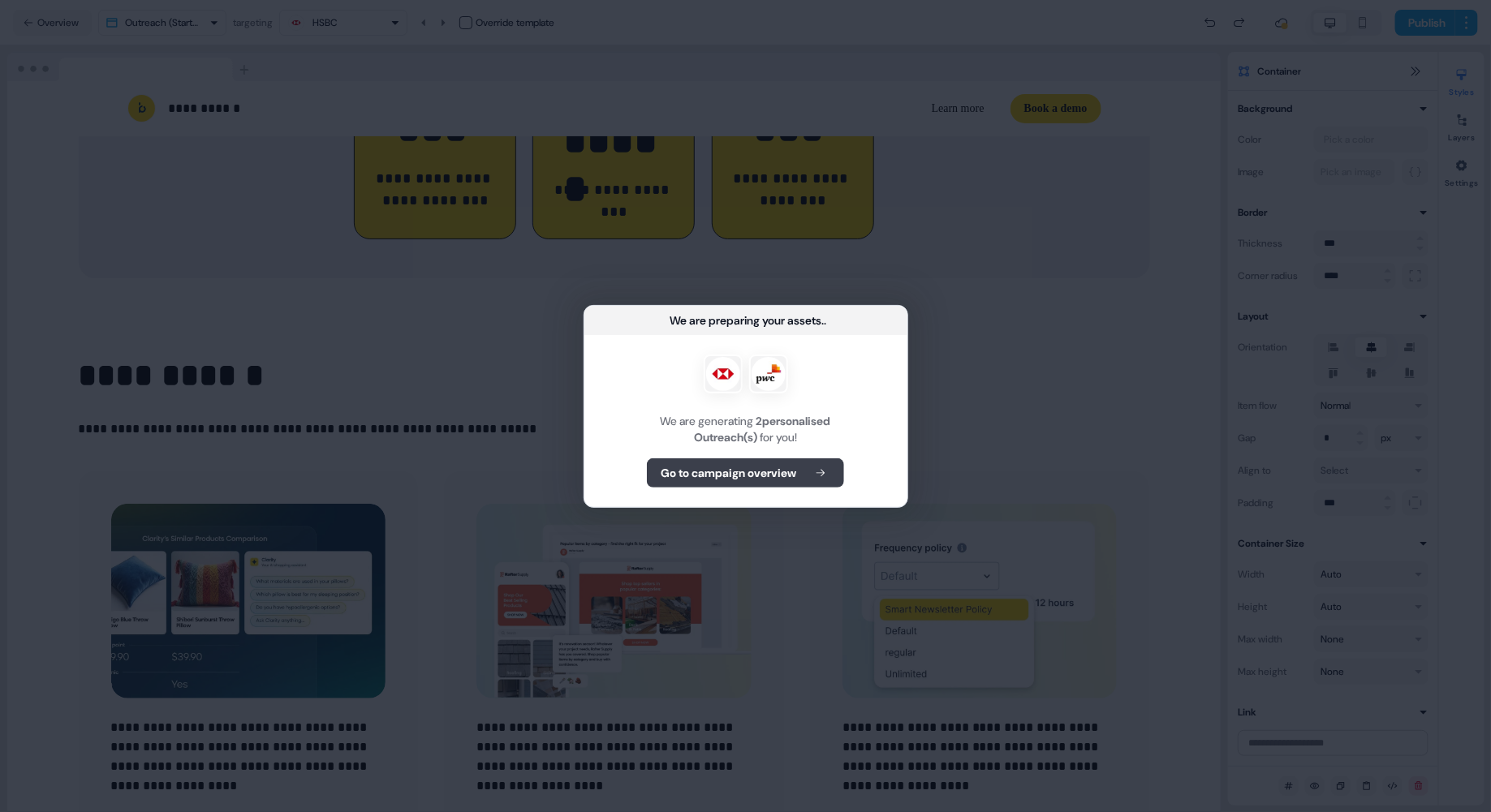
click at [790, 483] on button "Go to campaign overview" at bounding box center [745, 473] width 197 height 29
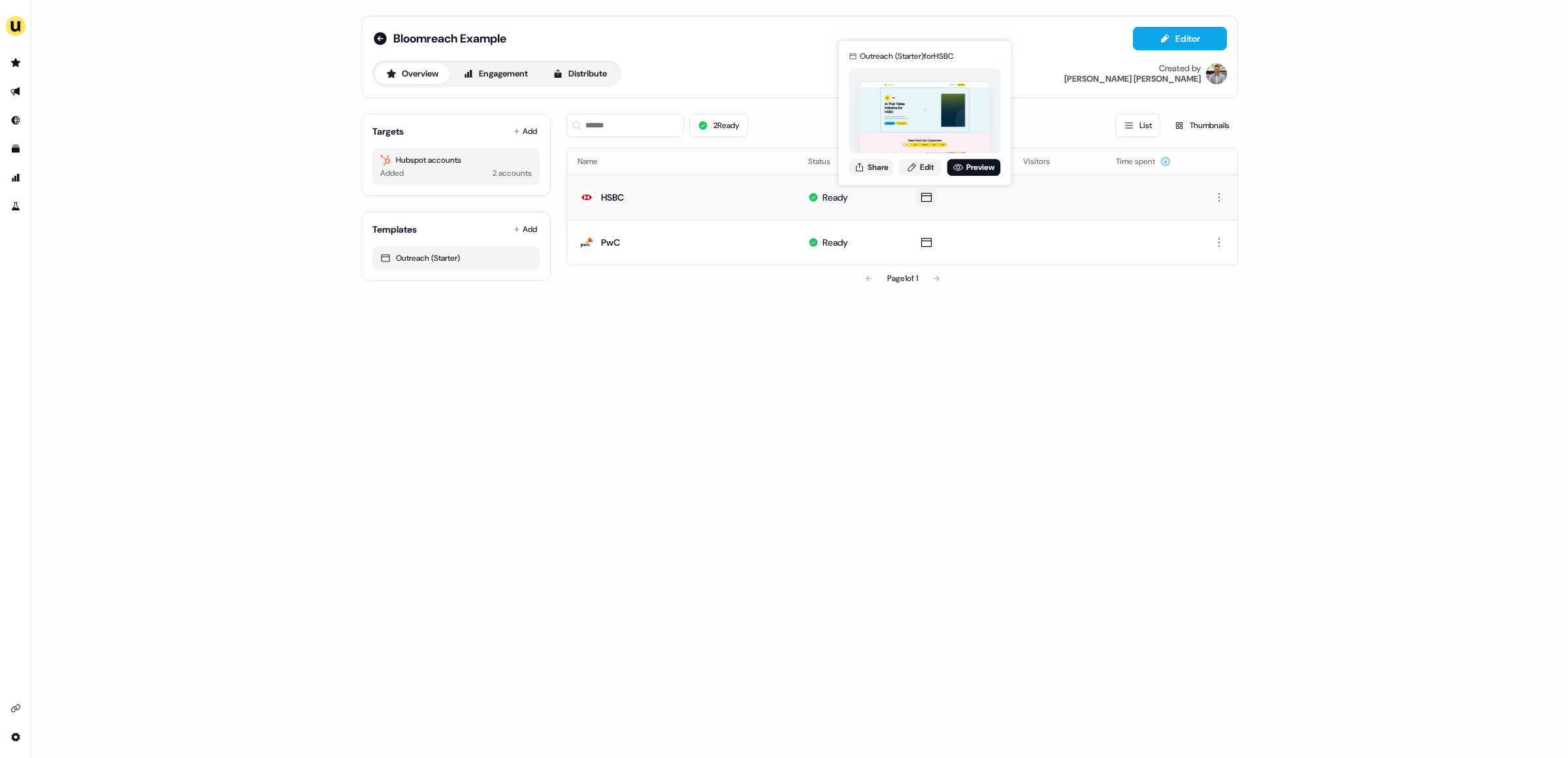
click at [921, 200] on icon at bounding box center [926, 197] width 16 height 13
click at [924, 194] on icon at bounding box center [926, 197] width 16 height 13
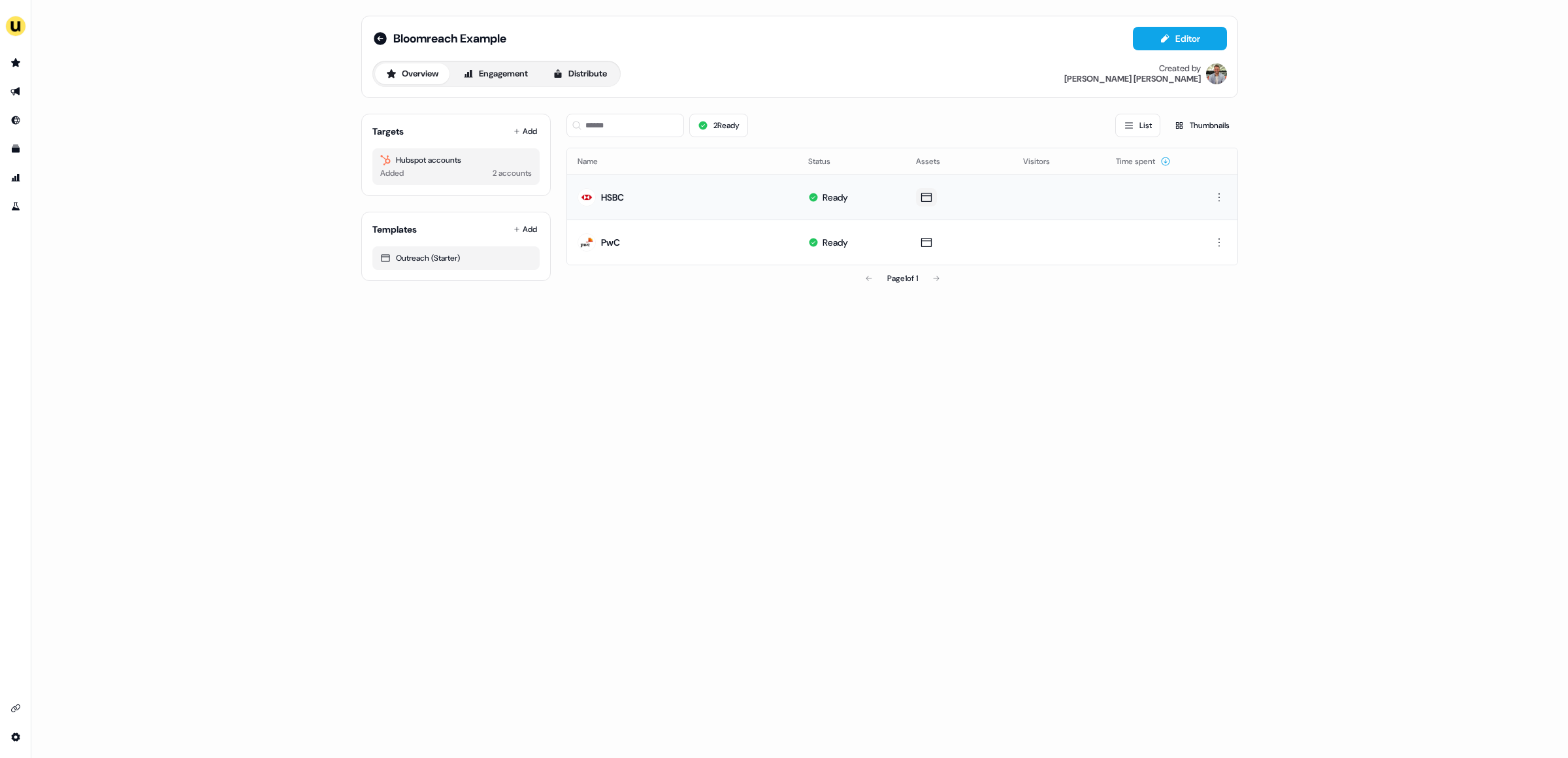
click at [924, 194] on icon at bounding box center [926, 197] width 16 height 13
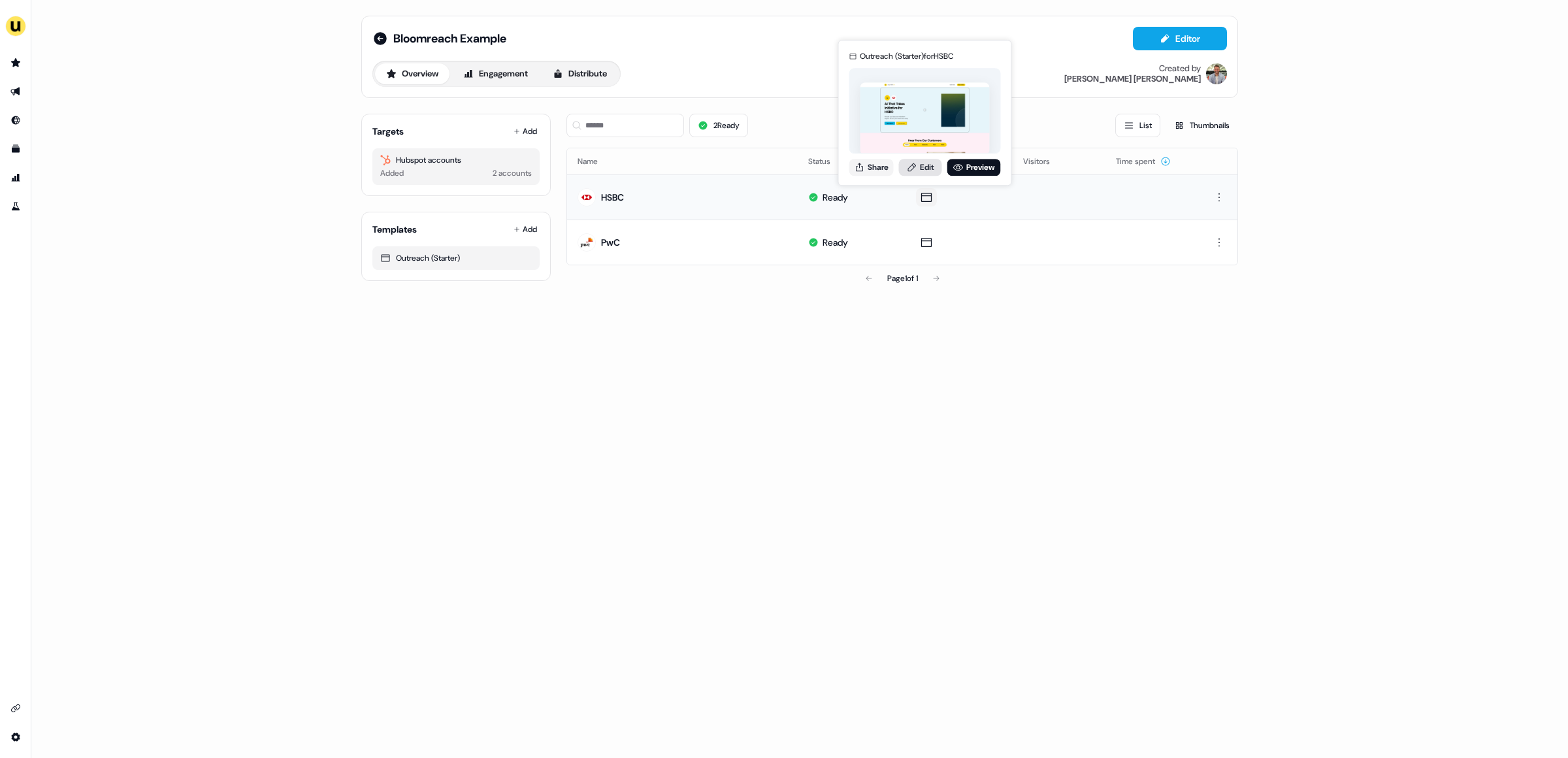
click at [929, 164] on link "Edit" at bounding box center [920, 167] width 43 height 17
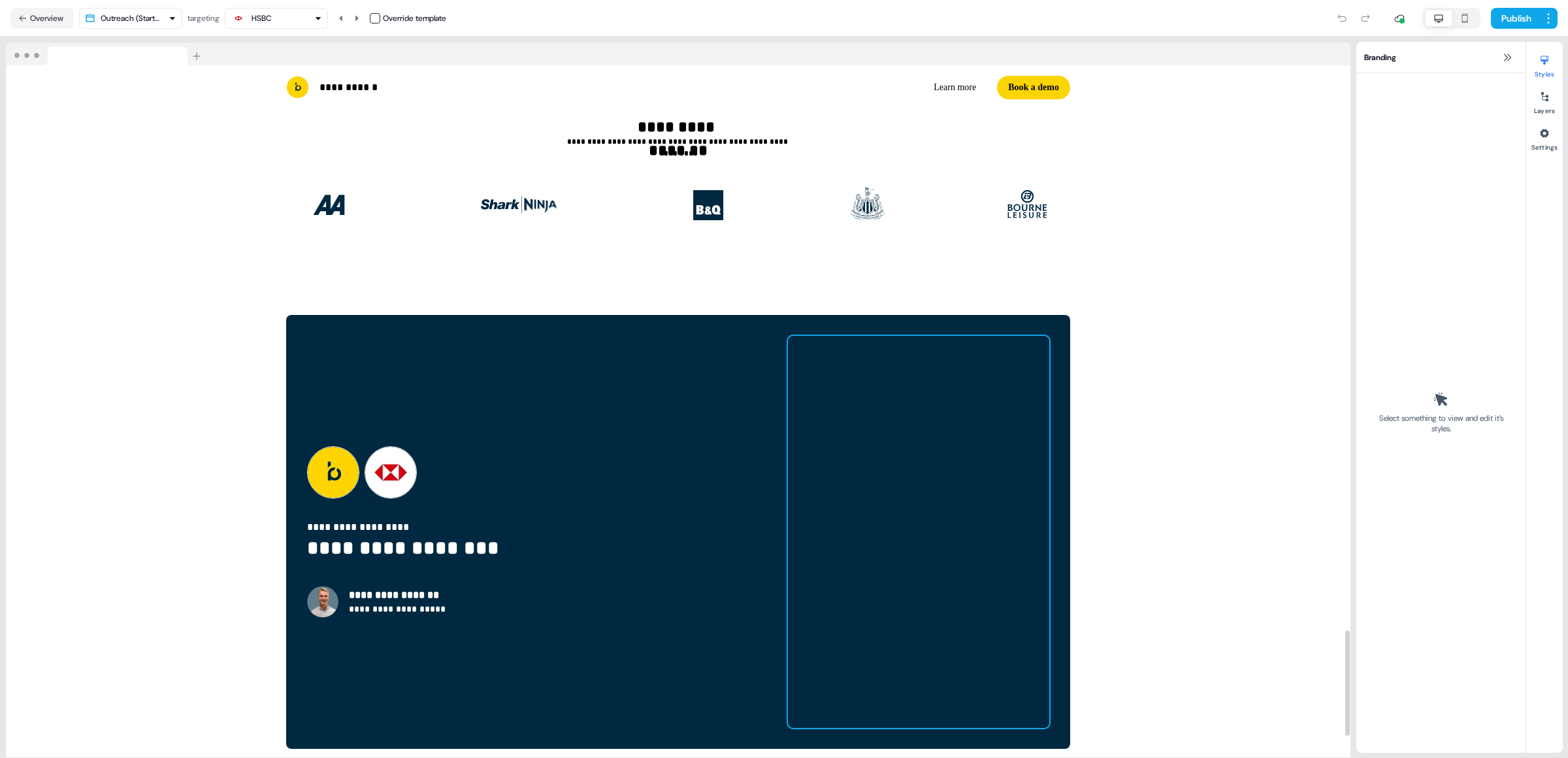
scroll to position [3535, 0]
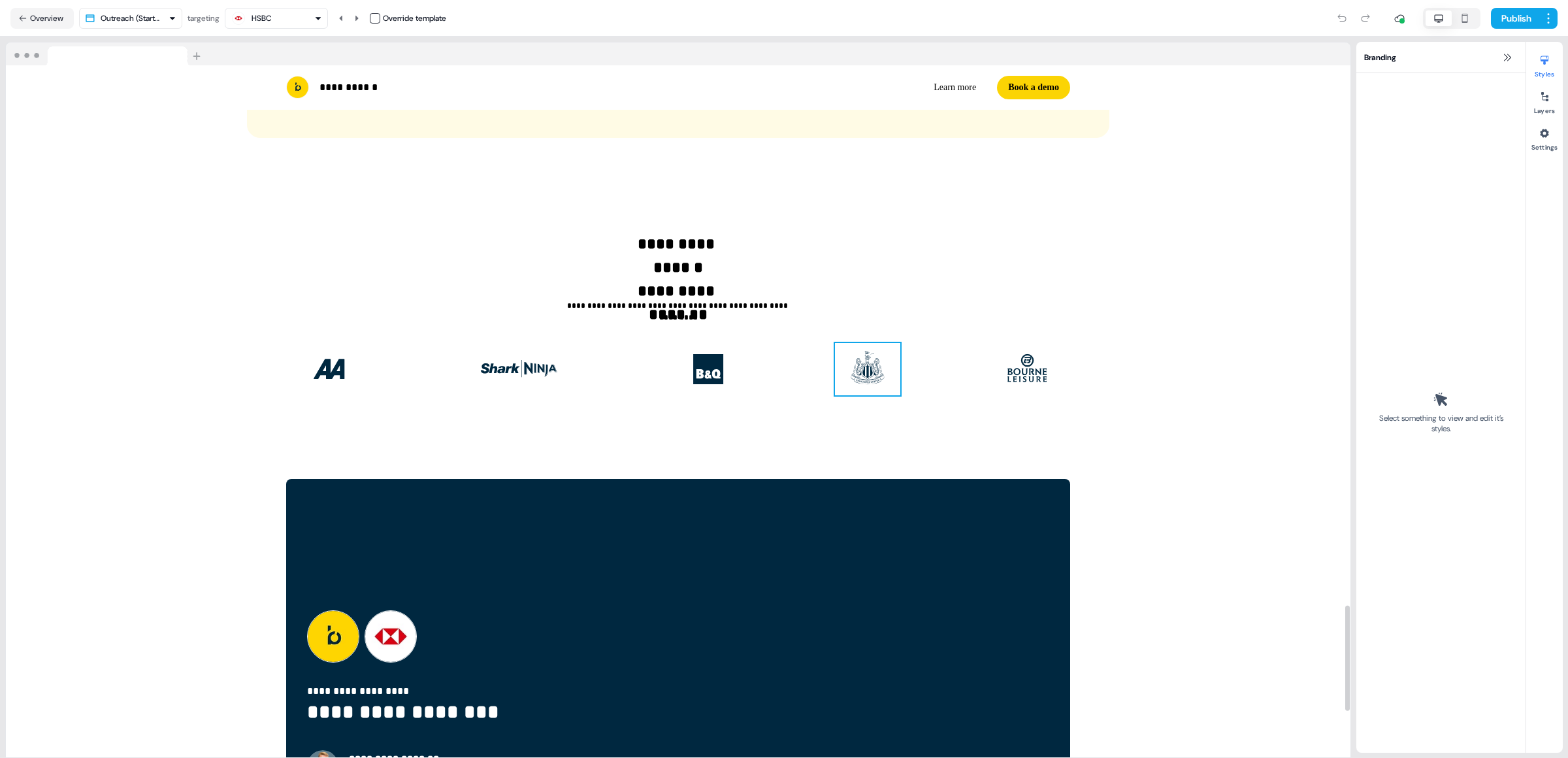
click at [870, 379] on img at bounding box center [867, 369] width 65 height 53
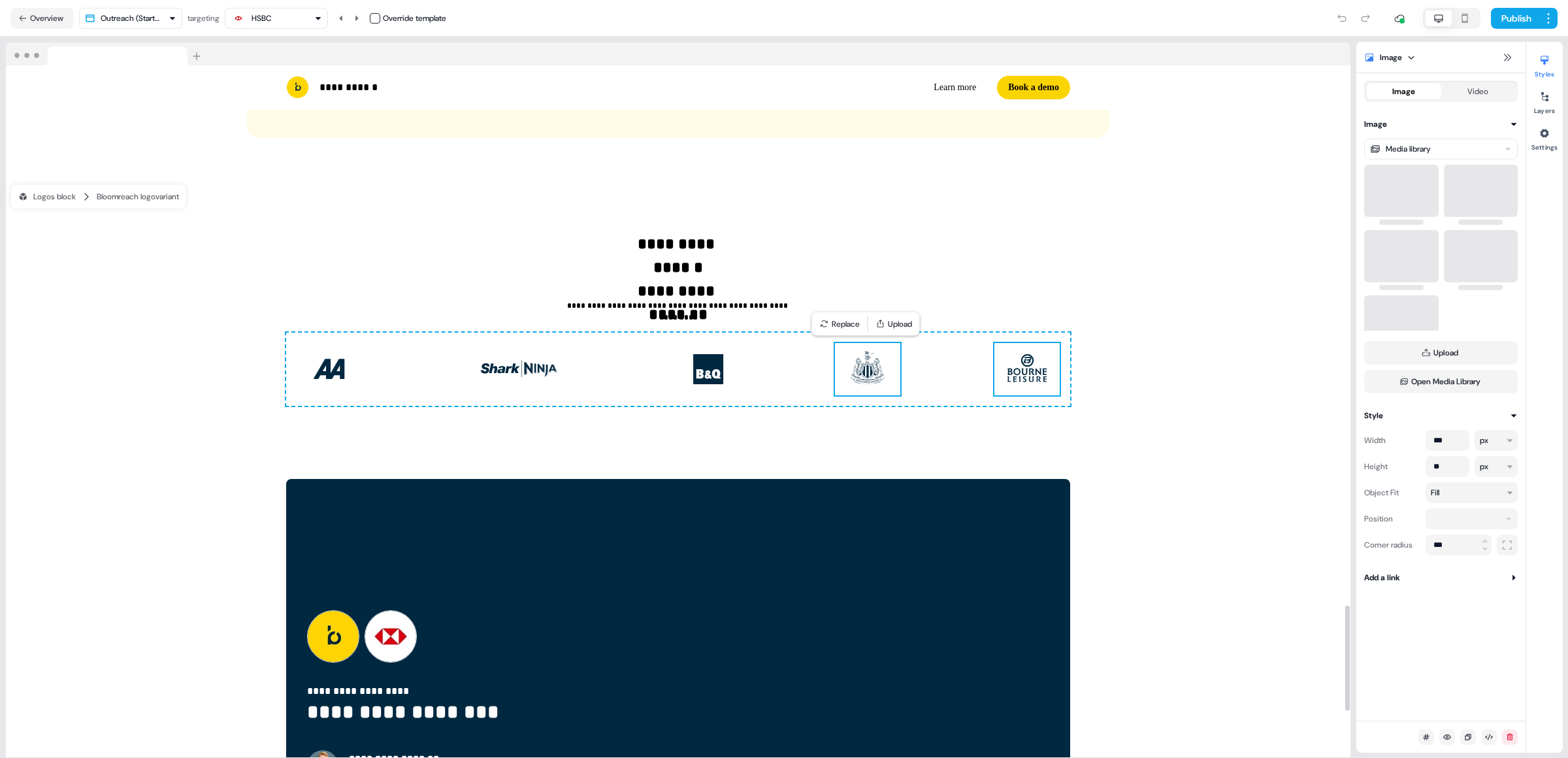
click at [1016, 382] on img at bounding box center [1027, 369] width 65 height 53
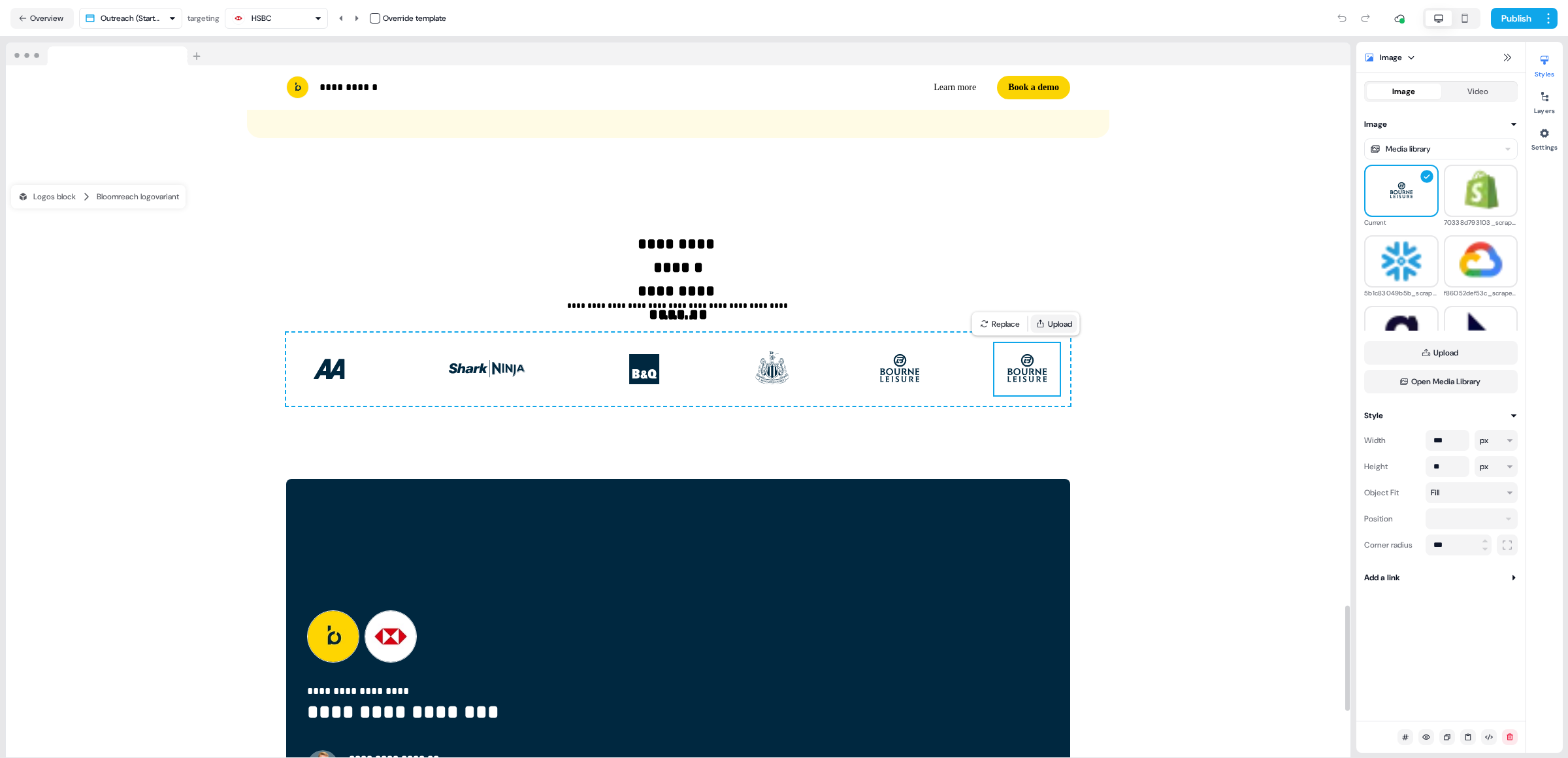
click at [1055, 319] on button "Upload" at bounding box center [1054, 323] width 47 height 18
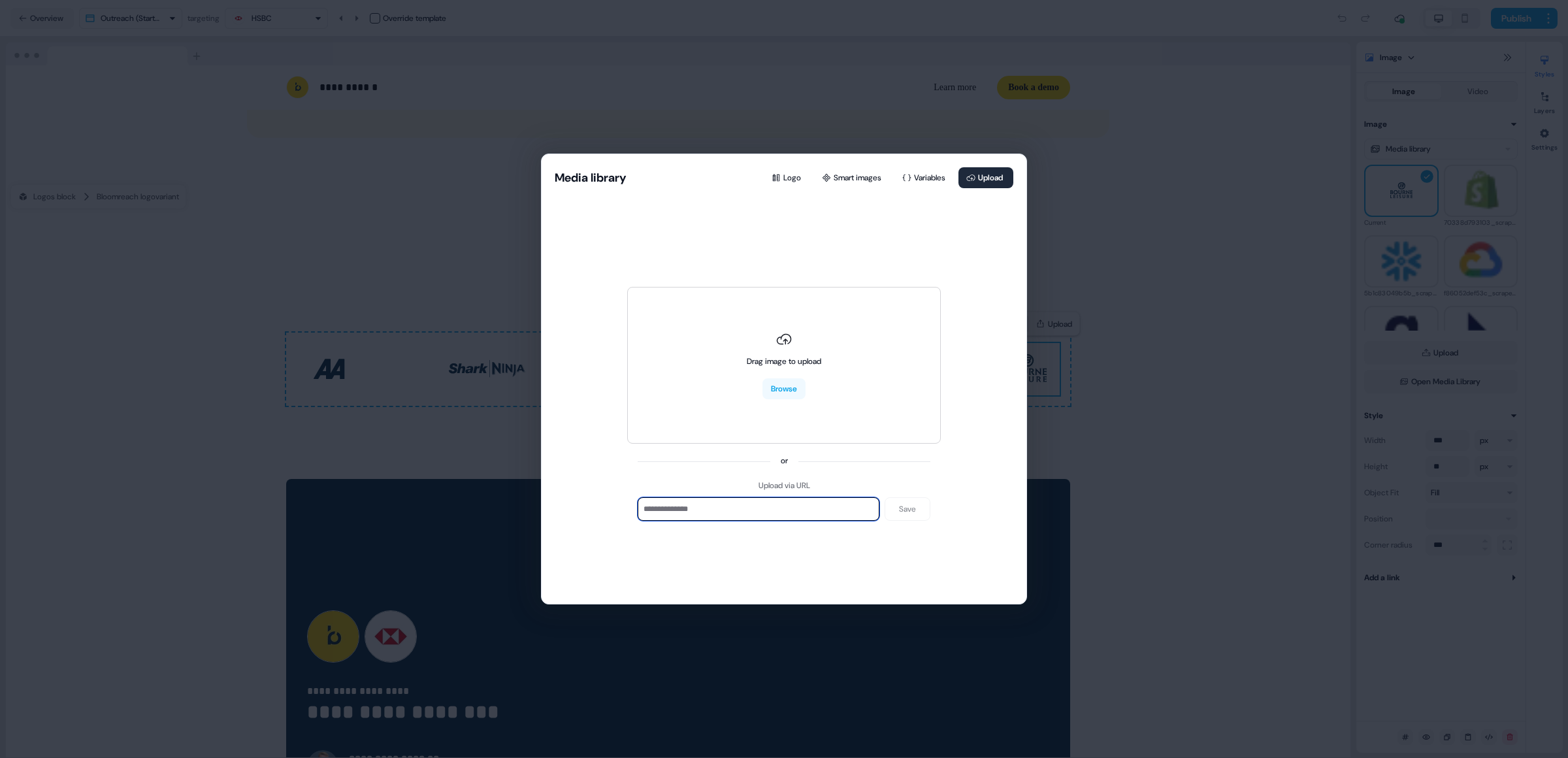
click at [825, 517] on input at bounding box center [758, 508] width 242 height 23
paste input "**********"
type input "**********"
click at [899, 510] on button "Save" at bounding box center [907, 508] width 46 height 23
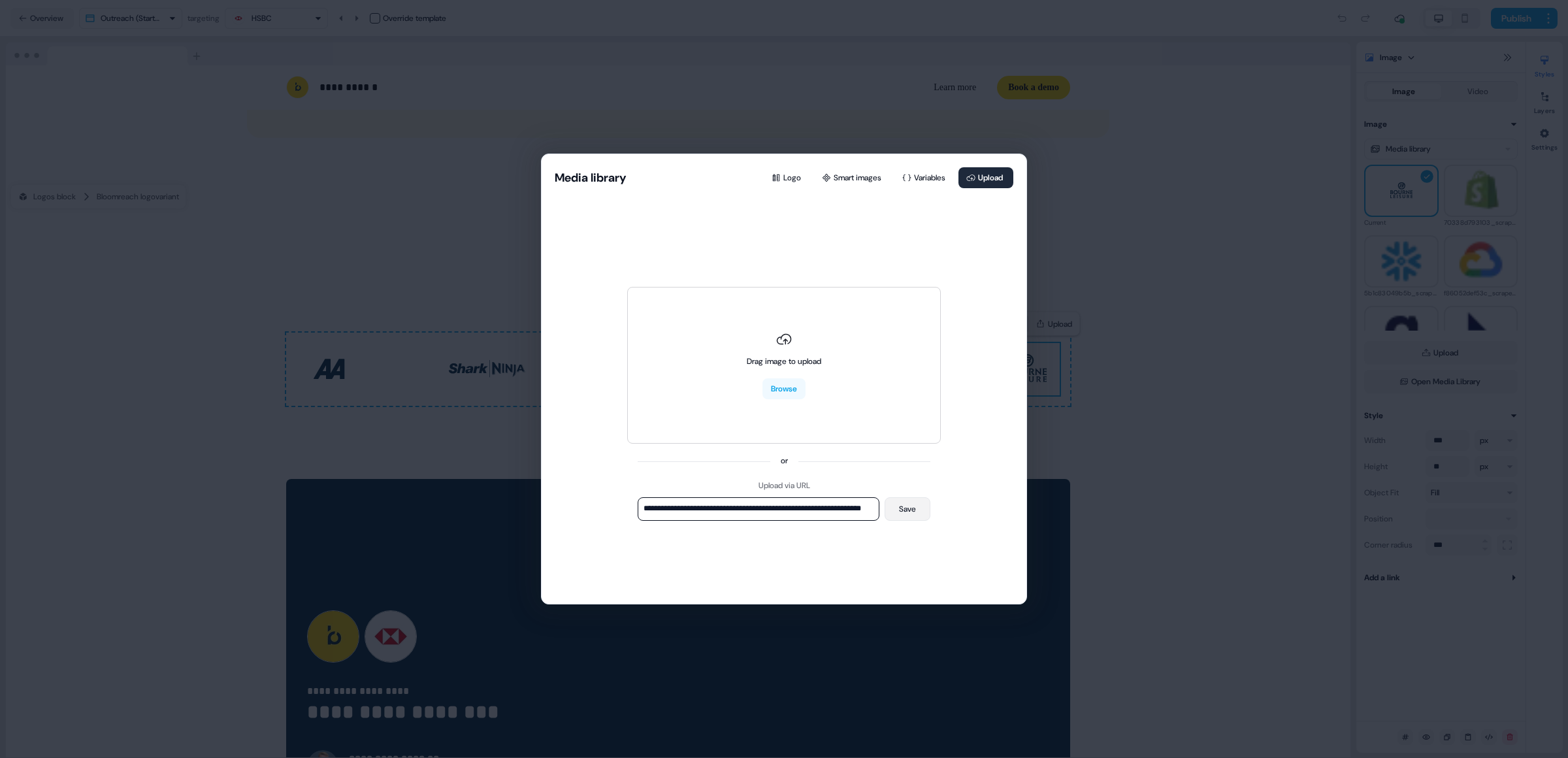
scroll to position [0, 0]
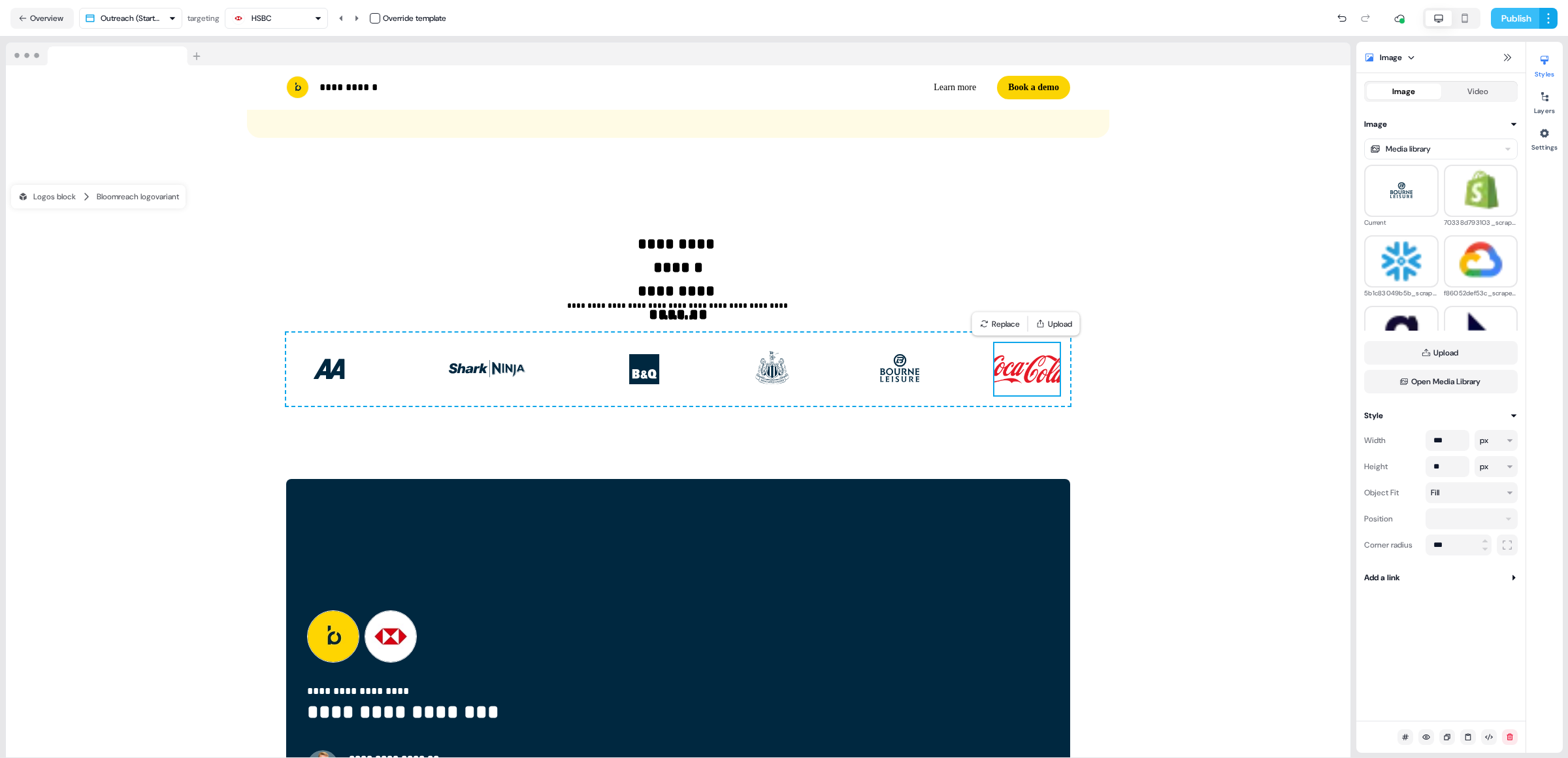
click at [1199, 20] on button "Publish" at bounding box center [1515, 18] width 48 height 21
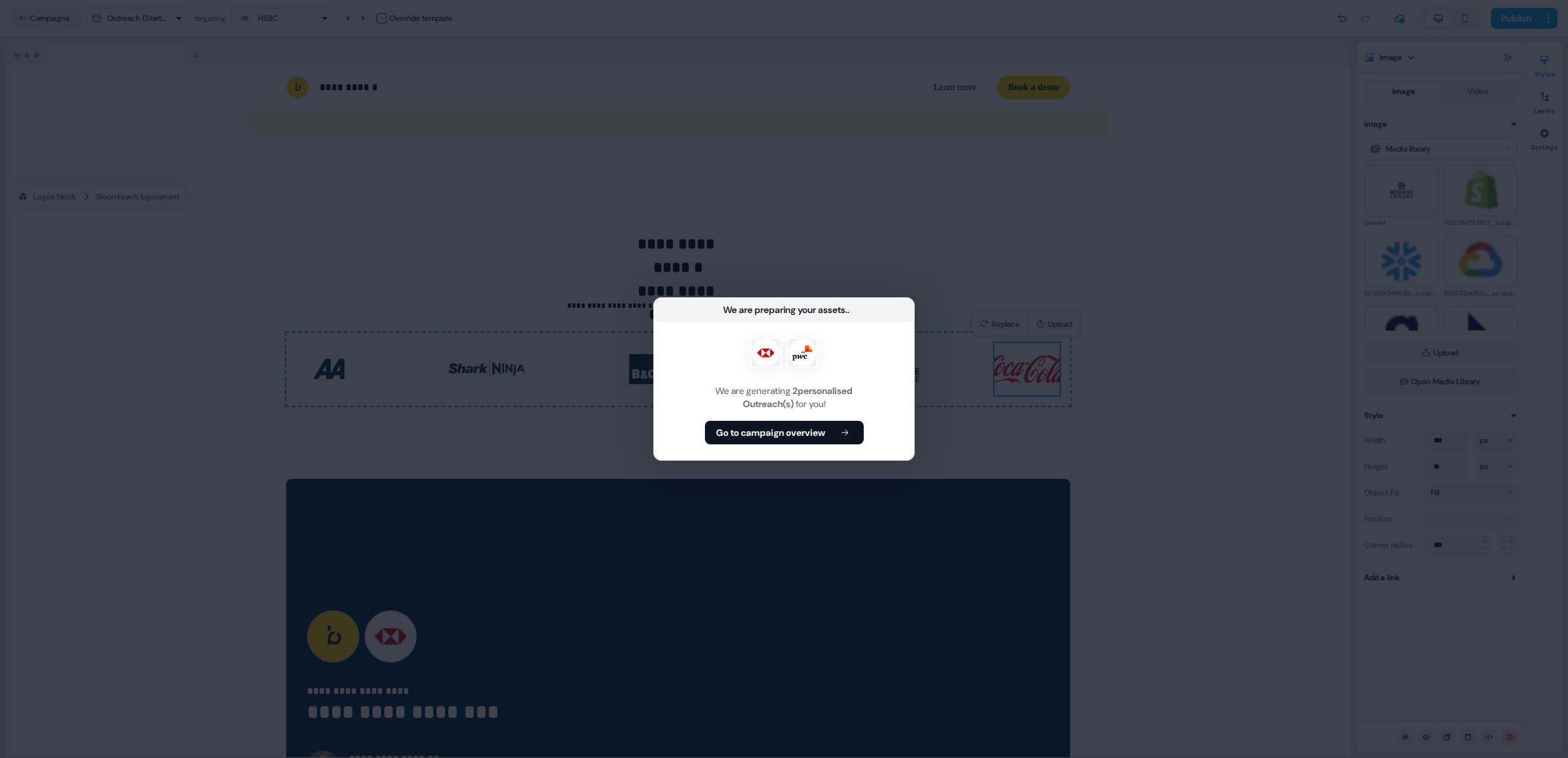
click at [937, 182] on div "We are preparing your assets ... We are generating 2 personalised Outreach(s) f…" at bounding box center [784, 379] width 1568 height 758
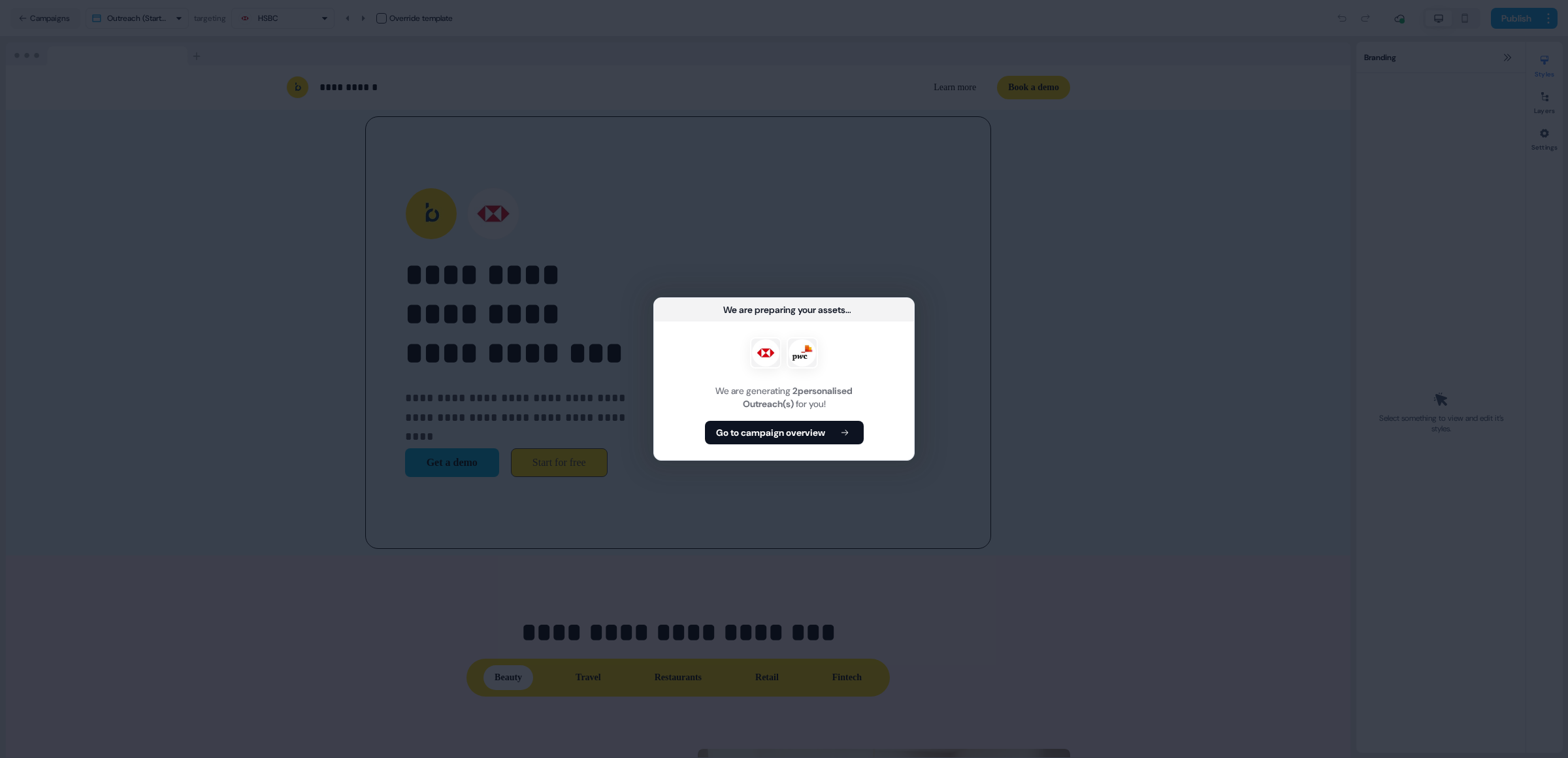
click at [1058, 381] on div "We are preparing your assets ... We are generating 2 personalised Outreach(s) f…" at bounding box center [784, 379] width 1568 height 758
click at [868, 433] on div "We are generating 2 personalised Outreach(s) for you! Go to campaign overview" at bounding box center [784, 390] width 260 height 139
click at [853, 433] on icon at bounding box center [844, 432] width 16 height 9
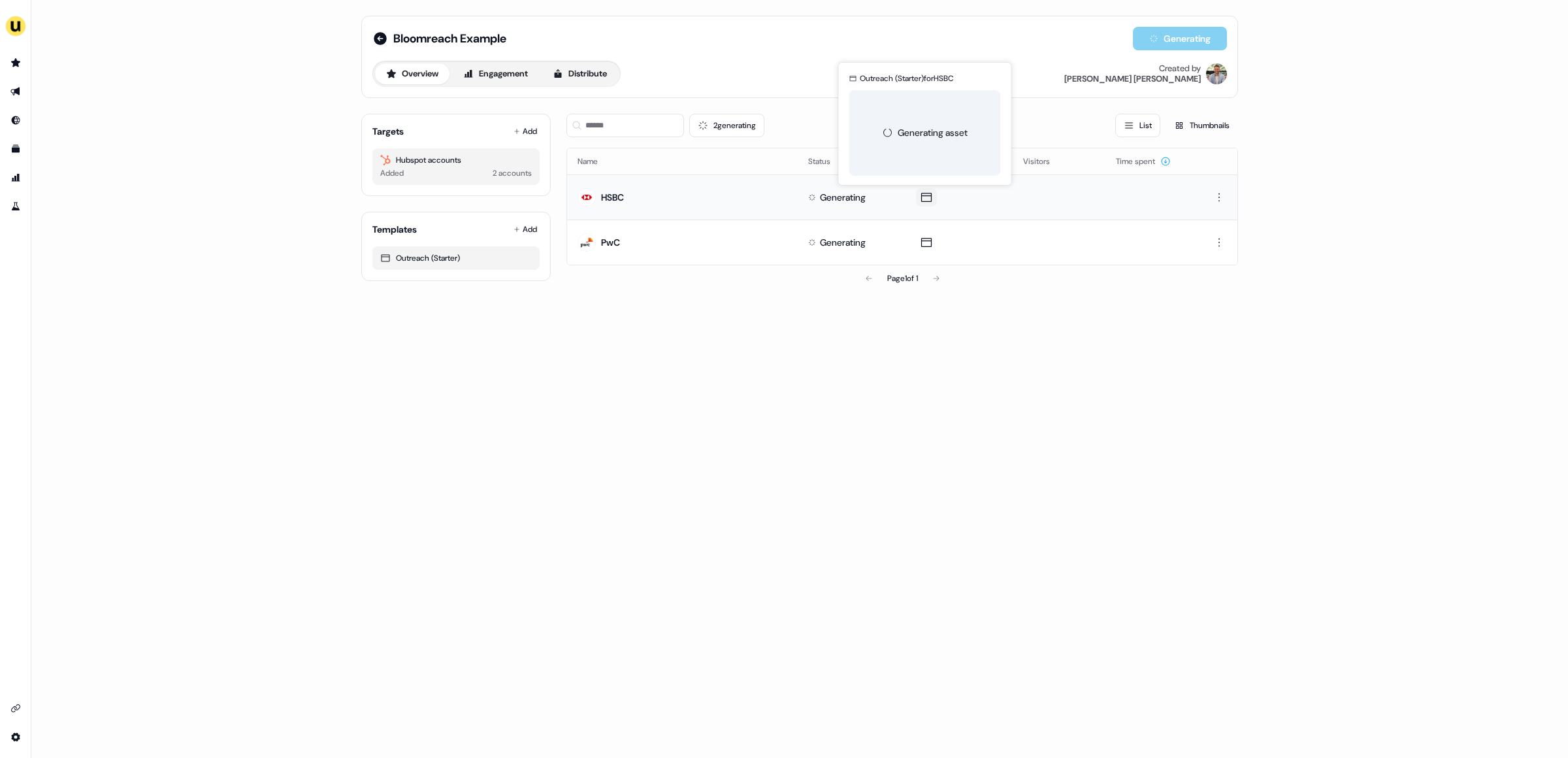
click at [926, 200] on icon at bounding box center [926, 197] width 16 height 13
click at [928, 201] on icon at bounding box center [926, 197] width 11 height 9
click at [380, 39] on icon at bounding box center [380, 38] width 13 height 13
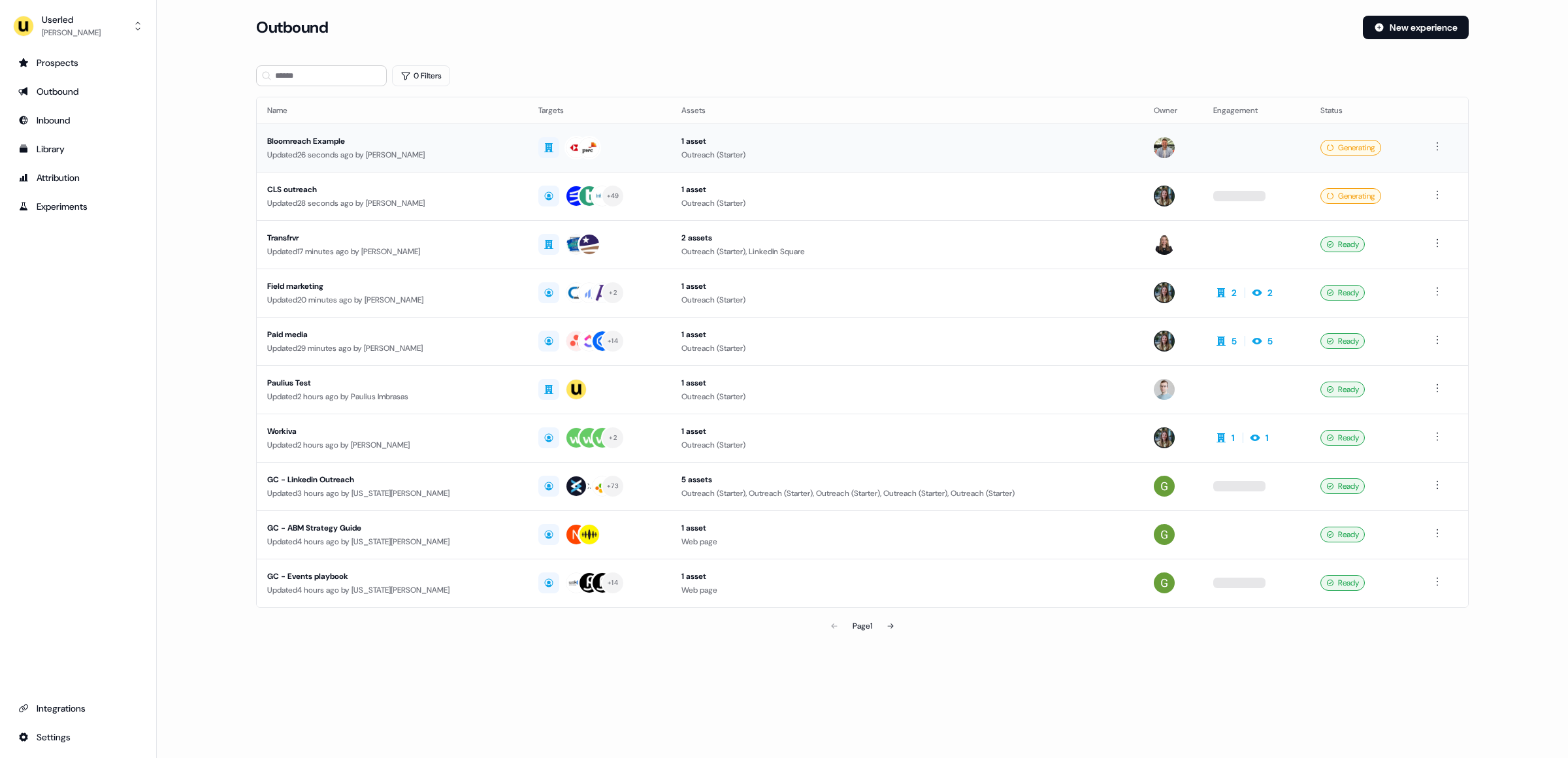
click at [332, 149] on div "Updated 26 seconds ago by Marcus Cousins" at bounding box center [392, 155] width 250 height 13
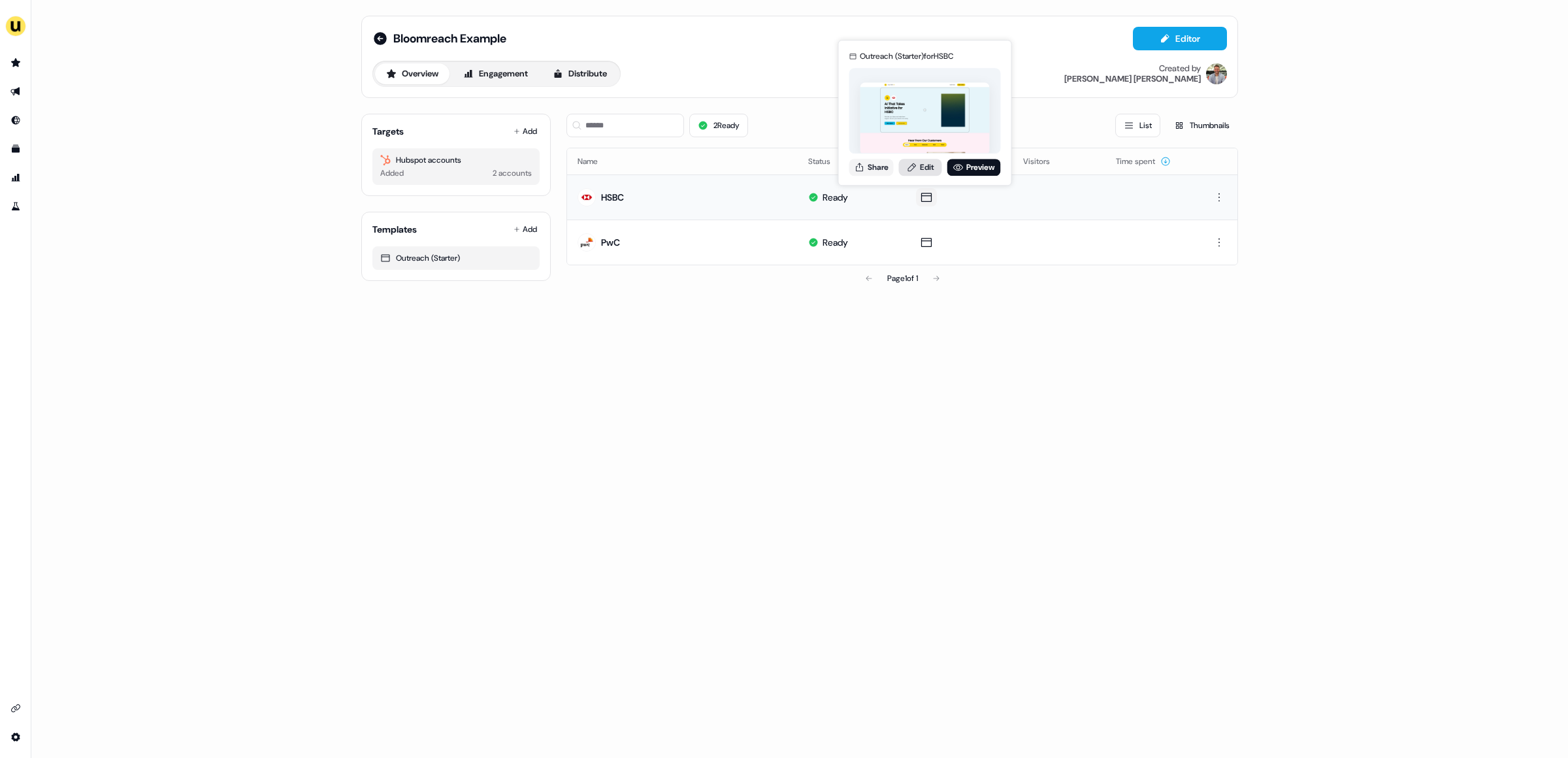
click at [927, 170] on link "Edit" at bounding box center [920, 167] width 43 height 17
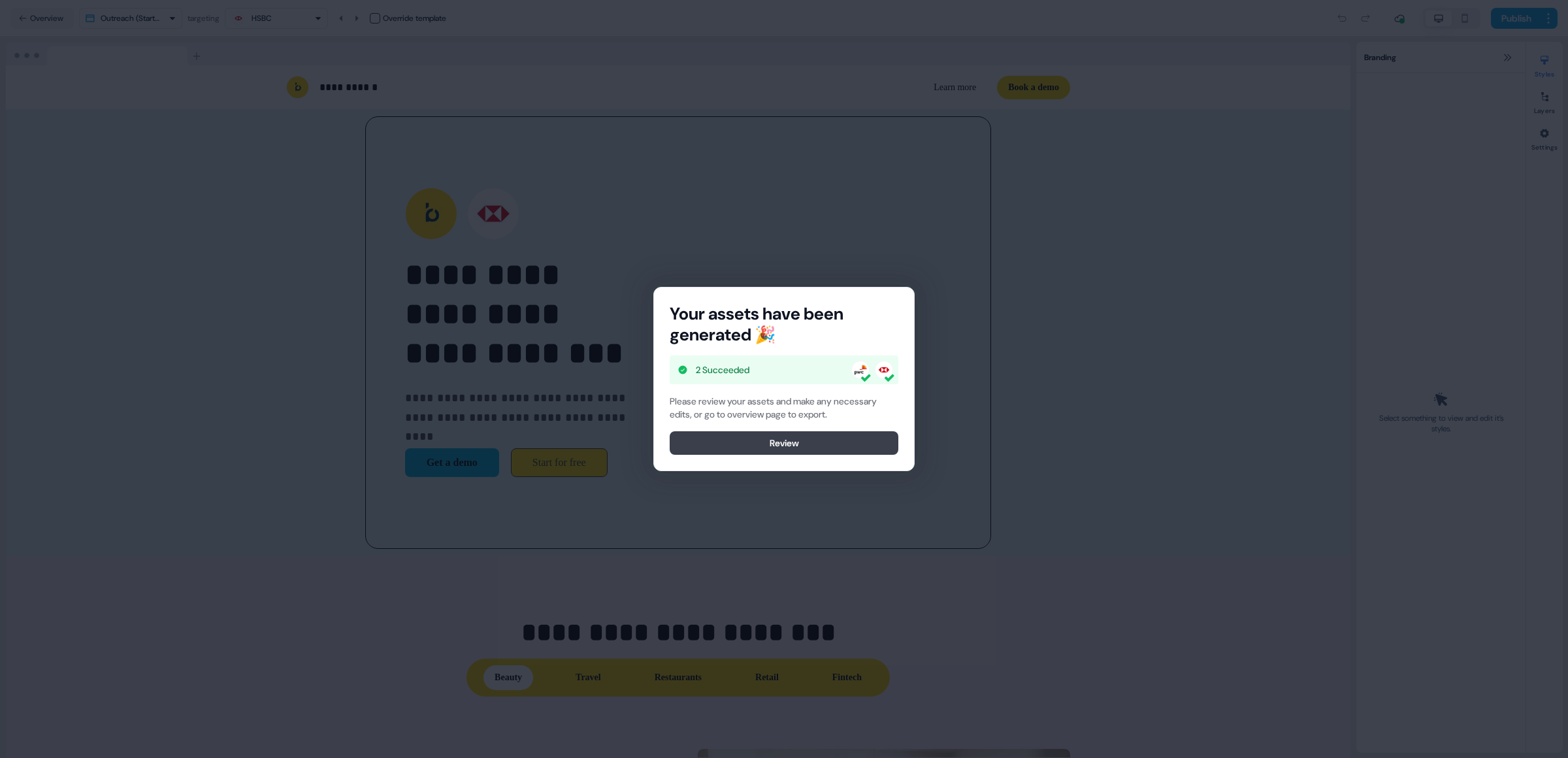
click at [850, 435] on button "Review" at bounding box center [784, 442] width 229 height 23
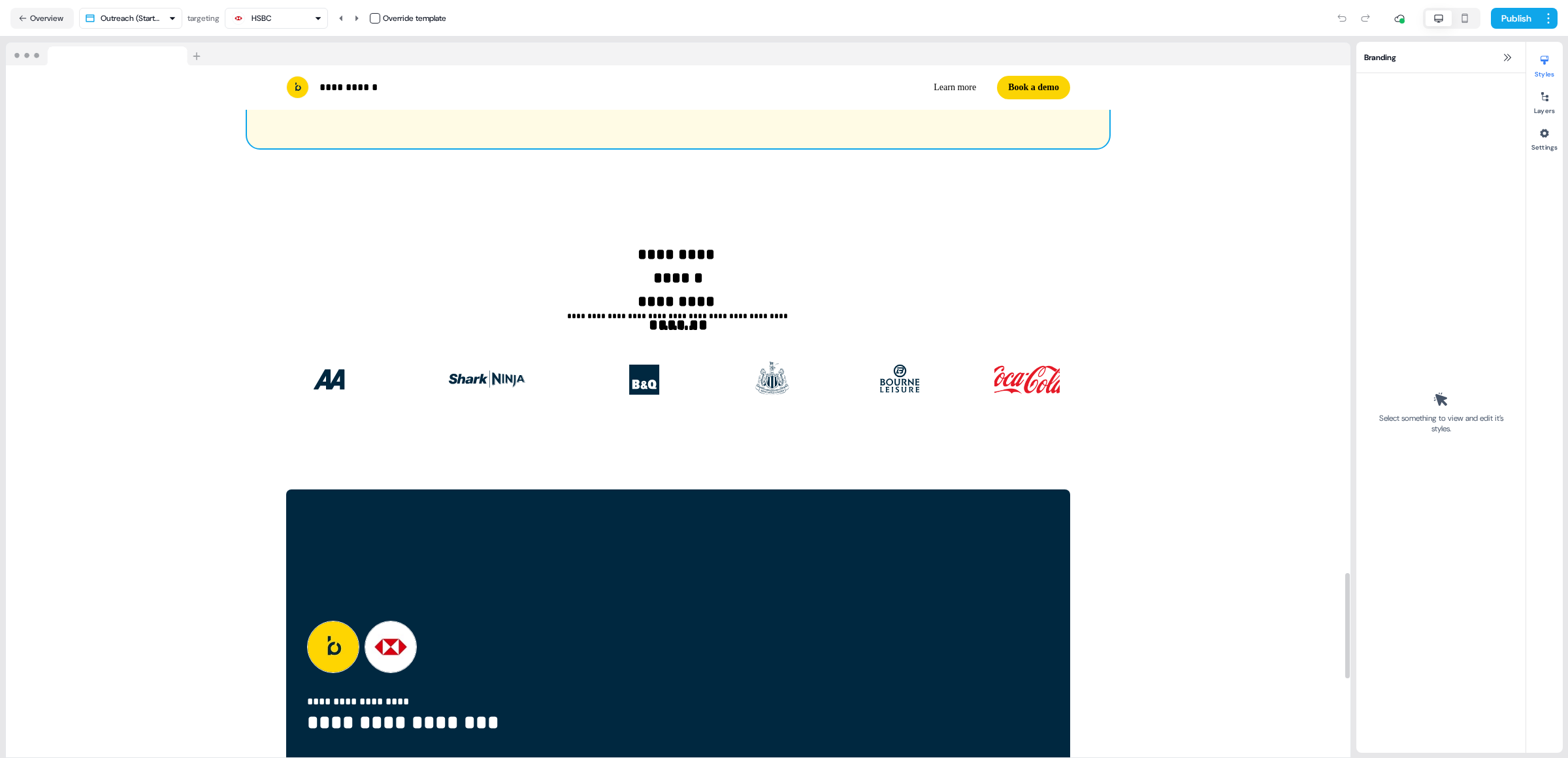
scroll to position [3597, 0]
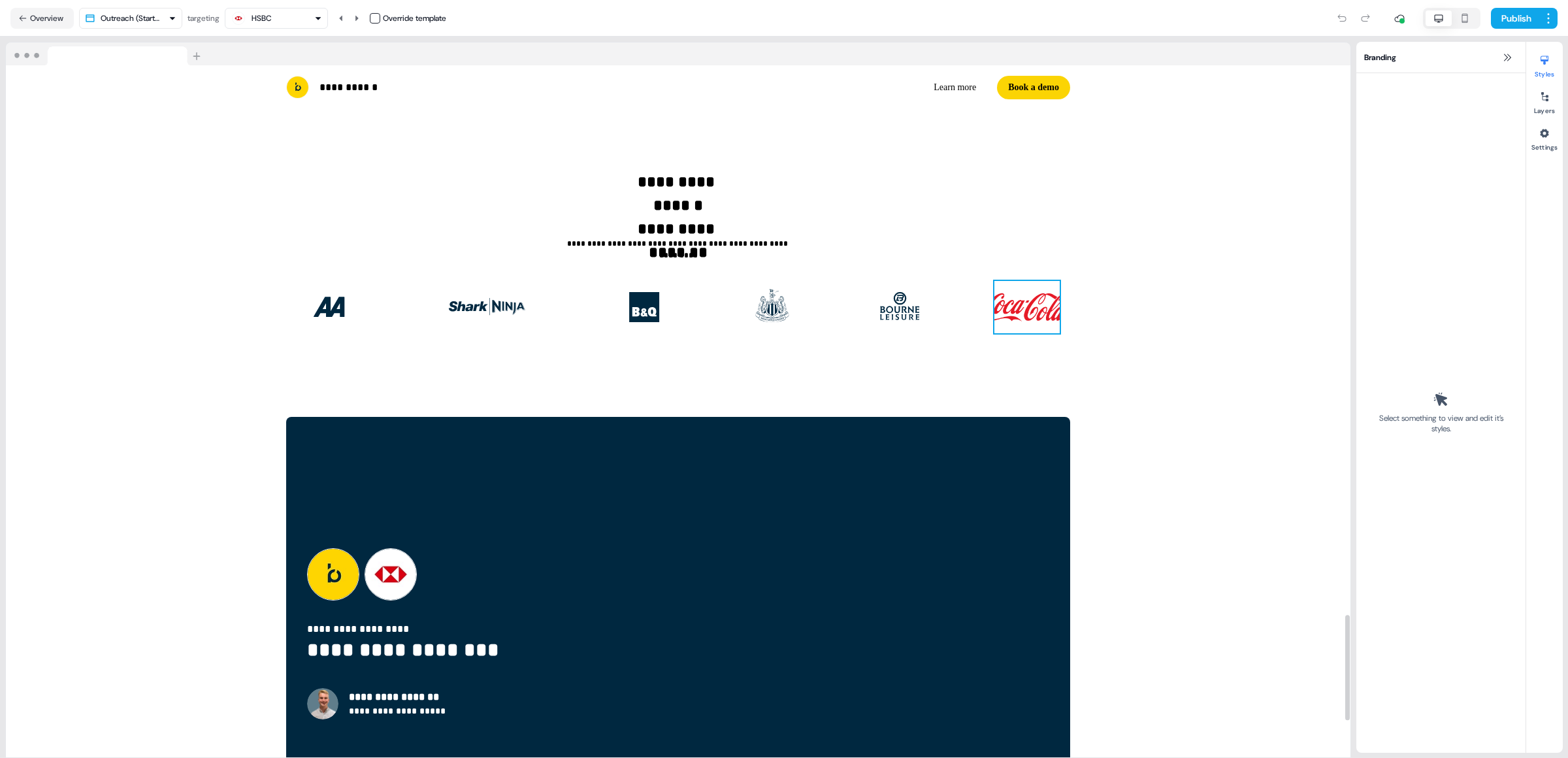
click at [1035, 314] on img at bounding box center [1027, 307] width 65 height 53
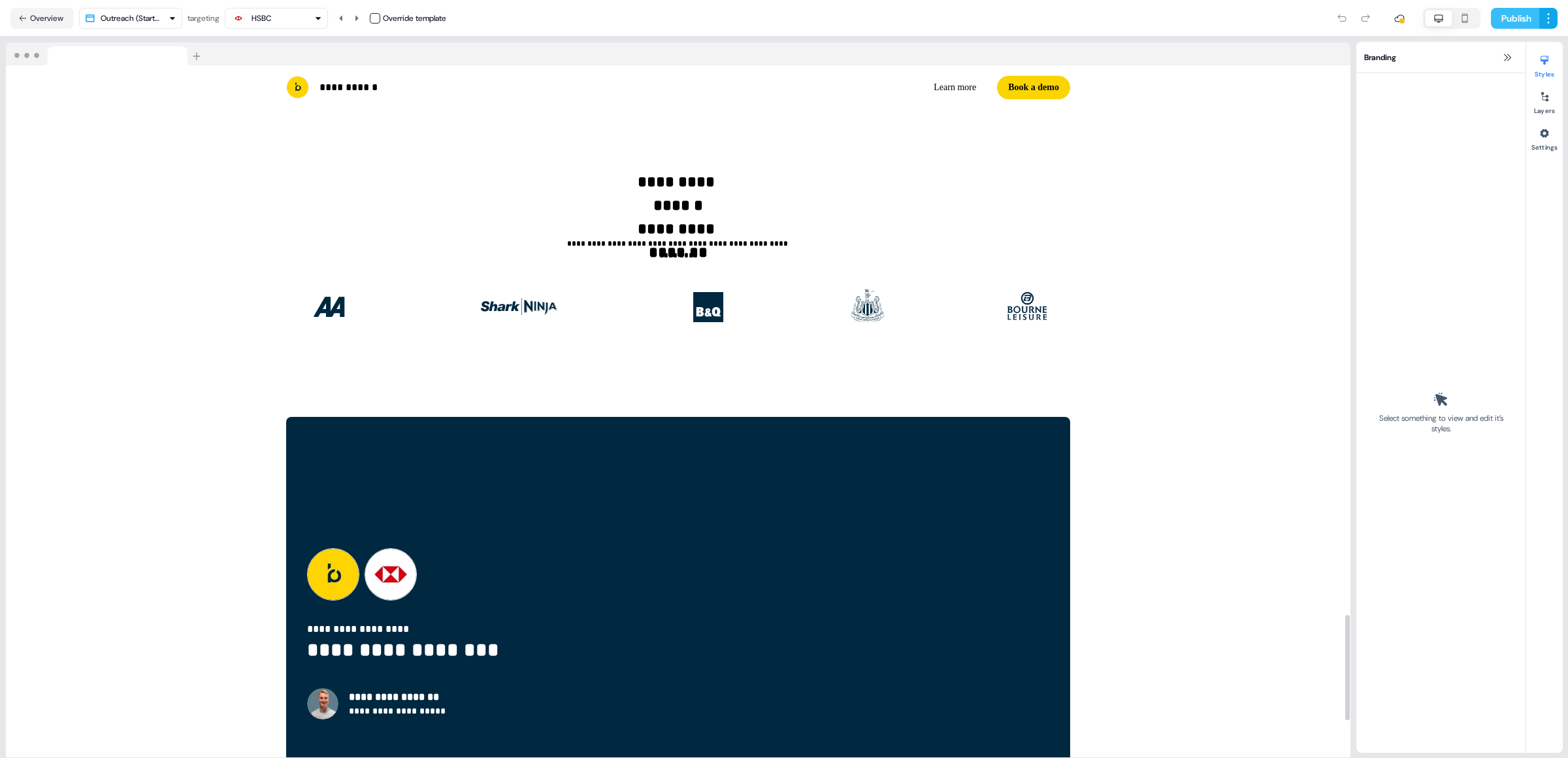
click at [1505, 19] on button "Publish" at bounding box center [1515, 18] width 48 height 21
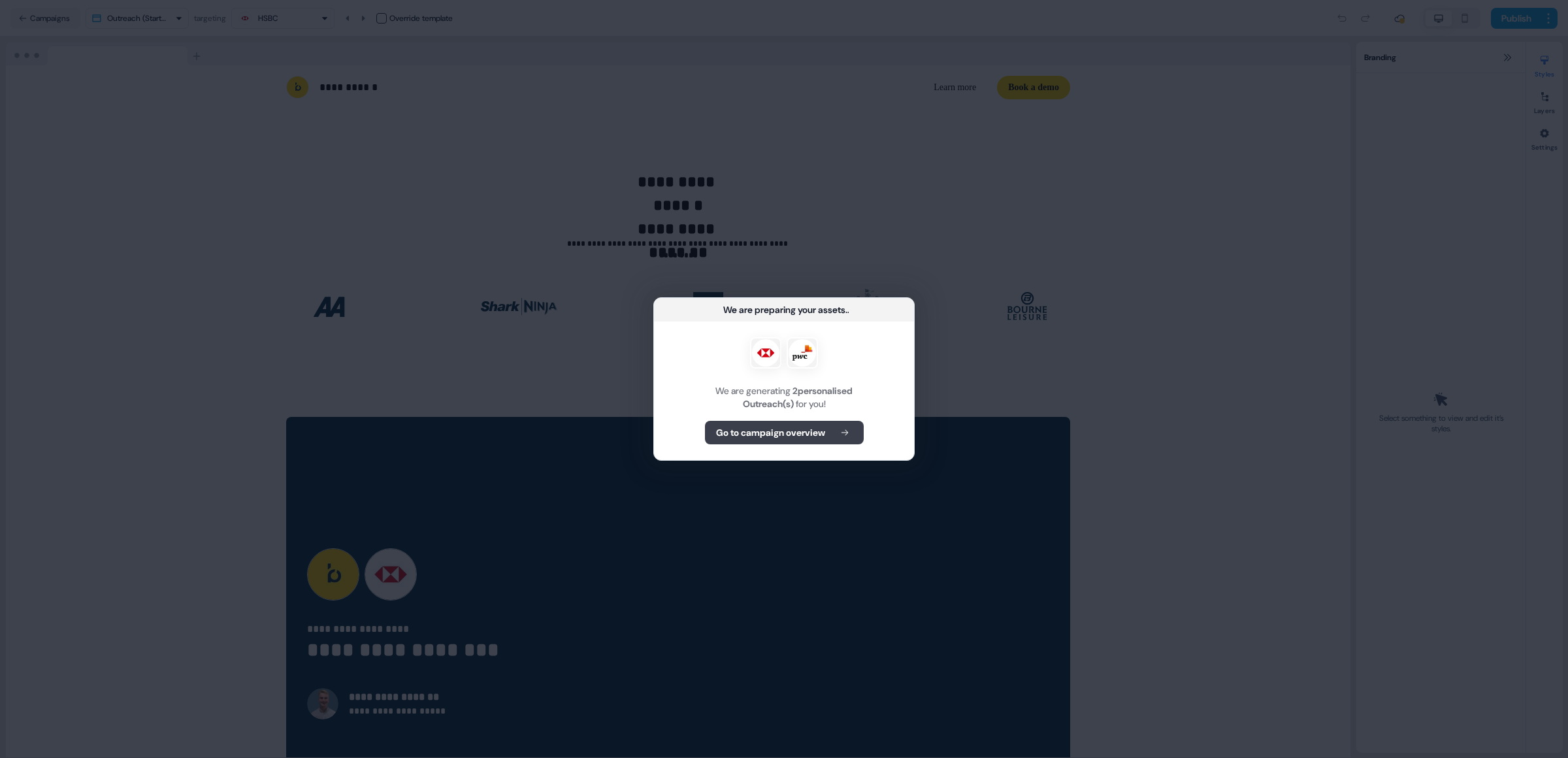
click at [802, 431] on b "Go to campaign overview" at bounding box center [770, 432] width 109 height 13
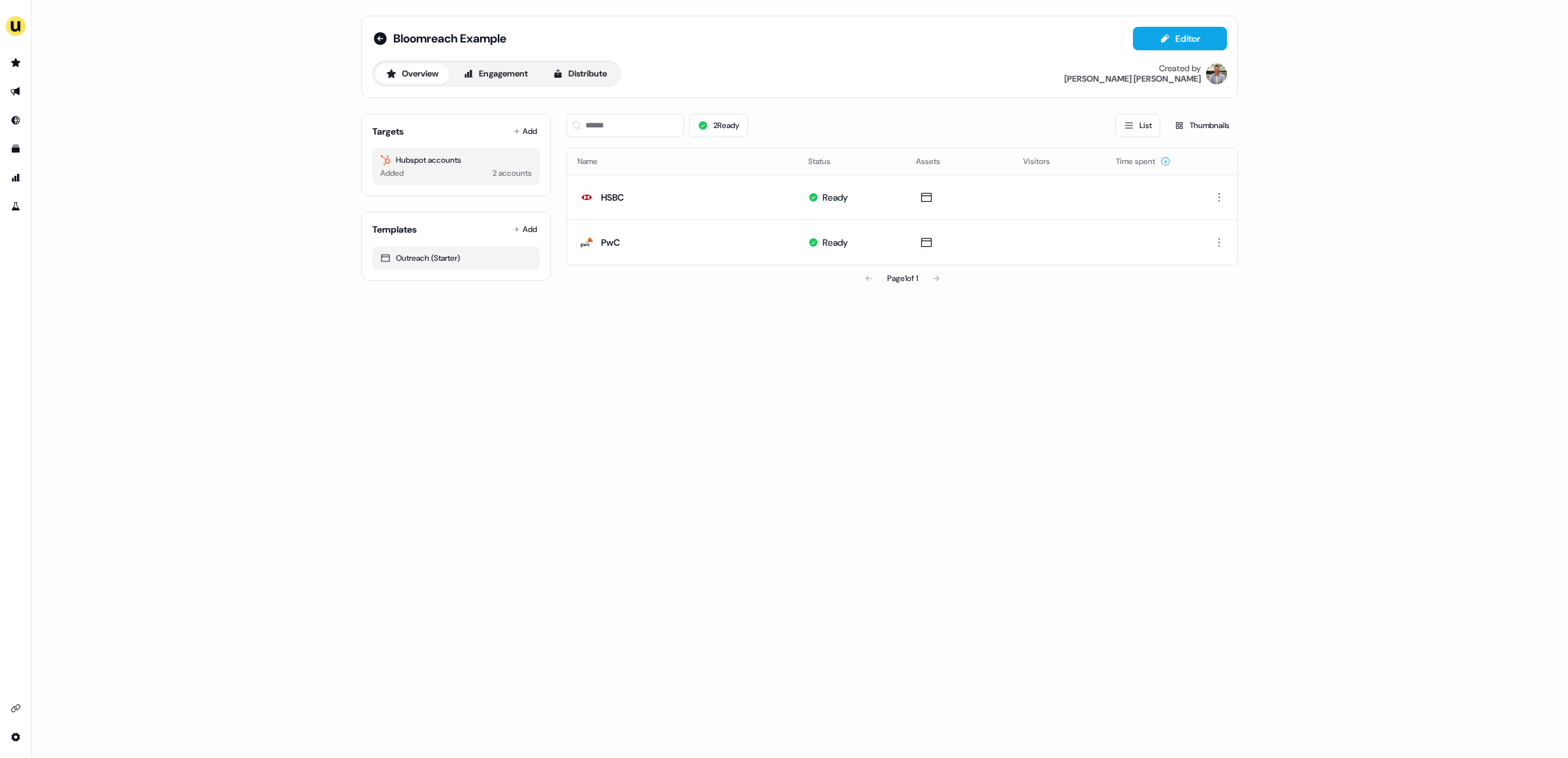
click at [384, 47] on div "Bloomreach Example Editor" at bounding box center [799, 38] width 854 height 23
click at [380, 42] on icon at bounding box center [380, 38] width 13 height 13
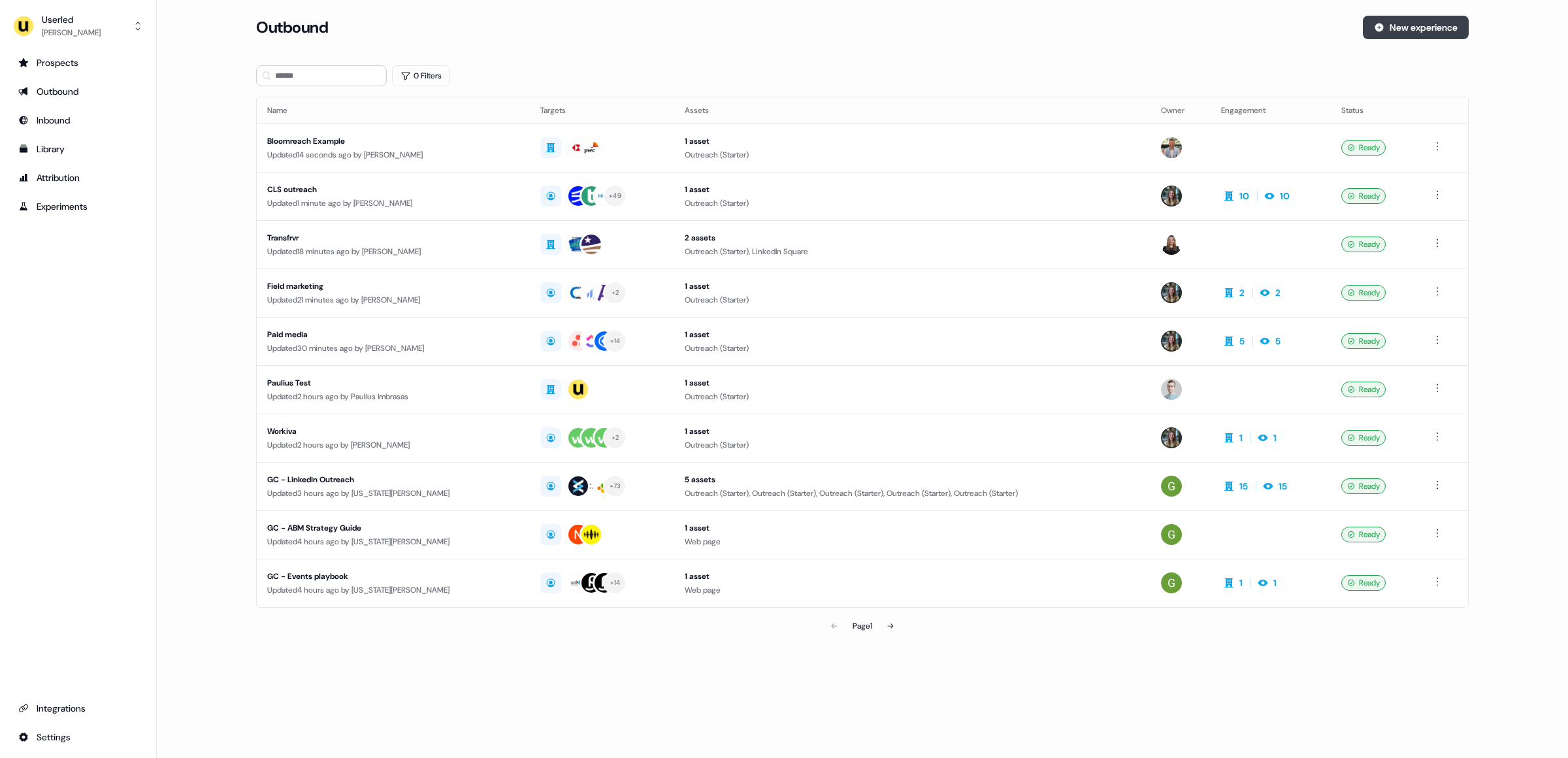
click at [1436, 20] on button "New experience" at bounding box center [1416, 27] width 106 height 23
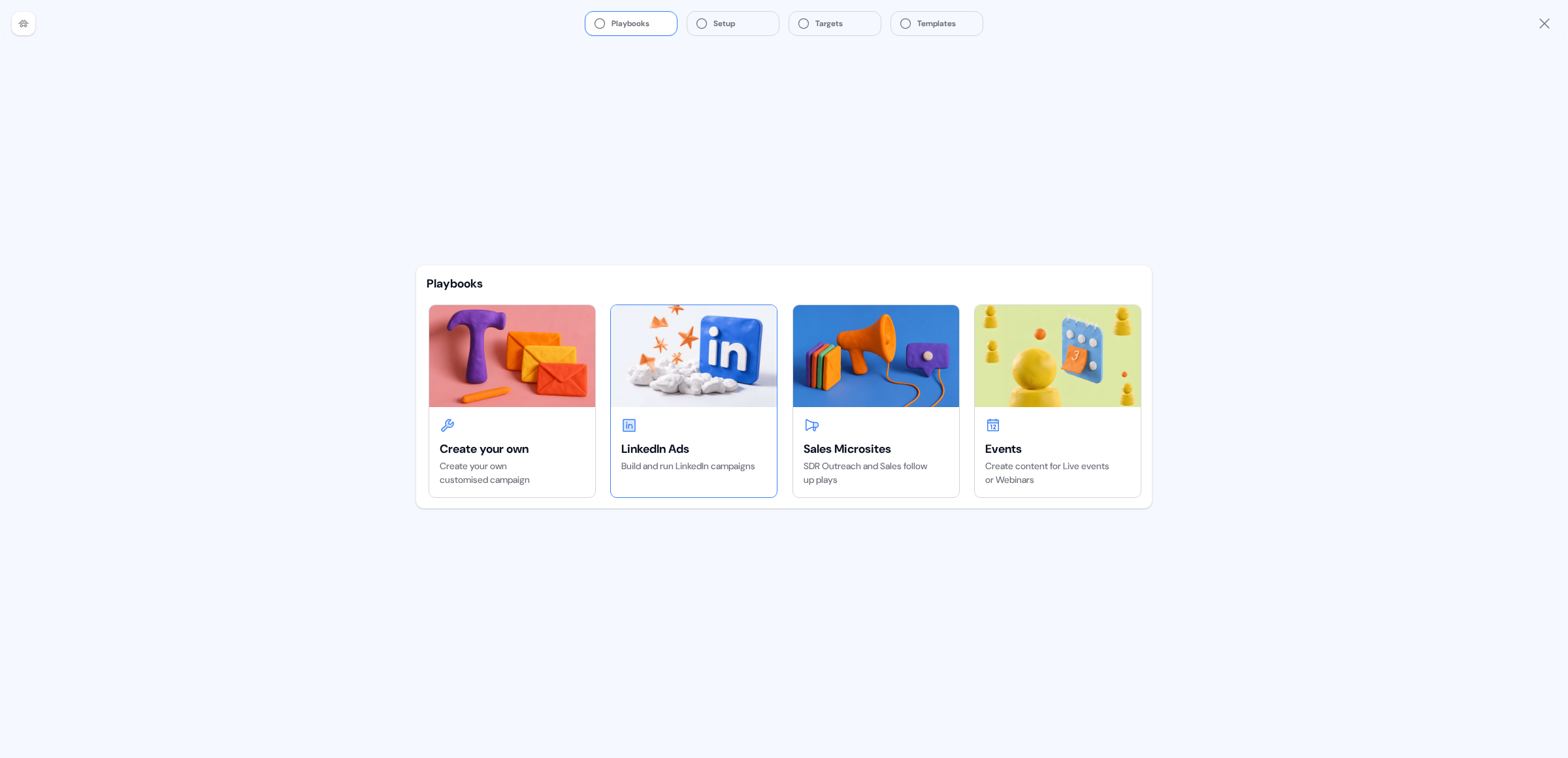
click at [711, 459] on div "Build and run LinkedIn campaigns" at bounding box center [694, 466] width 145 height 14
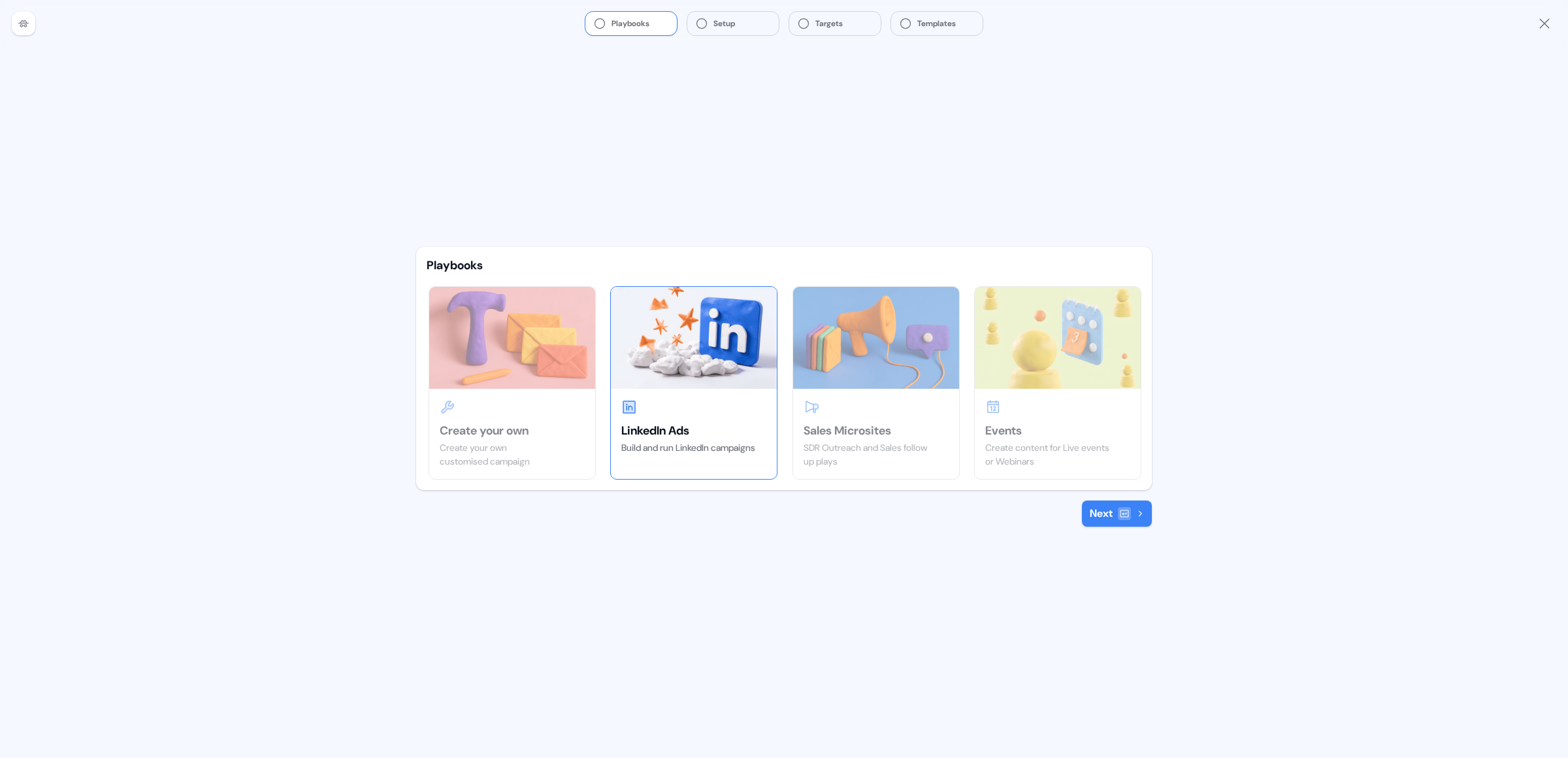
click at [928, 519] on div "Next" at bounding box center [784, 513] width 736 height 26
click at [631, 549] on div "Playbooks Create your own Create your own customised campaign LinkedIn Ads Buil…" at bounding box center [784, 402] width 757 height 711
click at [605, 486] on div "Playbooks Create your own Create your own customised campaign LinkedIn Ads Buil…" at bounding box center [784, 368] width 736 height 243
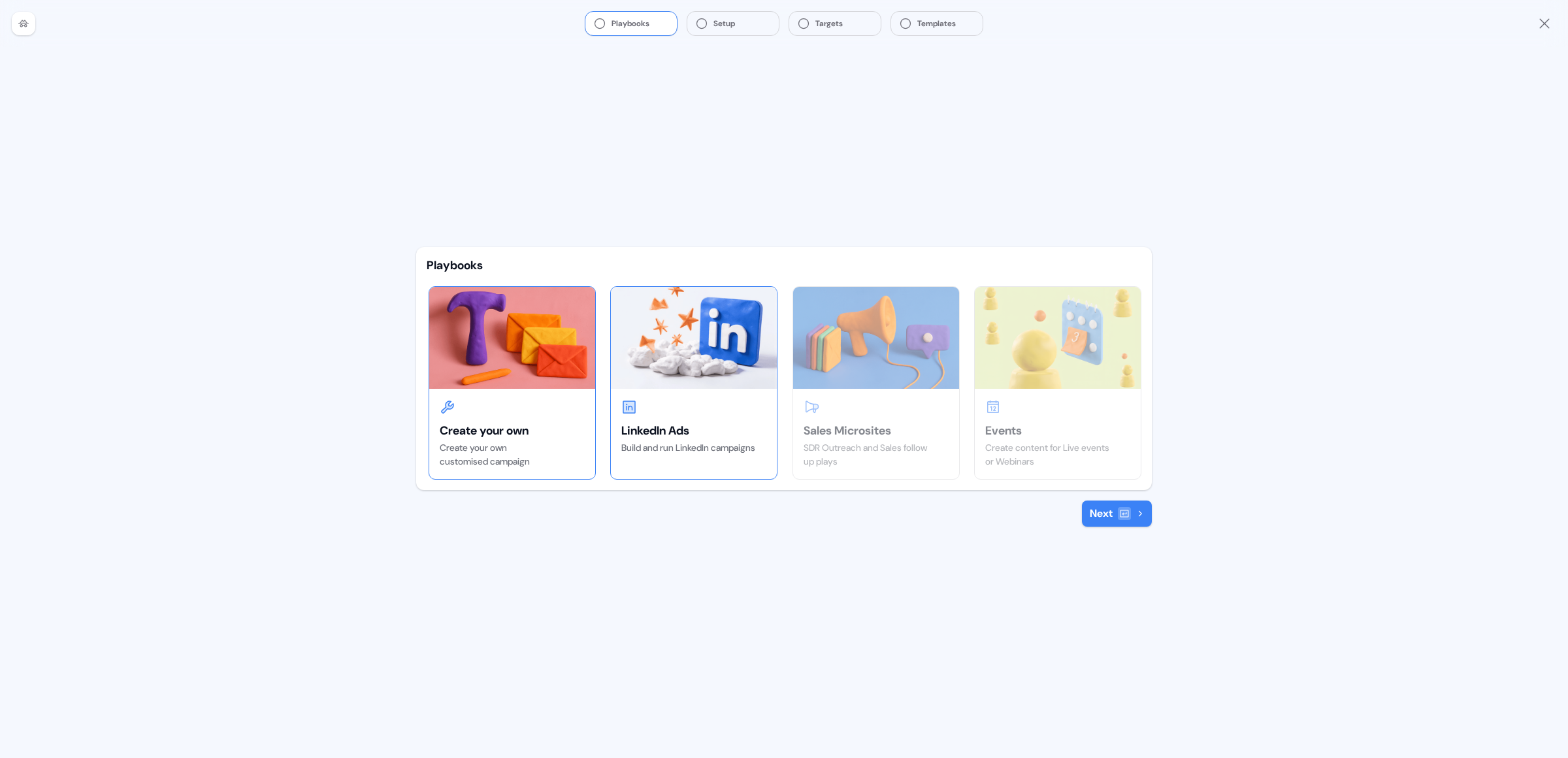
click at [544, 441] on div "Create your own customised campaign" at bounding box center [512, 454] width 145 height 28
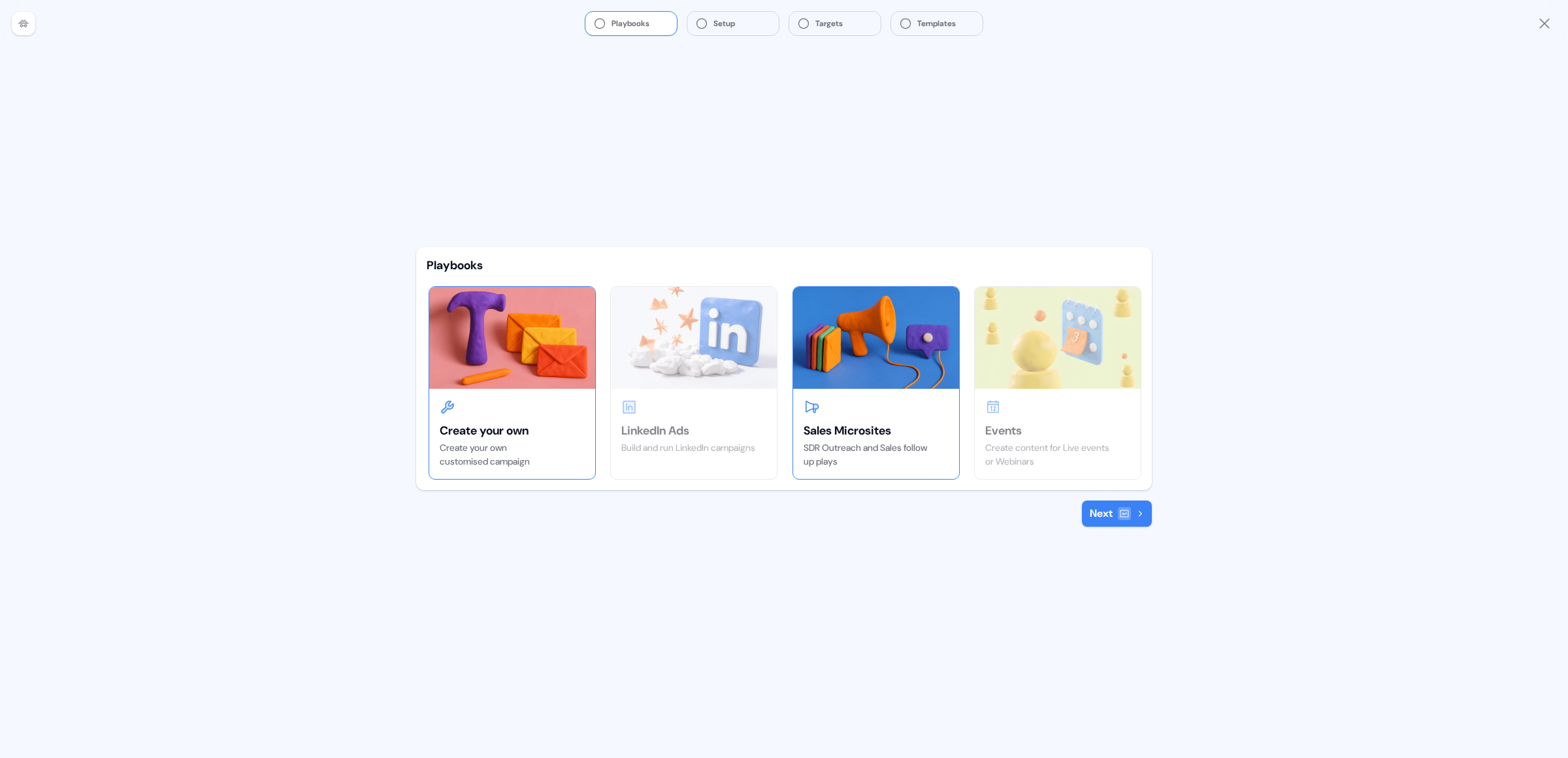
click at [895, 436] on div "Sales Microsites" at bounding box center [876, 430] width 145 height 16
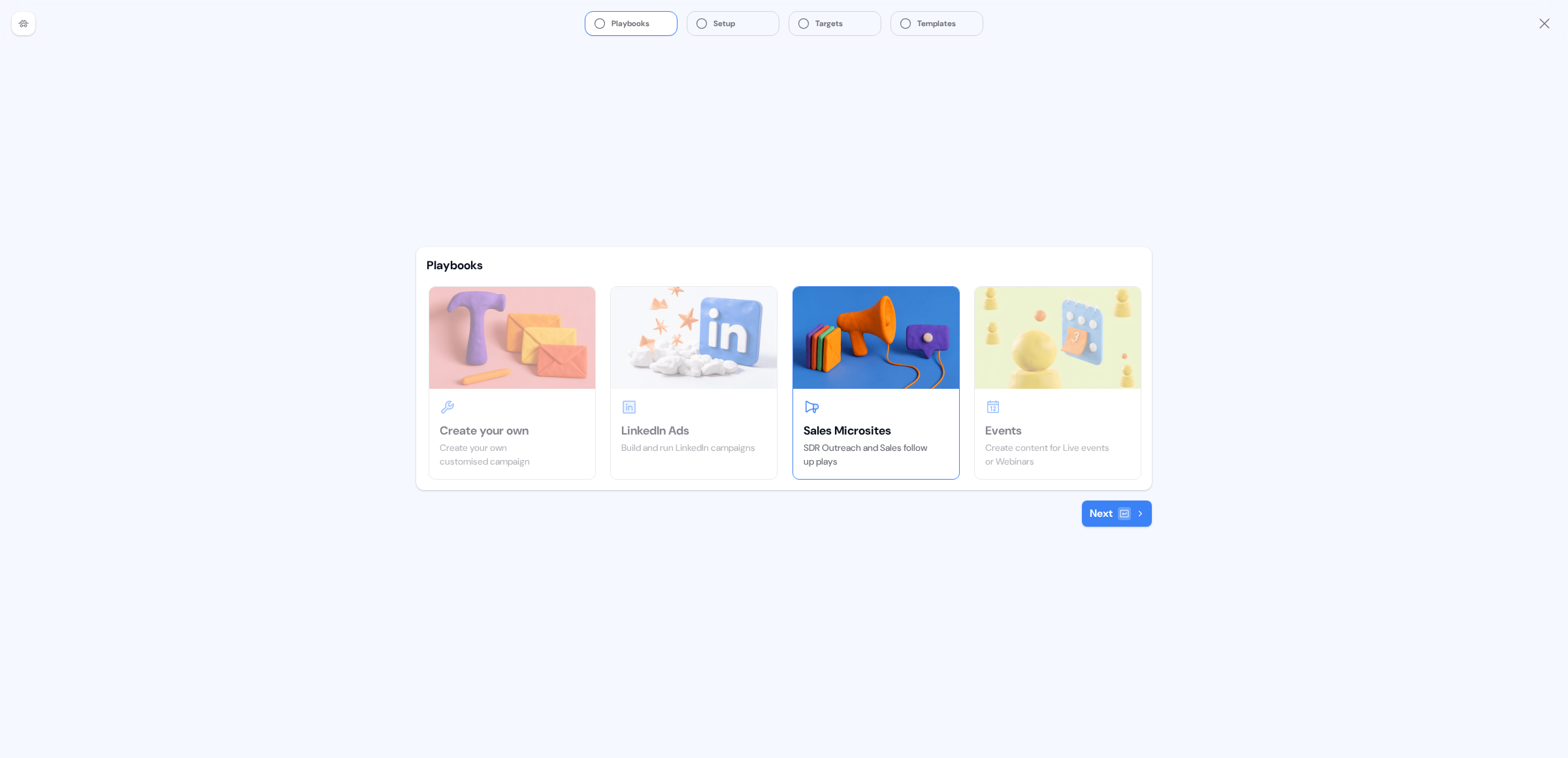
click at [637, 28] on button "Playbooks" at bounding box center [631, 23] width 92 height 23
click at [26, 32] on div at bounding box center [23, 23] width 23 height 23
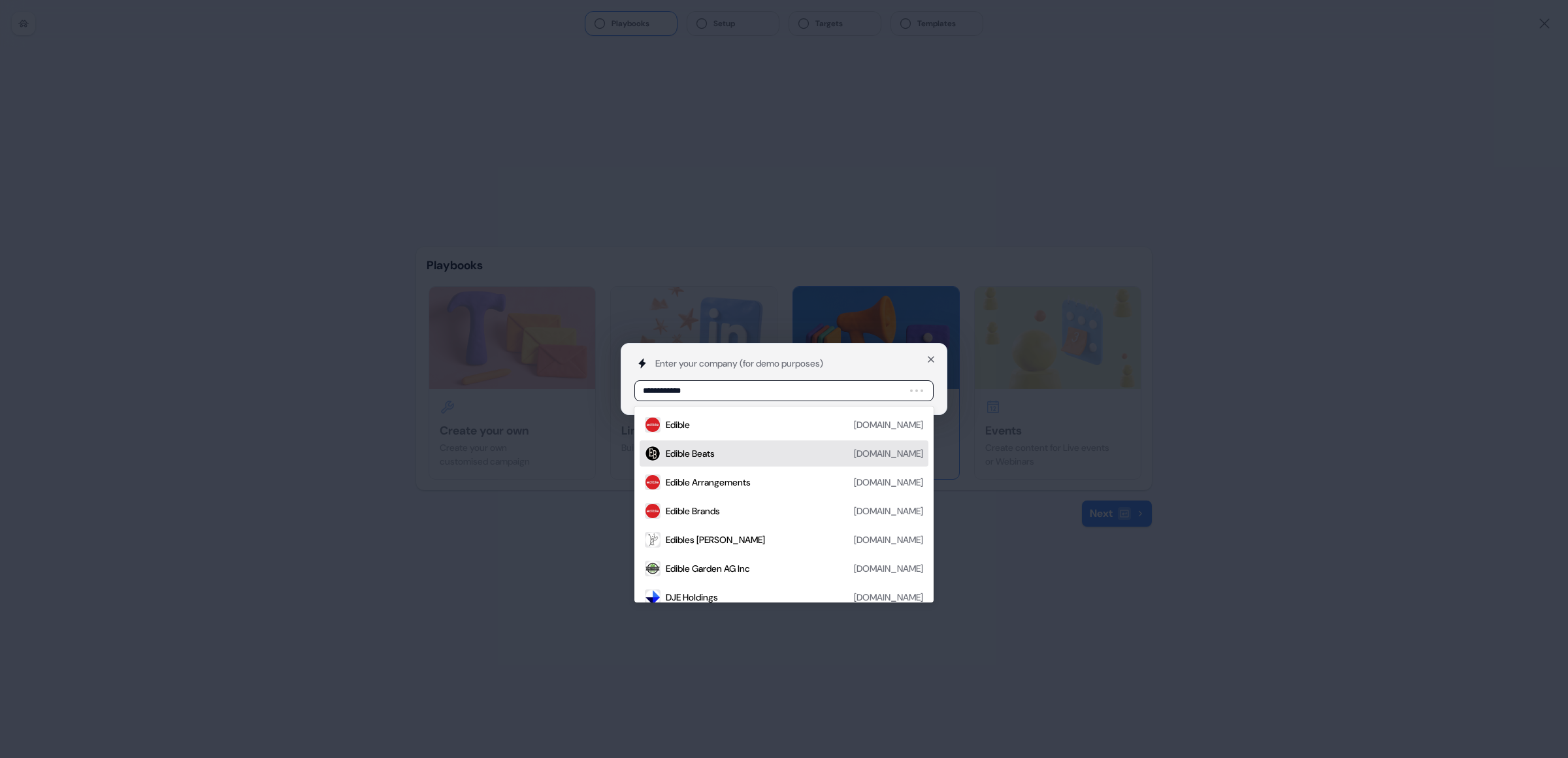
type input "**********"
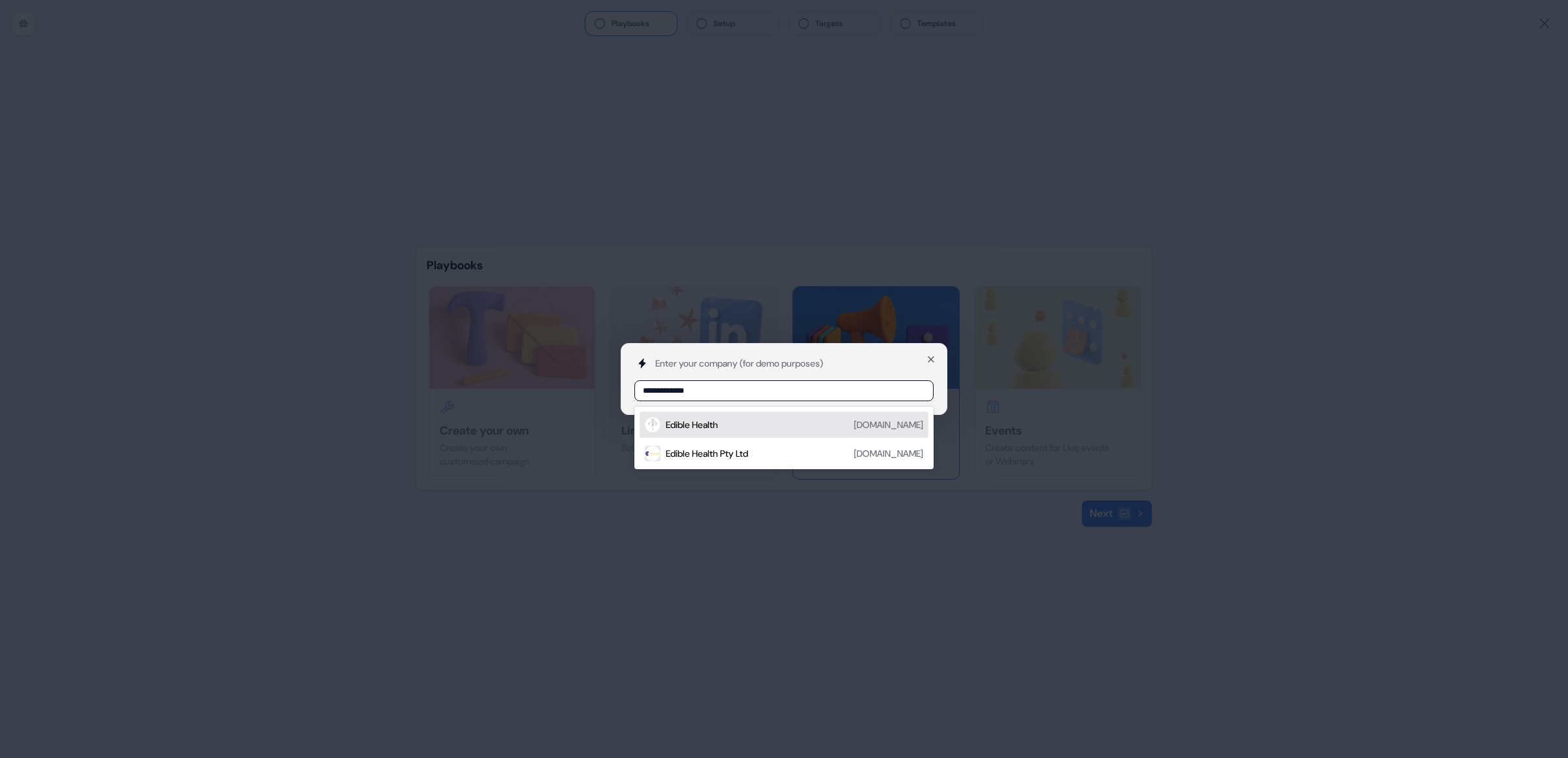
click at [876, 424] on div "ediblehealth.com" at bounding box center [889, 424] width 69 height 13
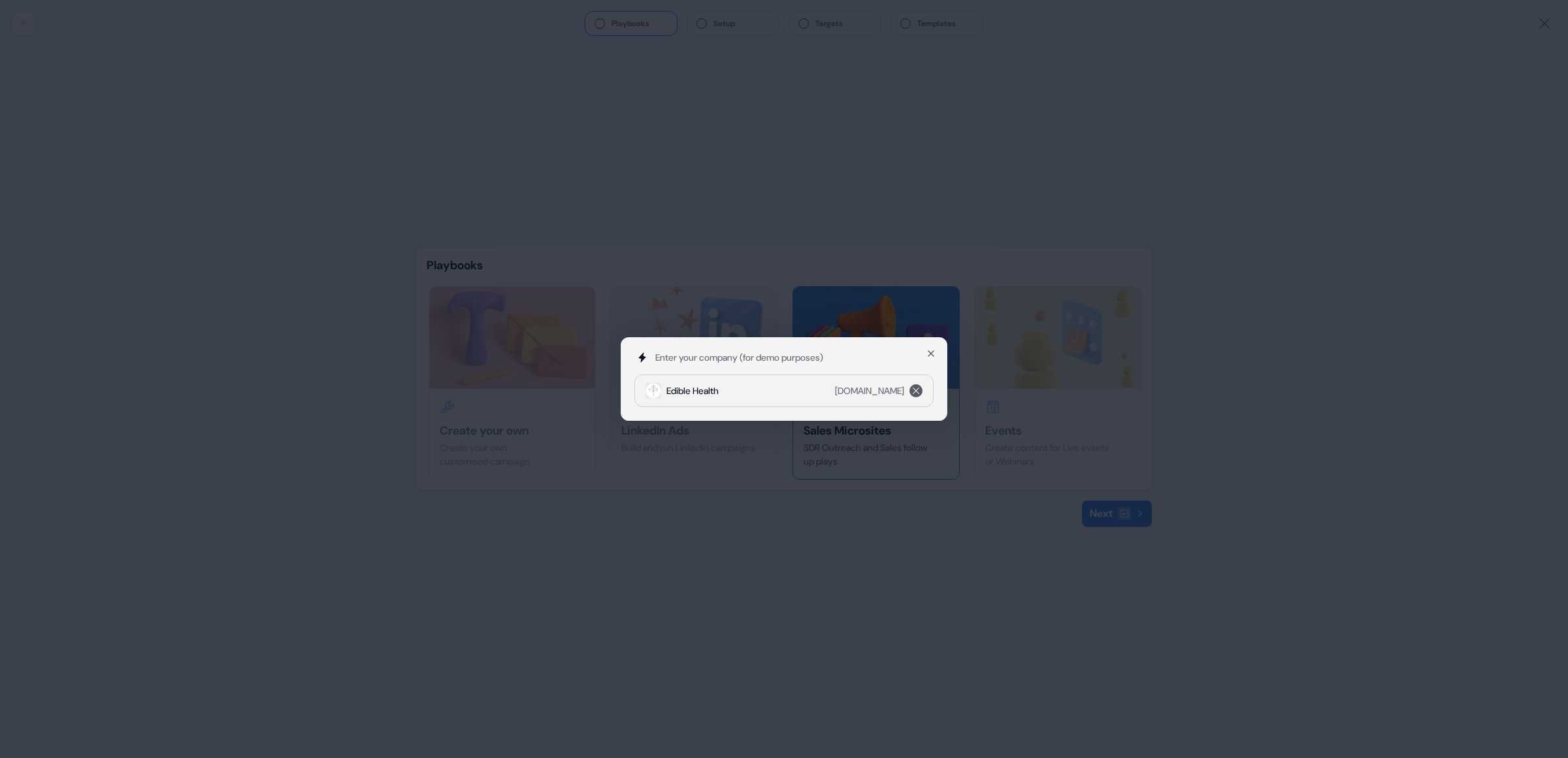
click at [911, 390] on icon "remove ediblehealth.com" at bounding box center [916, 390] width 16 height 11
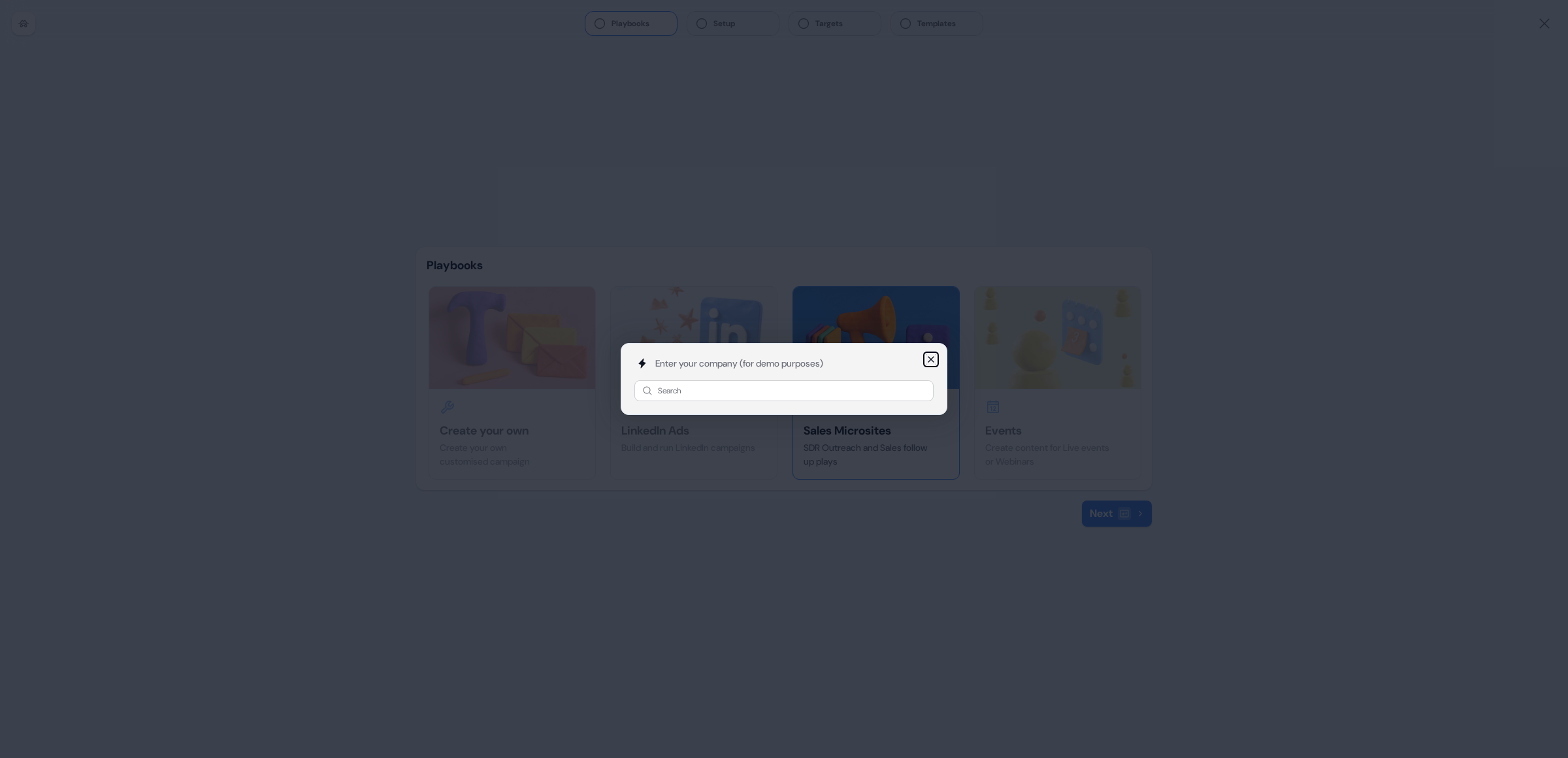
click at [934, 358] on icon "button" at bounding box center [931, 359] width 11 height 11
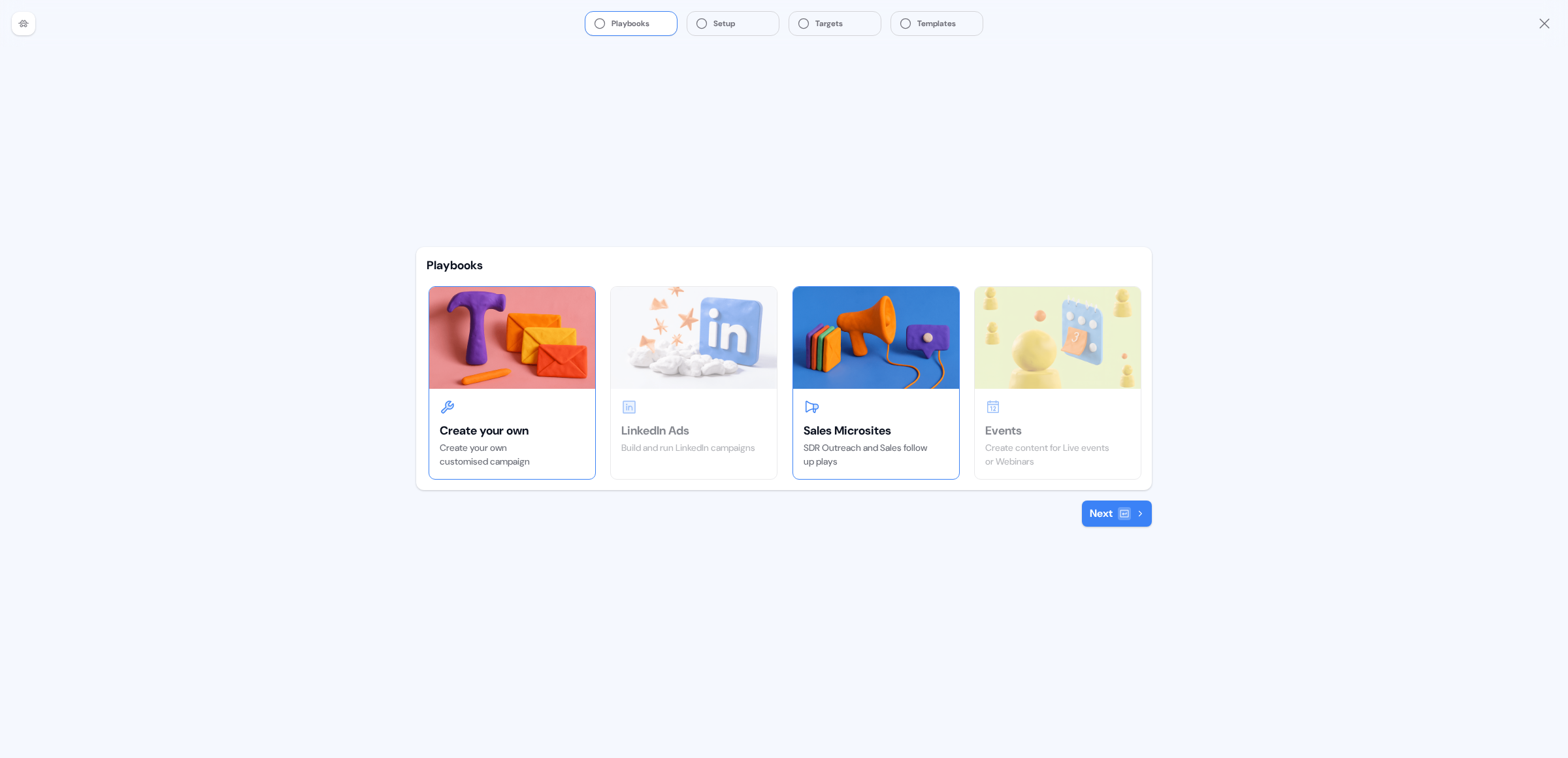
click at [529, 396] on div "Create your own Create your own customised campaign" at bounding box center [512, 434] width 166 height 90
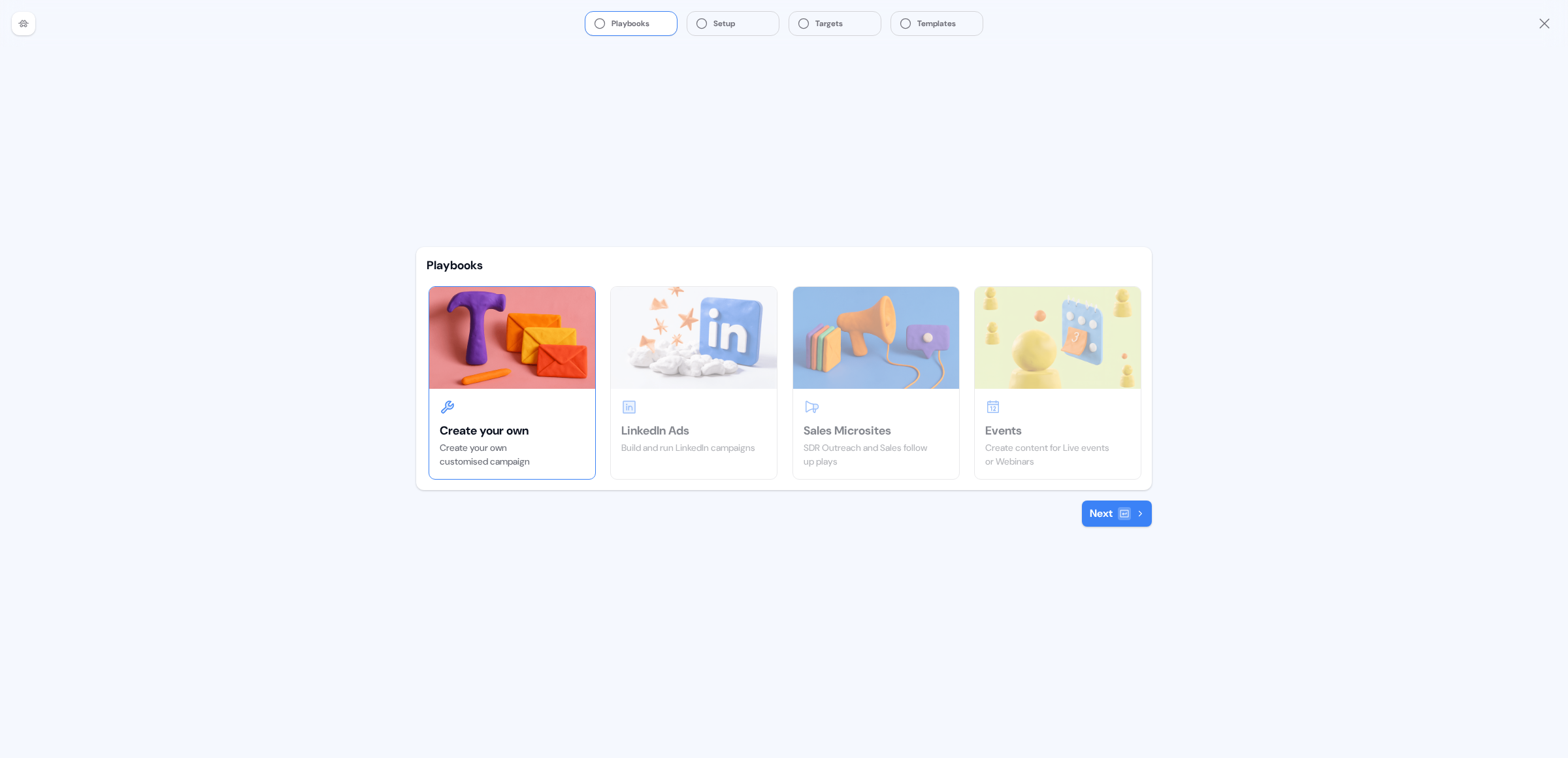
click at [1096, 512] on button "Next" at bounding box center [1116, 513] width 70 height 26
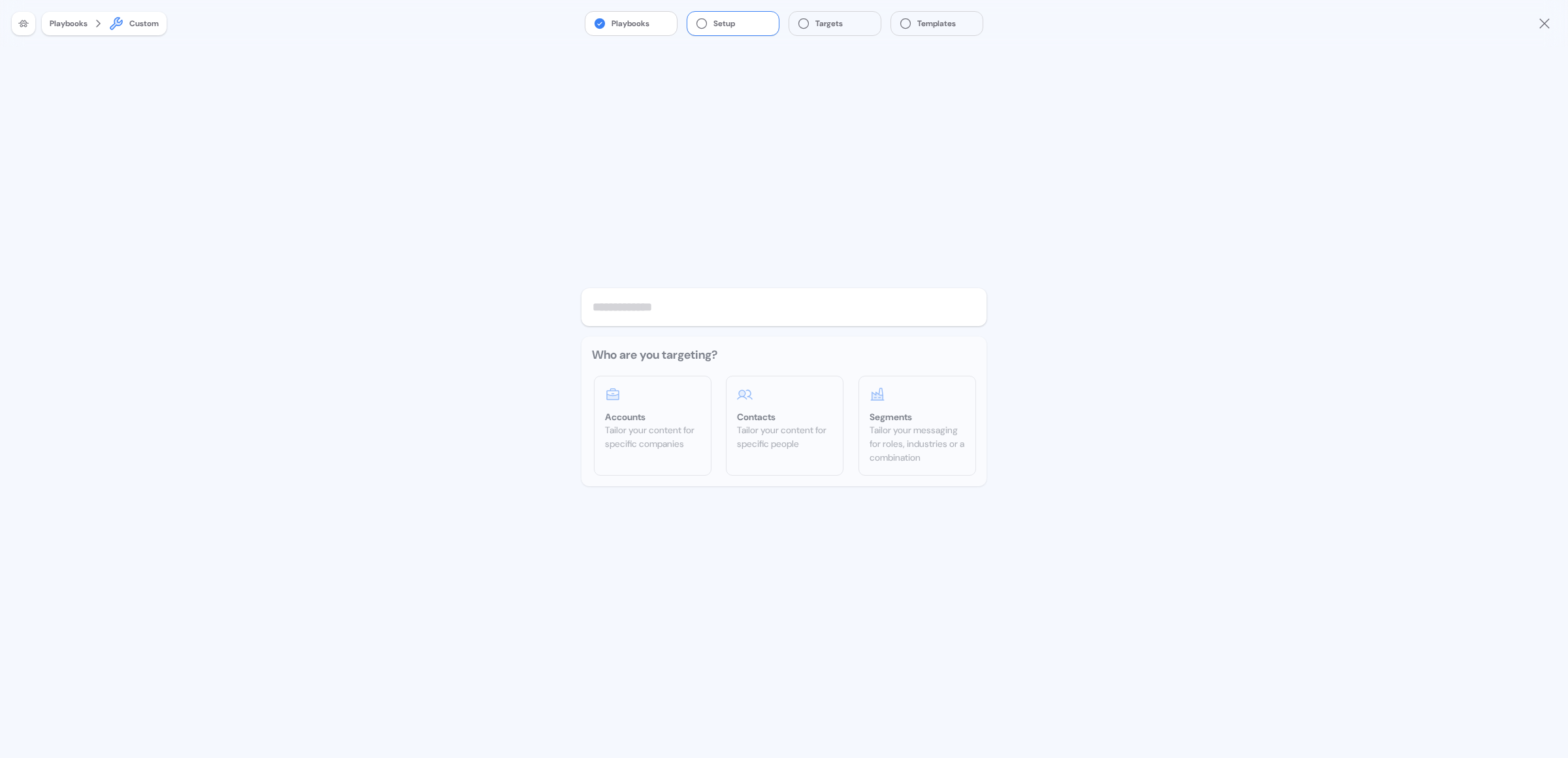
click at [640, 309] on input "text" at bounding box center [784, 307] width 405 height 38
type input "**********"
click at [664, 437] on div "Tailor your content for specific companies" at bounding box center [652, 437] width 95 height 28
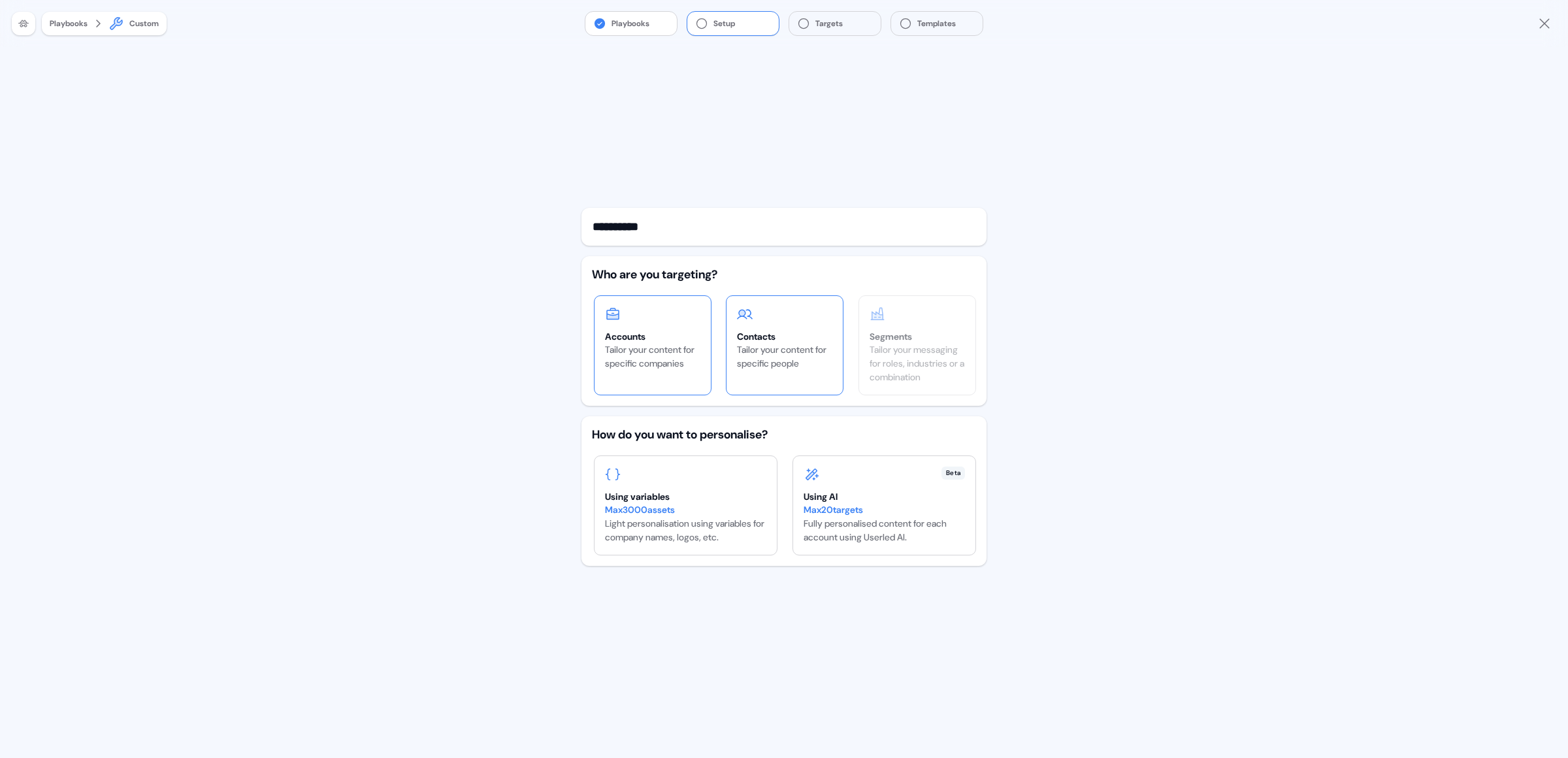
click at [807, 330] on div "Contacts" at bounding box center [784, 336] width 95 height 13
click at [646, 366] on div "Tailor your content for specific companies" at bounding box center [652, 356] width 95 height 28
click at [944, 360] on div "Tailor your messaging for roles, industries or a combination" at bounding box center [916, 363] width 95 height 41
click at [691, 363] on div "Tailor your content for specific companies" at bounding box center [652, 356] width 95 height 28
click at [780, 366] on div "Tailor your content for specific people" at bounding box center [784, 356] width 95 height 28
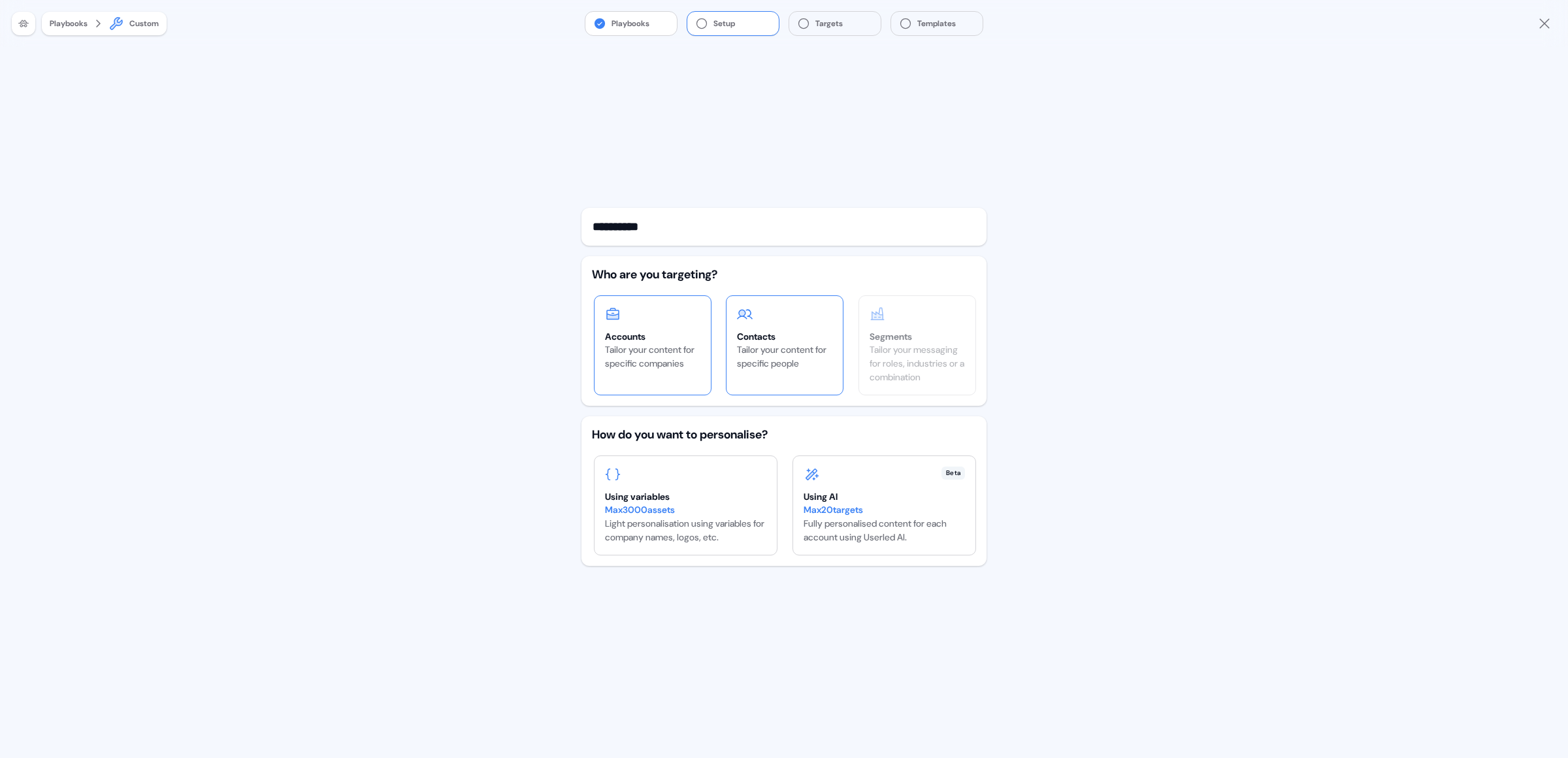
click at [695, 347] on div "Tailor your content for specific companies" at bounding box center [652, 356] width 95 height 28
click at [944, 368] on div "Tailor your messaging for roles, industries or a combination" at bounding box center [916, 363] width 95 height 41
click at [750, 349] on div "Tailor your content for specific people" at bounding box center [784, 356] width 95 height 28
click at [666, 490] on div "Using variables" at bounding box center [686, 496] width 162 height 13
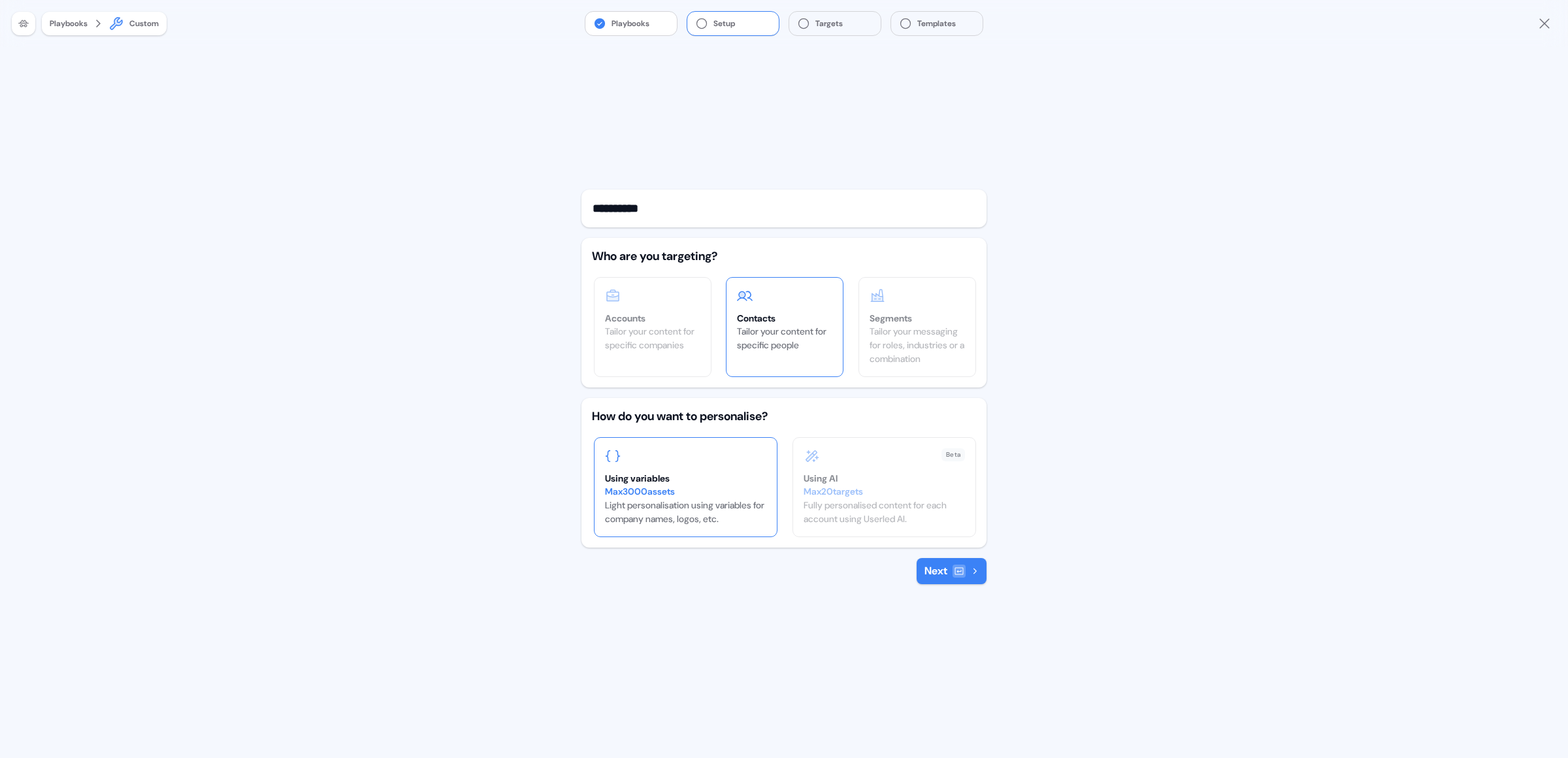
click at [928, 573] on button "Next" at bounding box center [951, 570] width 70 height 26
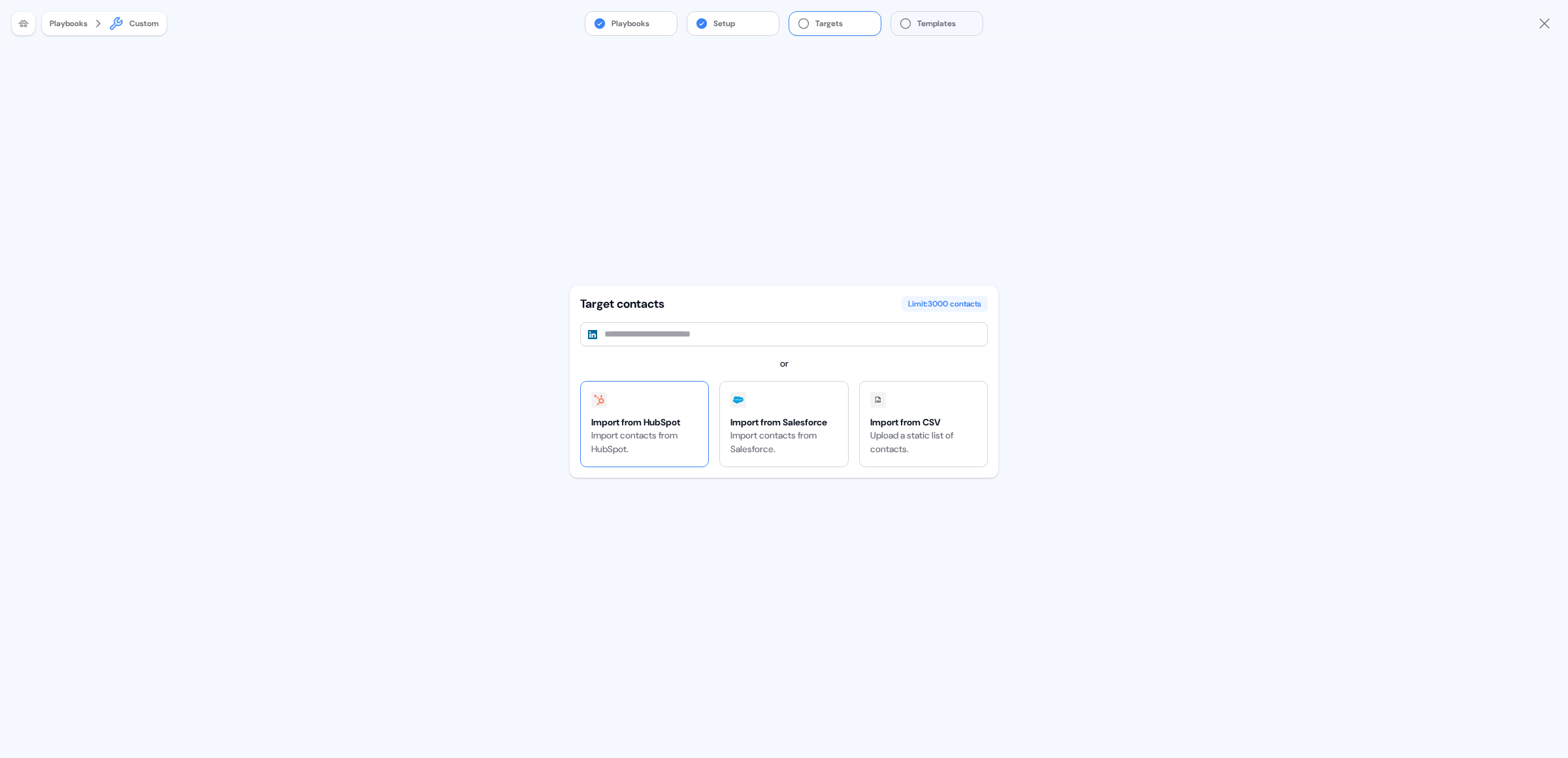
click at [688, 435] on div "Import contacts from HubSpot." at bounding box center [645, 442] width 107 height 28
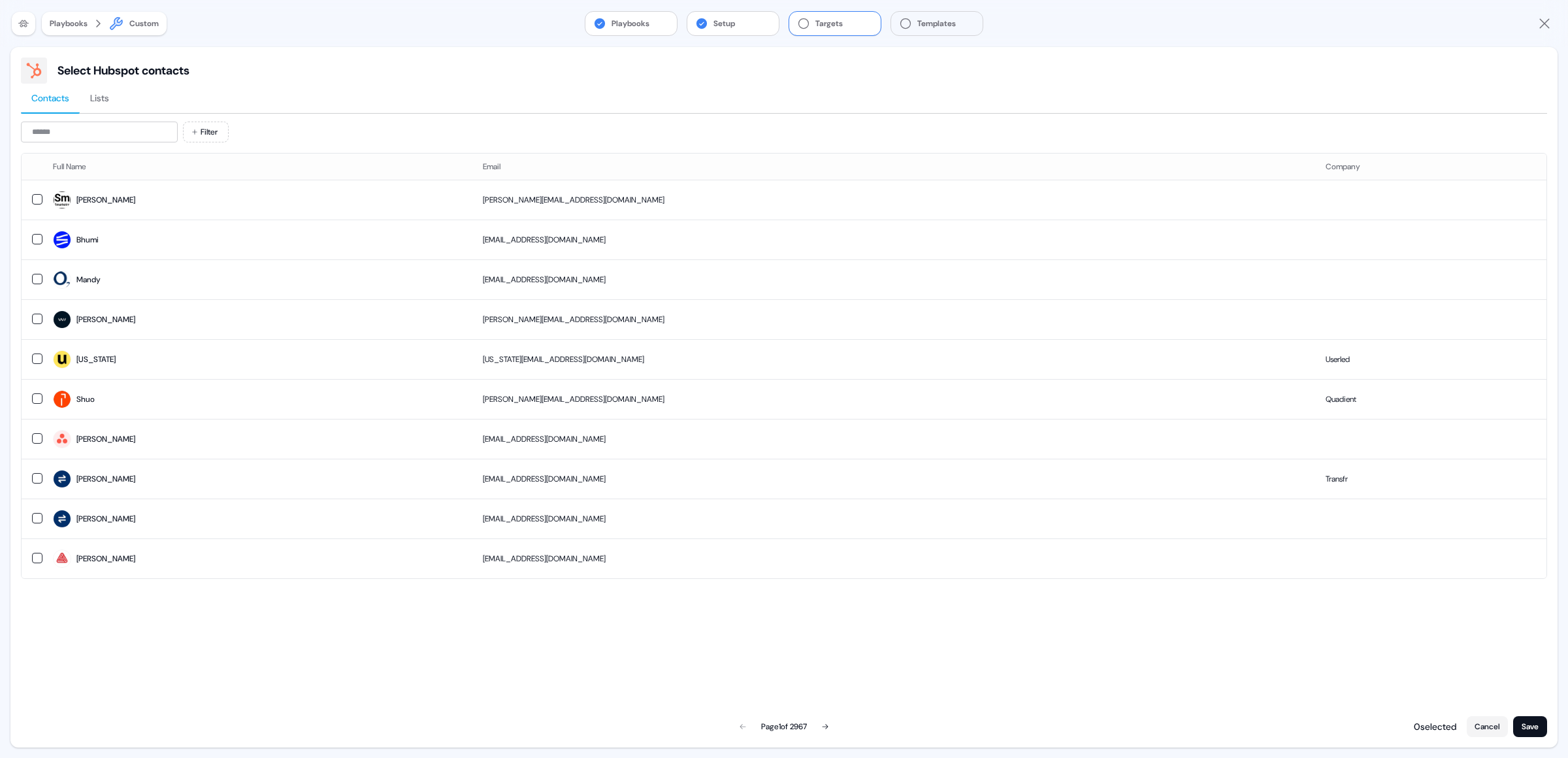
click at [103, 90] on button "Lists" at bounding box center [99, 98] width 40 height 30
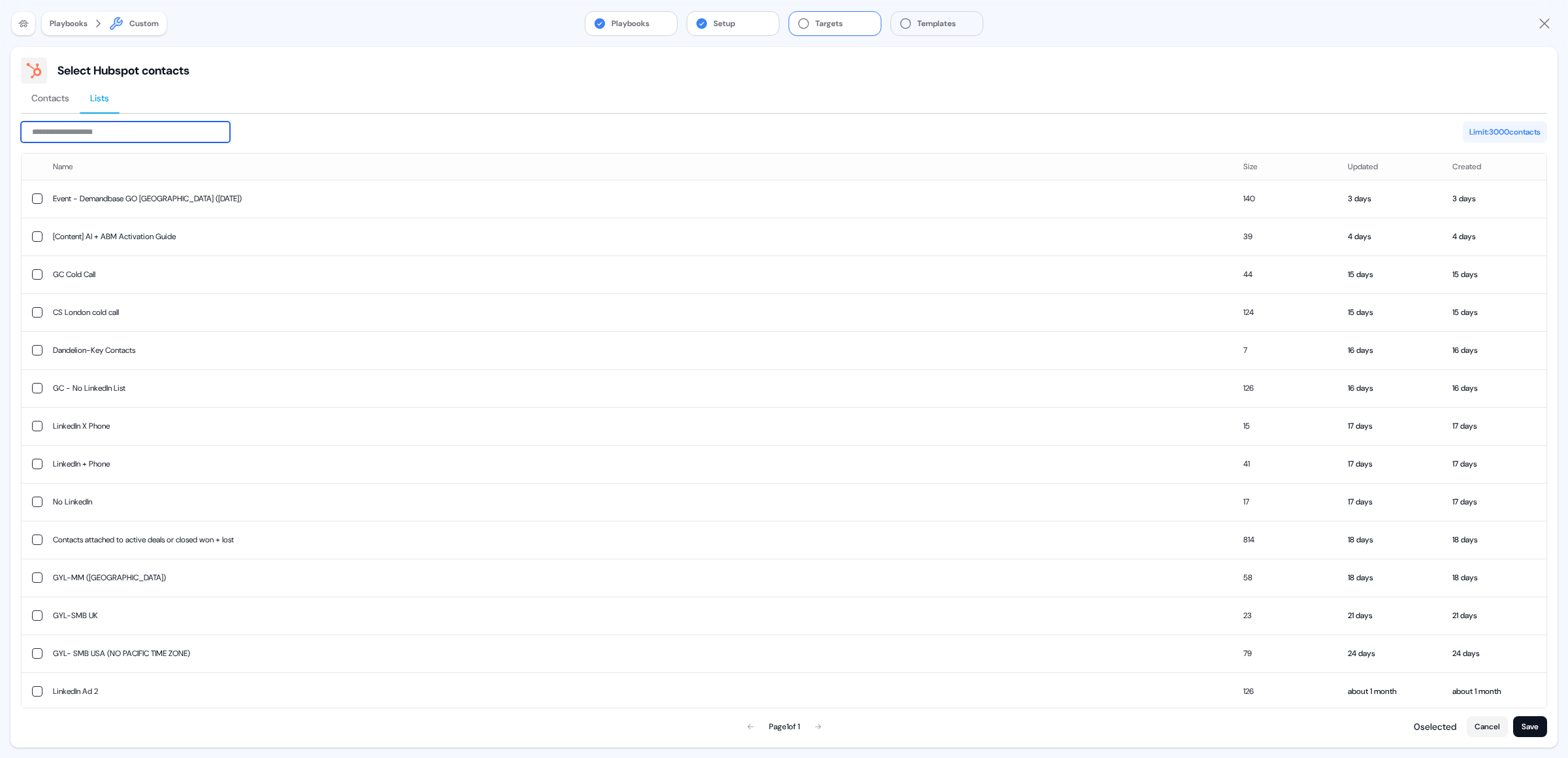
click at [83, 128] on input at bounding box center [125, 132] width 209 height 21
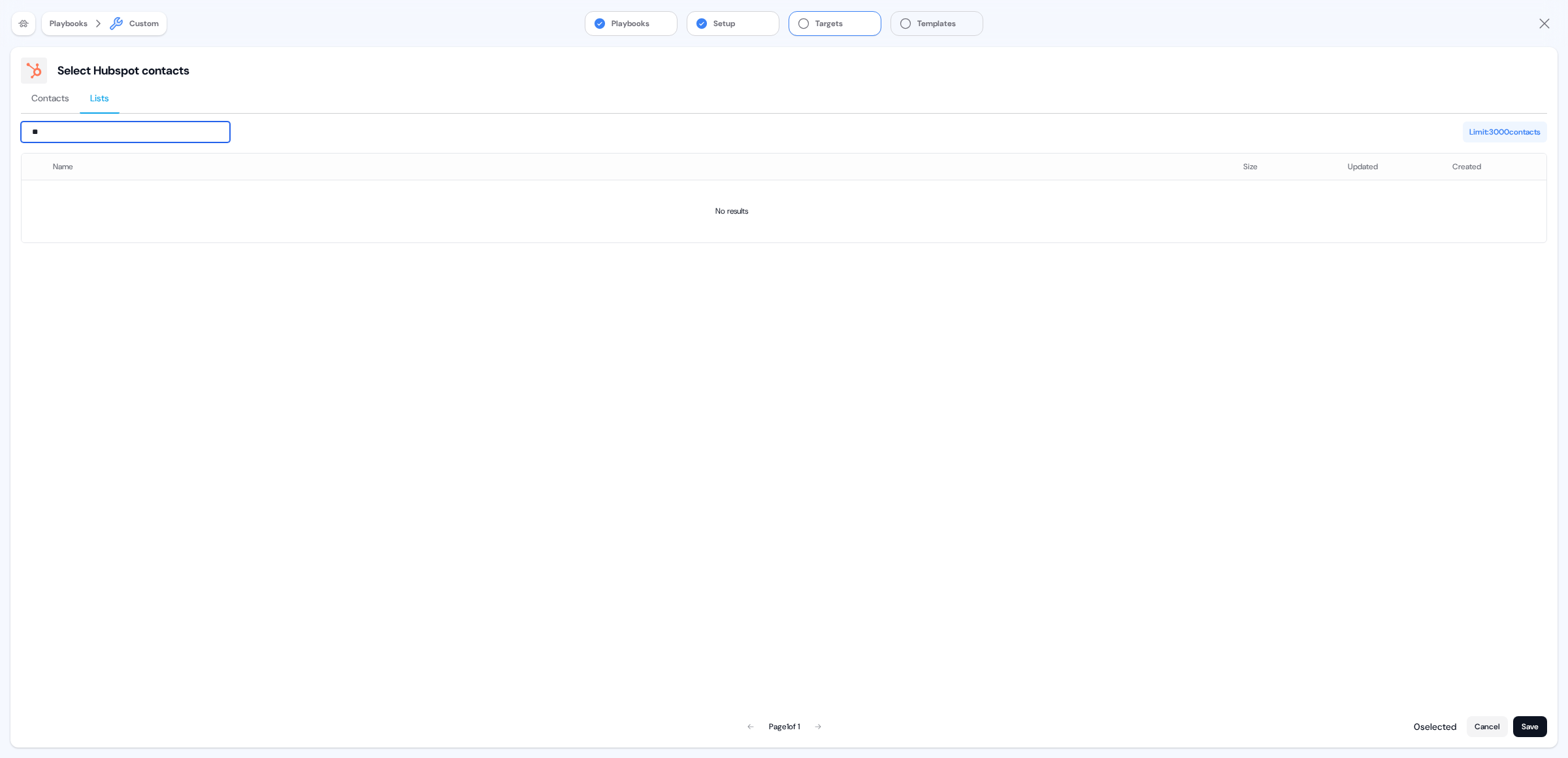
type input "*"
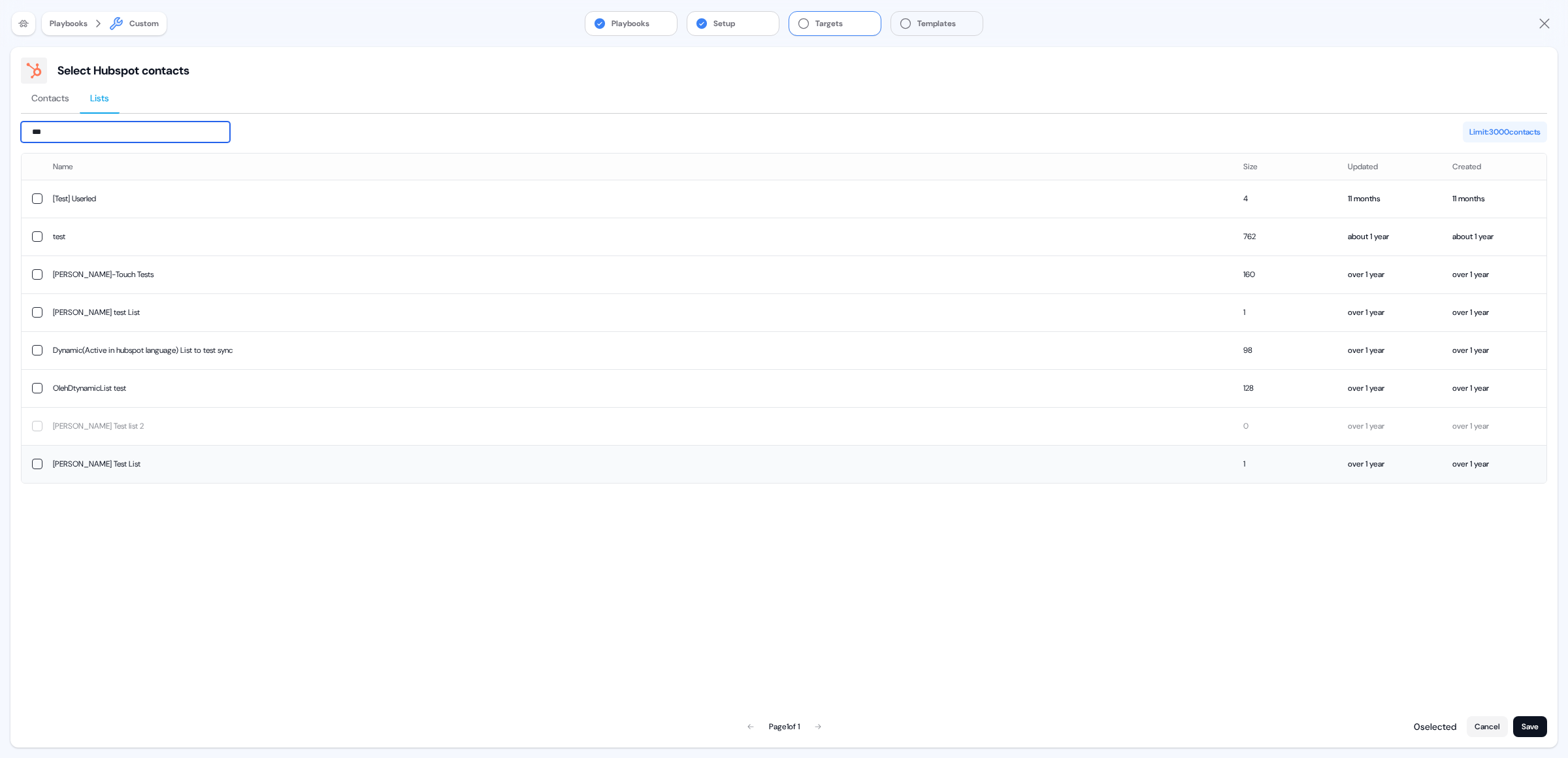
type input "***"
click at [108, 464] on td "Martin Test List" at bounding box center [638, 464] width 1190 height 38
click at [1520, 725] on button "Save" at bounding box center [1530, 726] width 34 height 21
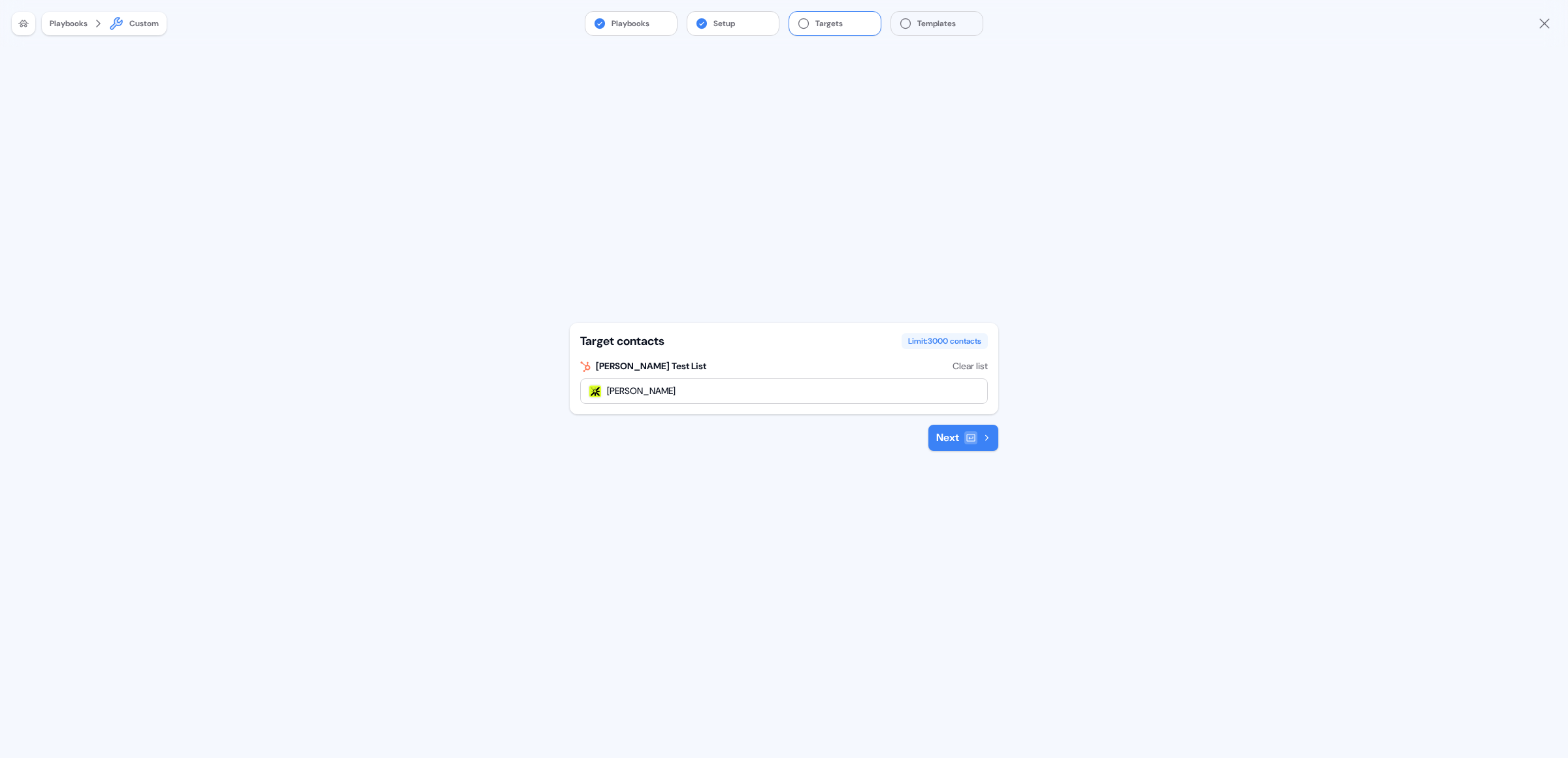
click at [948, 440] on button "Next" at bounding box center [963, 438] width 70 height 26
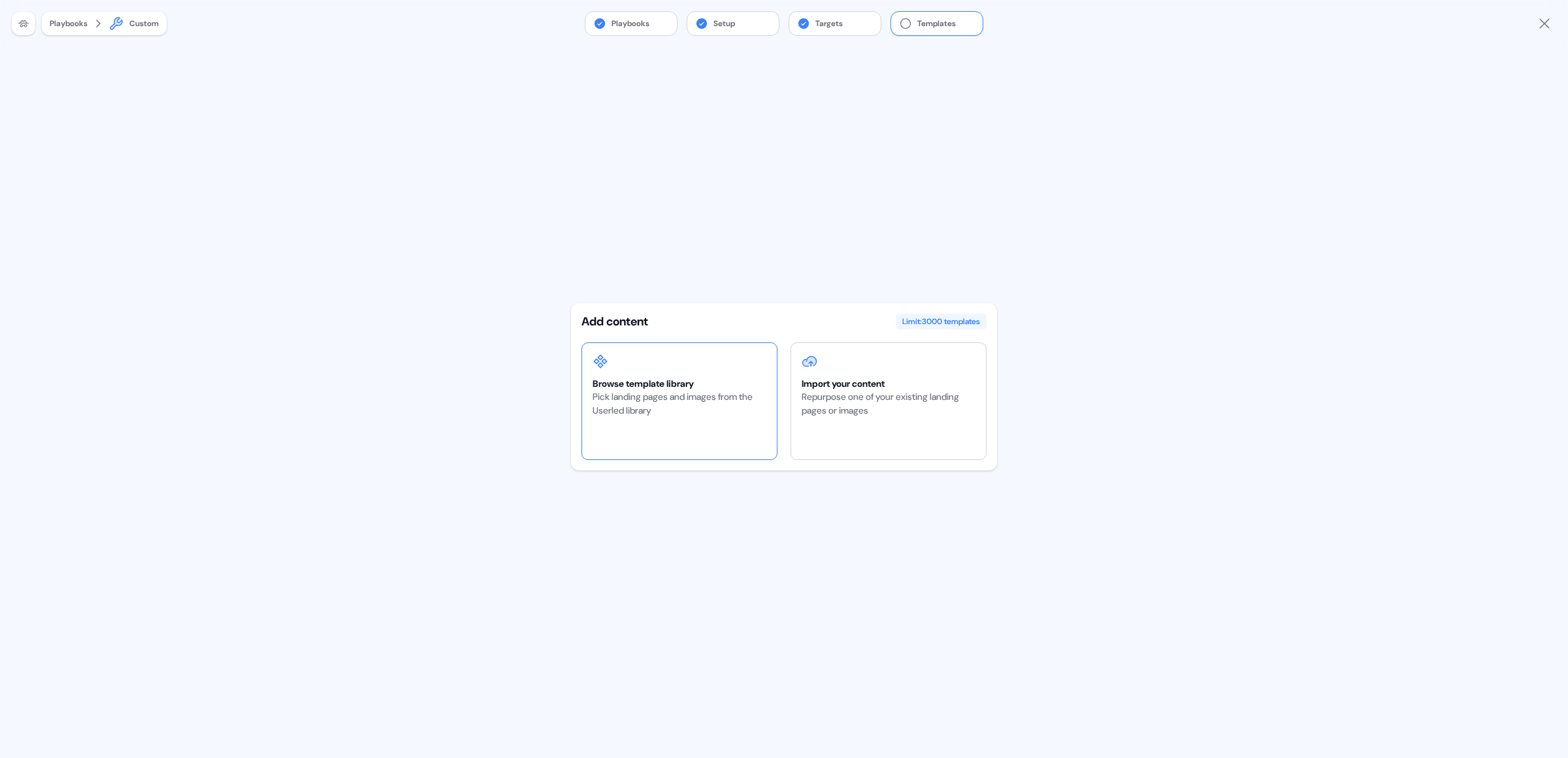
click at [733, 405] on div "Pick landing pages and images from the Userled library" at bounding box center [679, 404] width 174 height 28
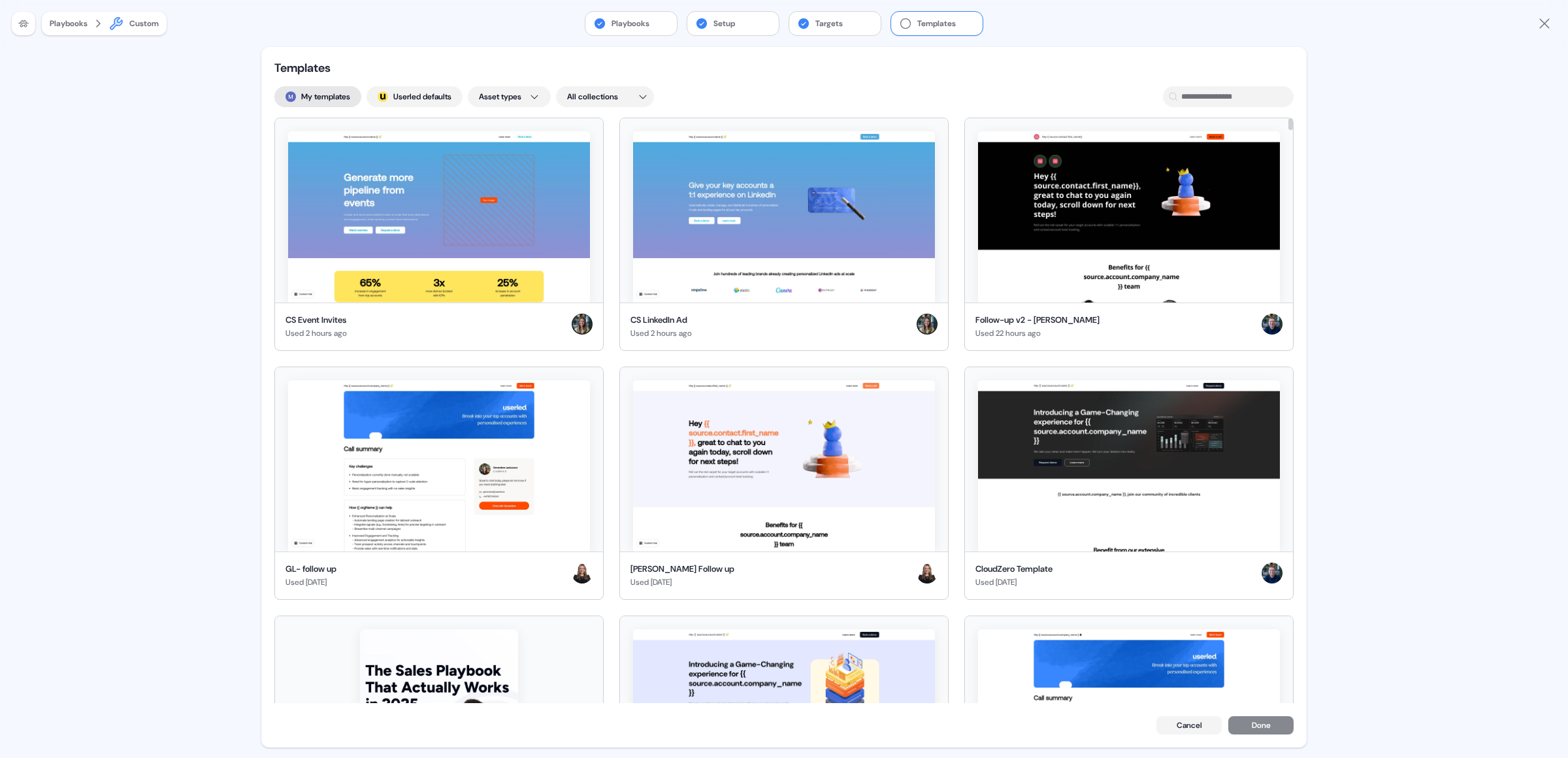
click at [331, 101] on button "My templates" at bounding box center [318, 97] width 87 height 21
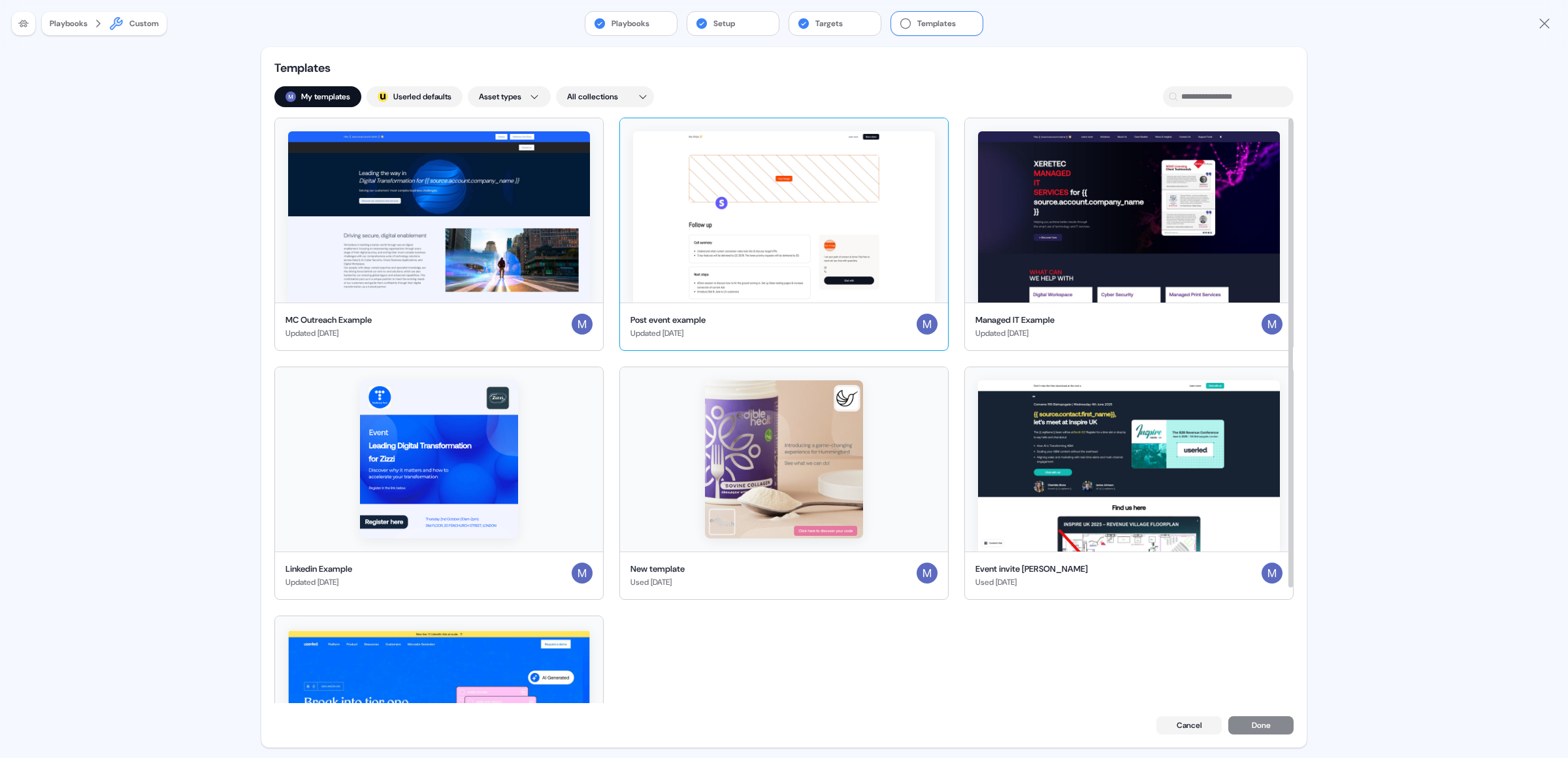
click at [801, 239] on img at bounding box center [784, 217] width 302 height 171
click at [1237, 723] on button "Done" at bounding box center [1260, 726] width 65 height 18
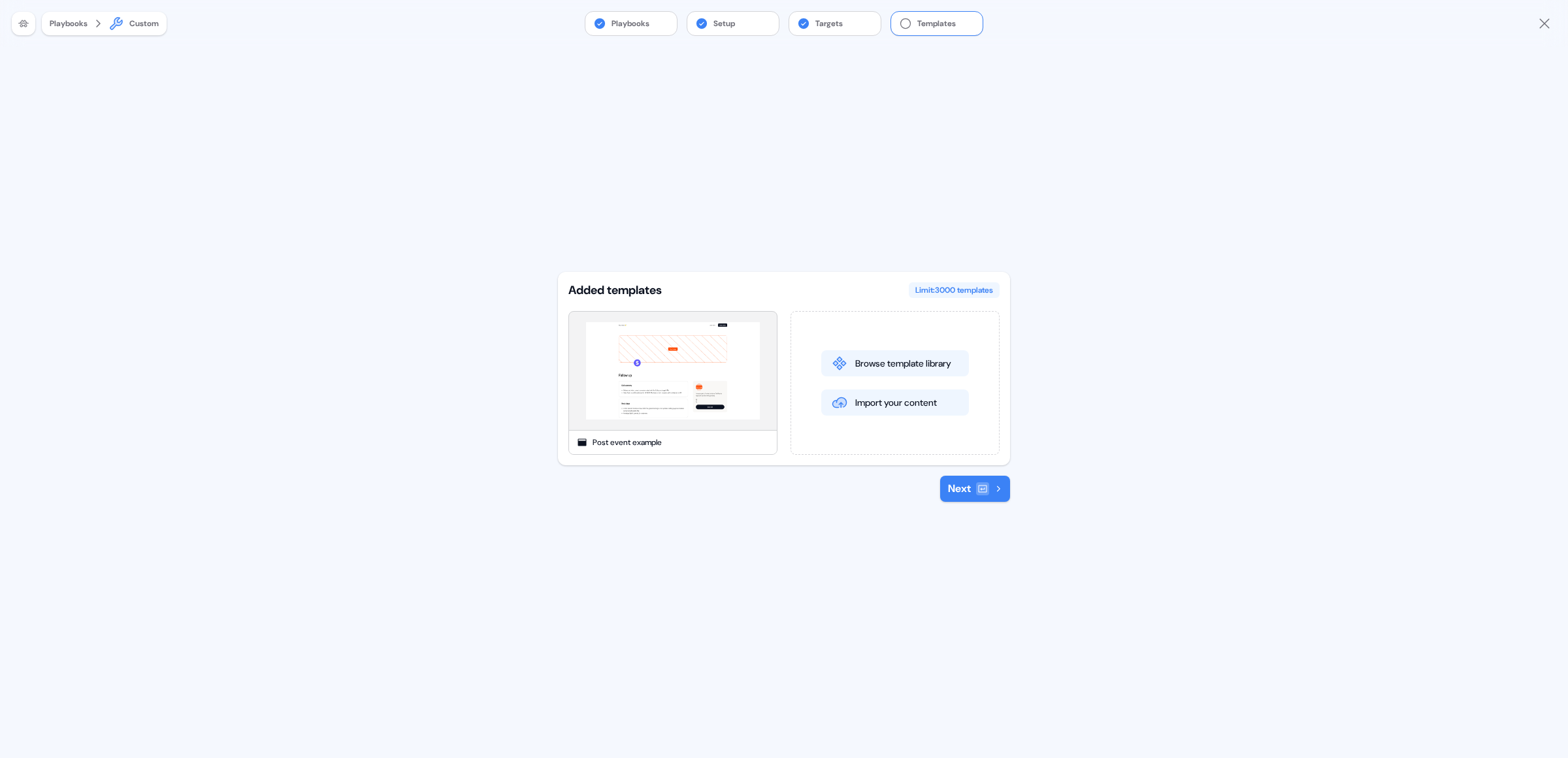
click at [964, 491] on button "Next" at bounding box center [974, 489] width 70 height 26
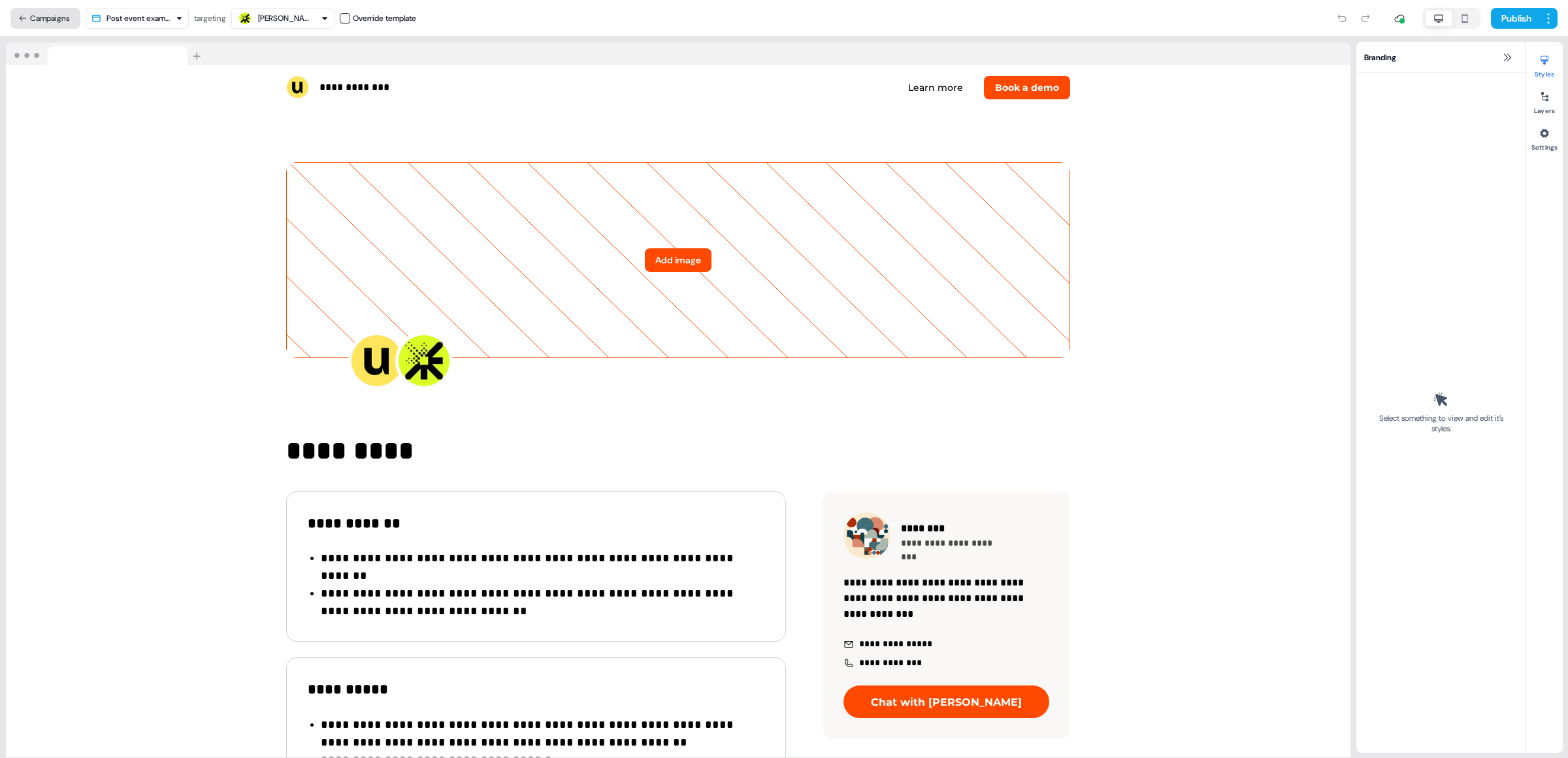
click at [54, 13] on button "Campaigns" at bounding box center [45, 18] width 70 height 21
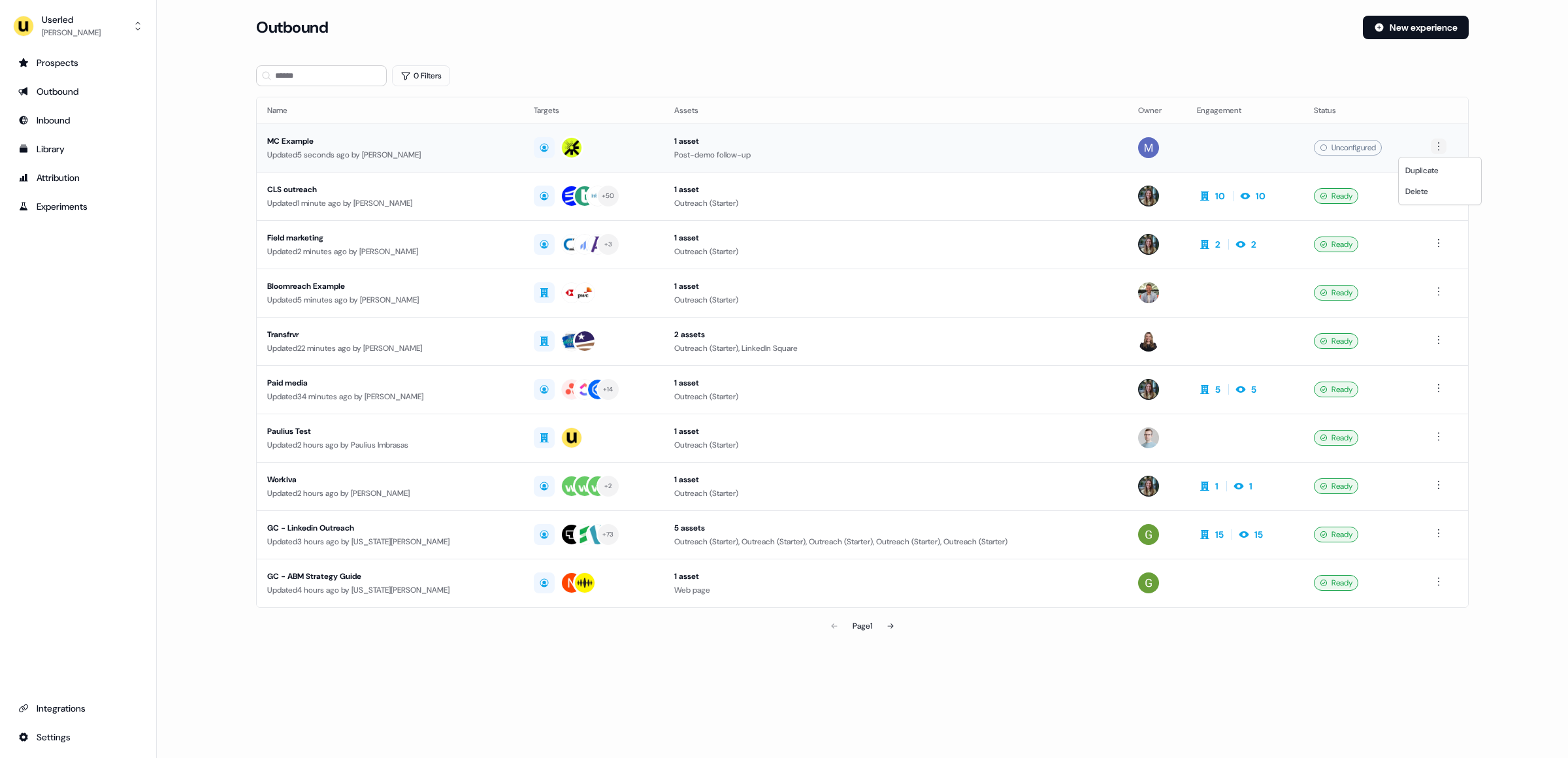
click at [1438, 140] on html "For the best experience switch devices to a bigger screen. Go to Userled.io Use…" at bounding box center [784, 379] width 1568 height 758
click at [1408, 190] on span "Delete" at bounding box center [1416, 191] width 23 height 11
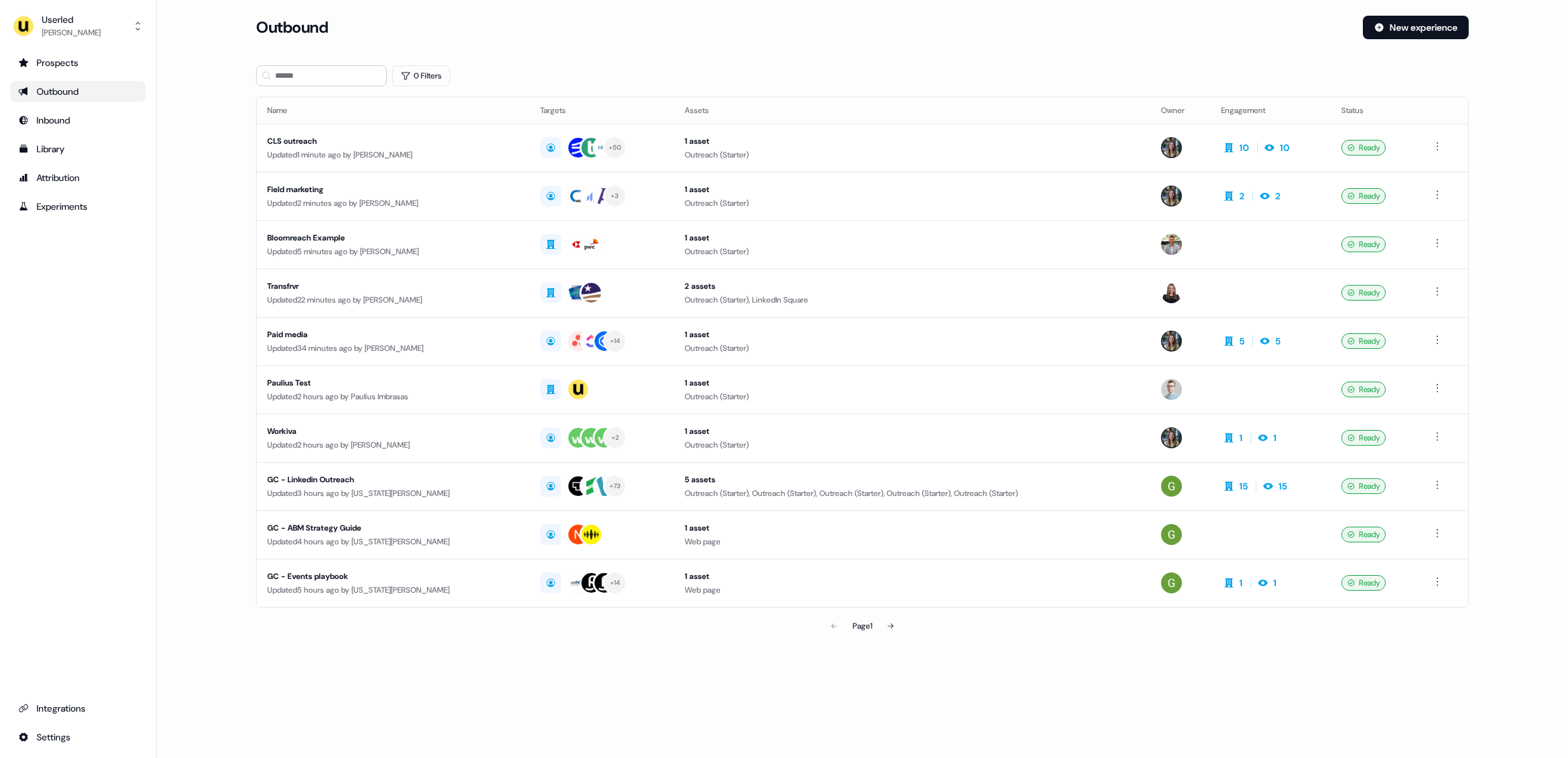
click at [48, 87] on div "Outbound" at bounding box center [77, 91] width 119 height 13
click at [68, 89] on div "Outbound" at bounding box center [77, 91] width 119 height 13
click at [56, 119] on div "Inbound" at bounding box center [77, 119] width 119 height 13
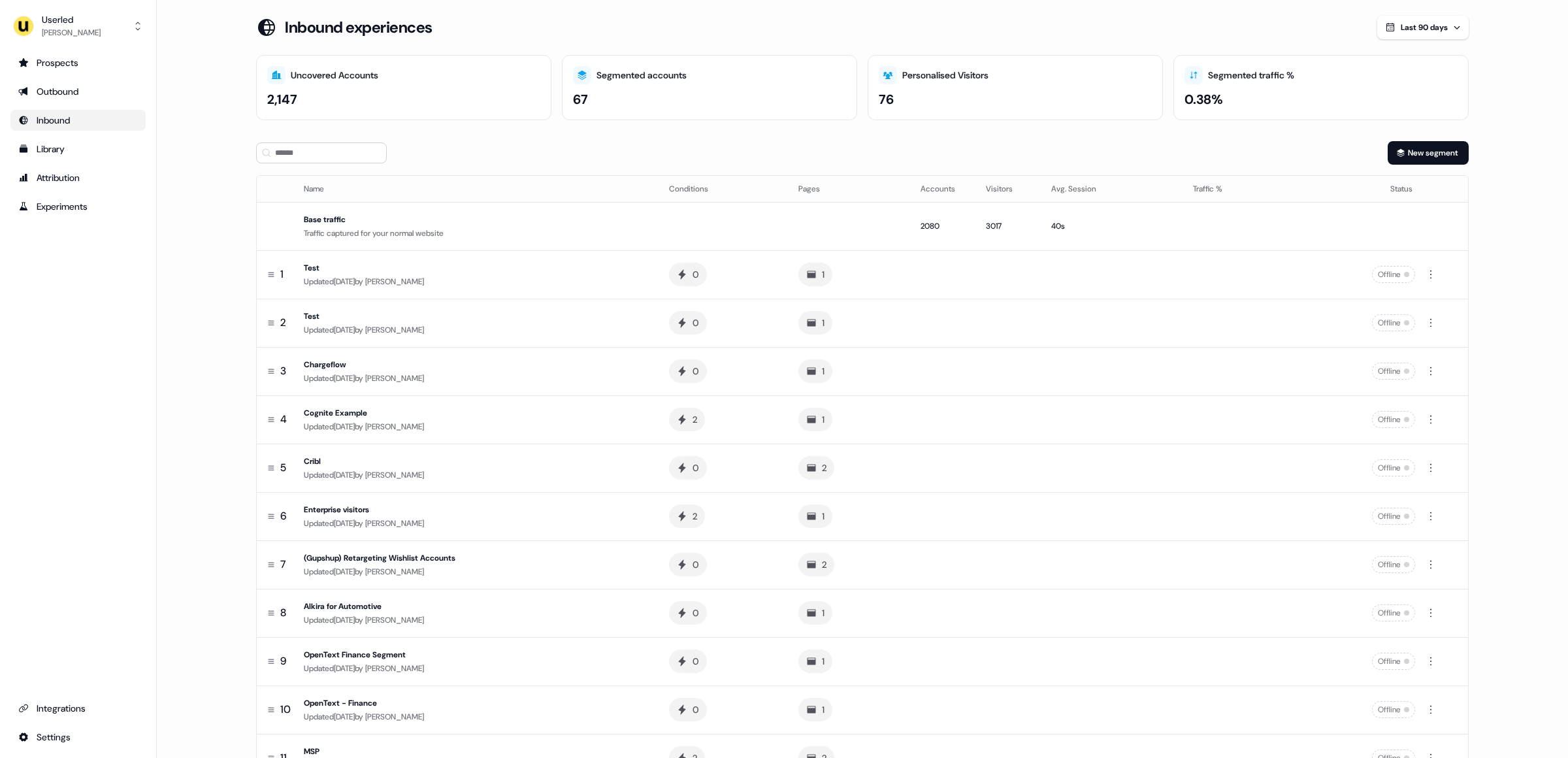
click at [47, 89] on div "Outbound" at bounding box center [77, 91] width 119 height 13
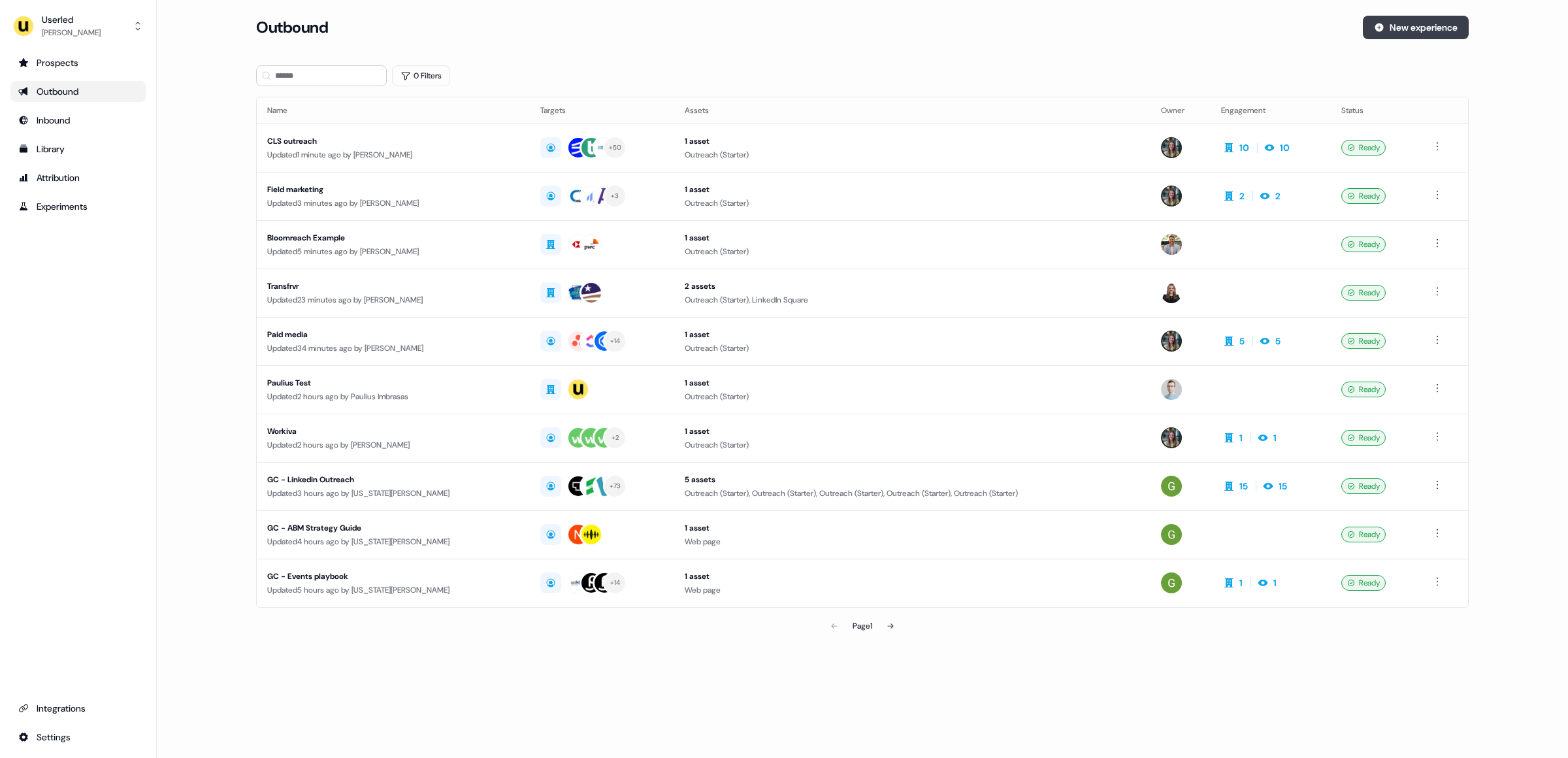
click at [1387, 32] on button "New experience" at bounding box center [1416, 27] width 106 height 23
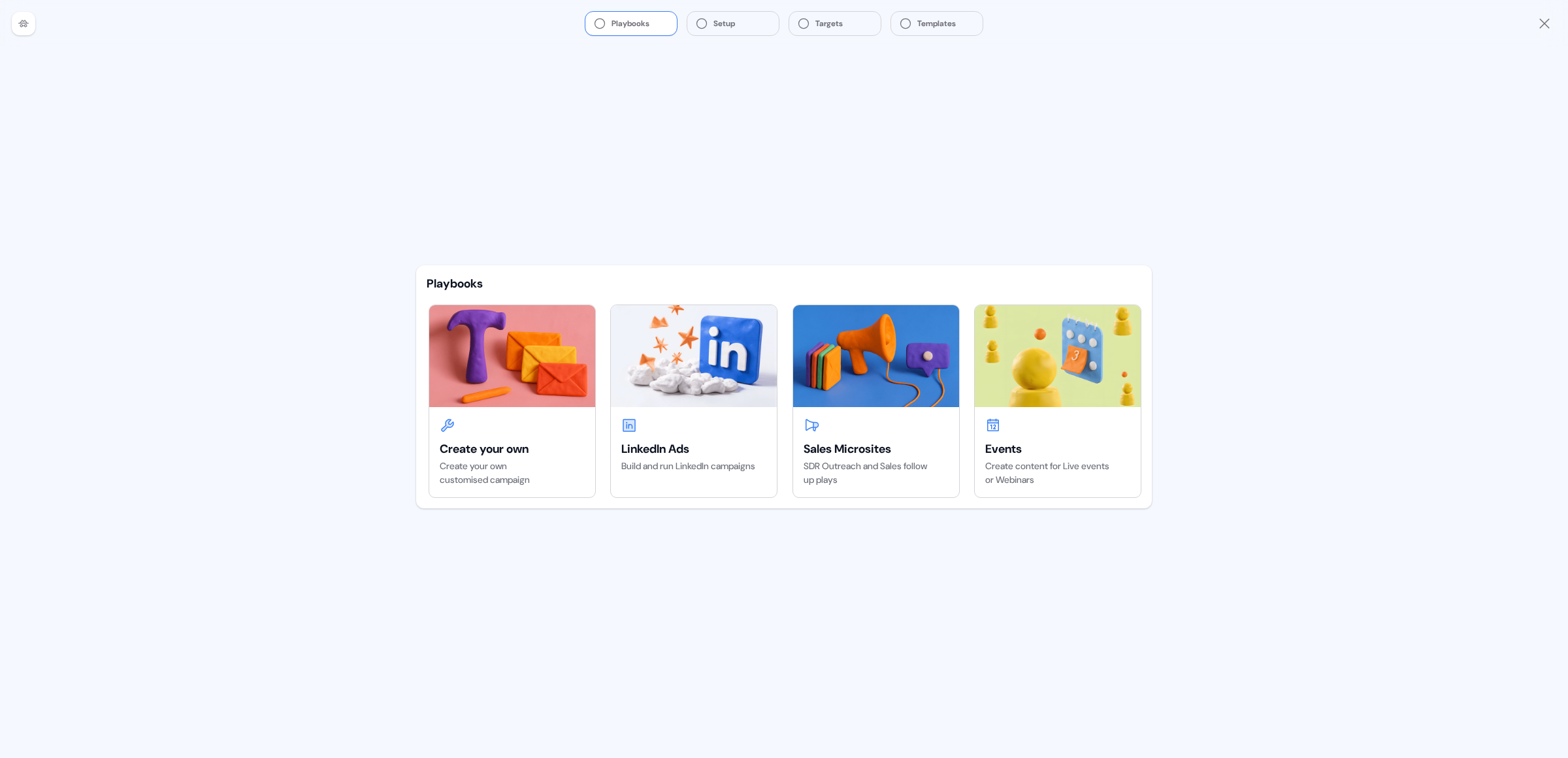
click at [1550, 26] on icon "Close" at bounding box center [1544, 23] width 16 height 16
